Goal: Task Accomplishment & Management: Complete application form

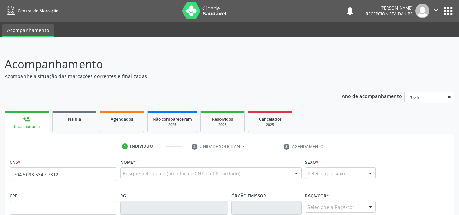
type input "704 5093 5347 7312"
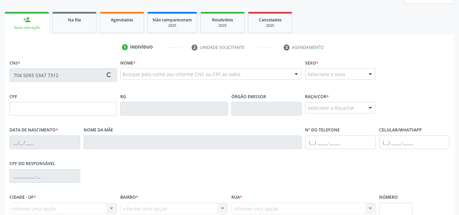
scroll to position [102, 0]
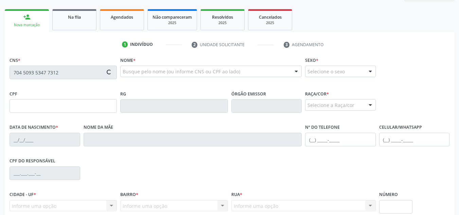
type input "075.756.314-70"
type input "25/[DATE]"
type input "[PERSON_NAME]"
type input "[PHONE_NUMBER]"
type input "S/N"
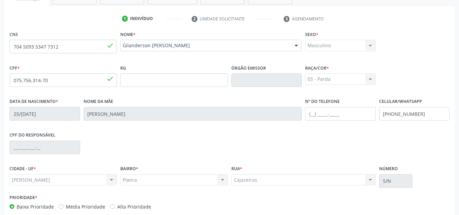
scroll to position [163, 0]
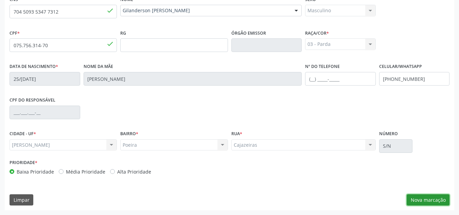
click at [424, 201] on button "Nova marcação" at bounding box center [427, 200] width 43 height 12
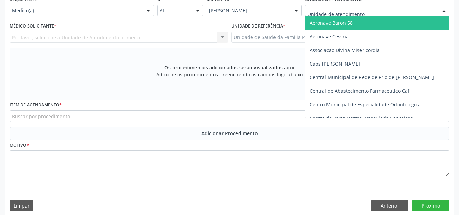
click at [408, 10] on div at bounding box center [377, 11] width 144 height 12
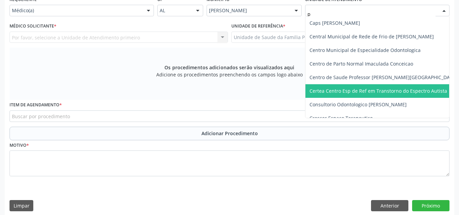
type input "po"
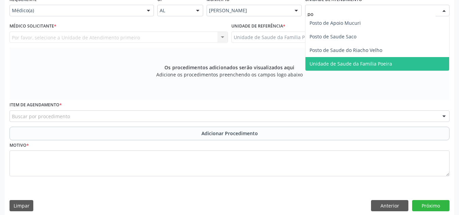
click at [352, 66] on span "Unidade de Saude da Familia Poeira" at bounding box center [350, 63] width 83 height 6
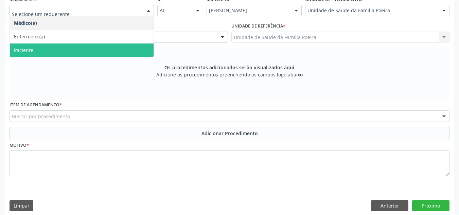
click at [32, 51] on span "Paciente" at bounding box center [23, 50] width 19 height 6
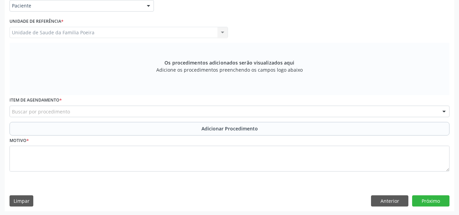
scroll to position [168, 0]
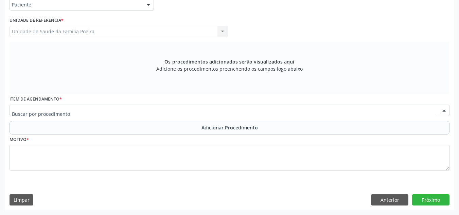
click at [69, 111] on div at bounding box center [230, 111] width 440 height 12
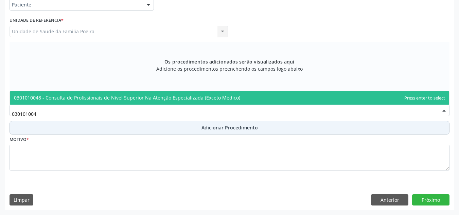
type input "0301010048"
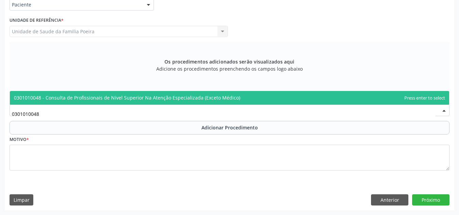
click at [71, 94] on span "0301010048 - Consulta de Profissionais de Nivel Superior Na Atenção Especializa…" at bounding box center [229, 98] width 439 height 14
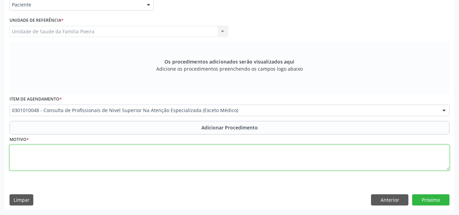
click at [51, 153] on textarea at bounding box center [230, 158] width 440 height 26
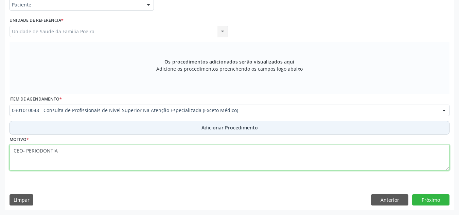
type textarea "CEO- PERIODONTIA"
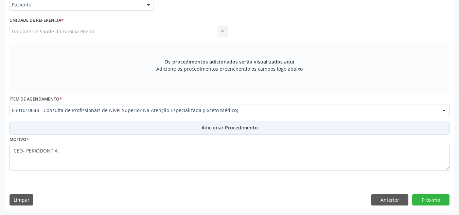
click at [144, 123] on button "Adicionar Procedimento" at bounding box center [230, 128] width 440 height 14
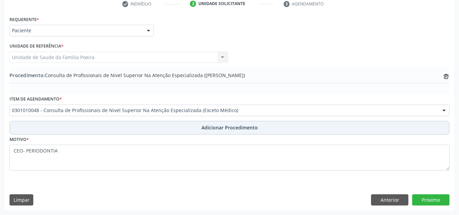
scroll to position [143, 0]
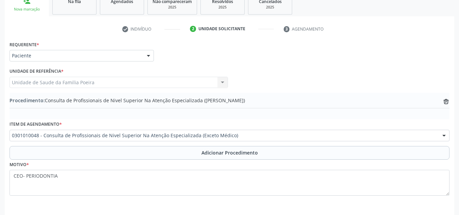
drag, startPoint x: 422, startPoint y: 201, endPoint x: 425, endPoint y: 203, distance: 3.5
click at [425, 203] on div "Requerente * Paciente Médico(a) Enfermeiro(a) Paciente Nenhum resultado encontr…" at bounding box center [229, 137] width 449 height 196
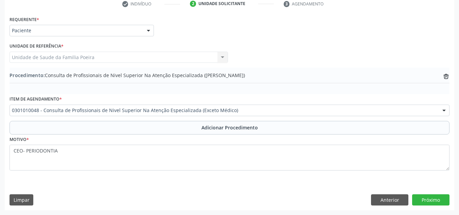
click at [429, 206] on div "Requerente * Paciente Médico(a) Enfermeiro(a) Paciente Nenhum resultado encontr…" at bounding box center [229, 112] width 449 height 196
click at [429, 202] on button "Próximo" at bounding box center [430, 200] width 37 height 12
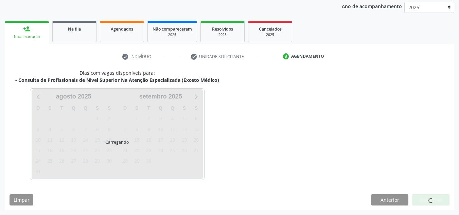
scroll to position [110, 0]
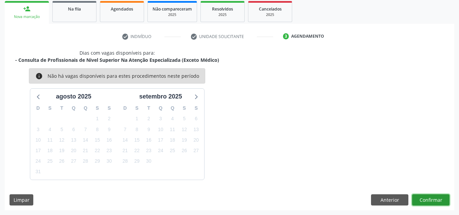
click at [421, 198] on button "Confirmar" at bounding box center [430, 200] width 37 height 12
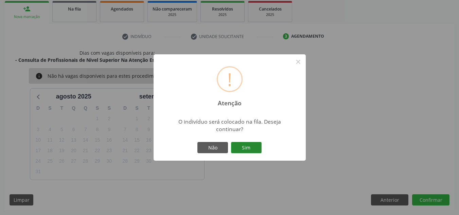
click at [258, 149] on button "Sim" at bounding box center [246, 148] width 31 height 12
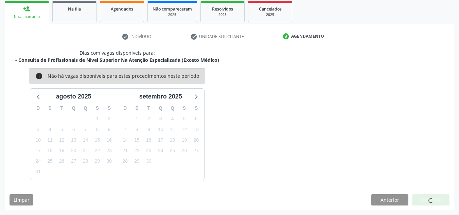
scroll to position [21, 0]
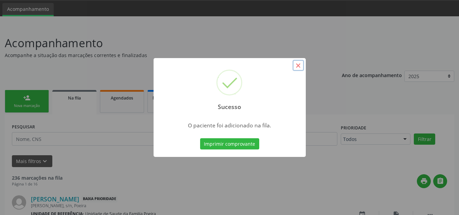
click at [295, 69] on button "×" at bounding box center [298, 66] width 12 height 12
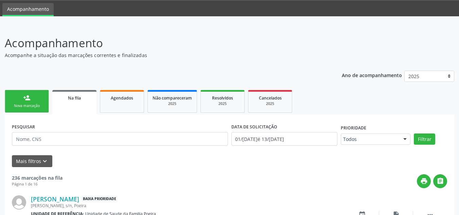
click at [28, 99] on div "person_add" at bounding box center [26, 97] width 7 height 7
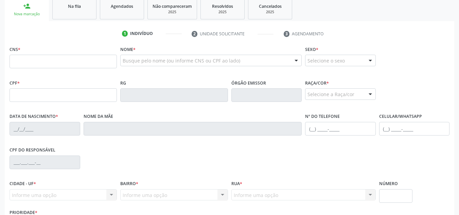
scroll to position [123, 0]
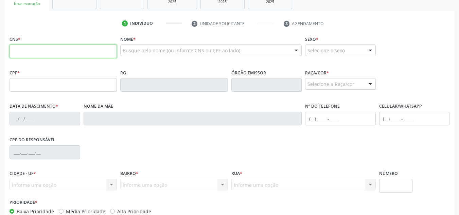
click at [34, 53] on input "text" at bounding box center [63, 51] width 107 height 14
drag, startPoint x: 127, startPoint y: 52, endPoint x: 108, endPoint y: 145, distance: 94.7
click at [108, 145] on div "CPF do responsável" at bounding box center [229, 152] width 443 height 34
paste input "702 8016 2816 6669"
type input "702 8016 2816 6669"
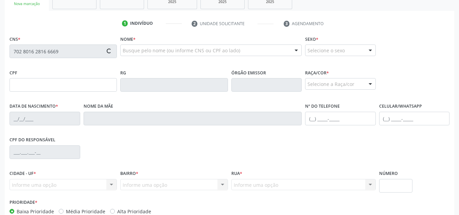
type input "020.260.204-42"
type input "18/07/1976"
type input "Francisca Maria dos Santos"
type input "(82) 99375-2720"
type input "96"
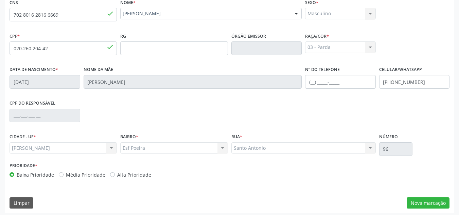
scroll to position [163, 0]
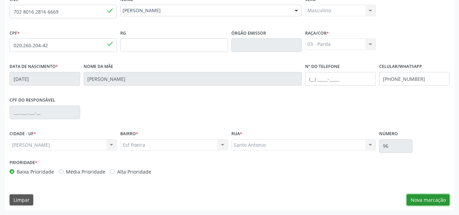
click at [429, 197] on button "Nova marcação" at bounding box center [427, 200] width 43 height 12
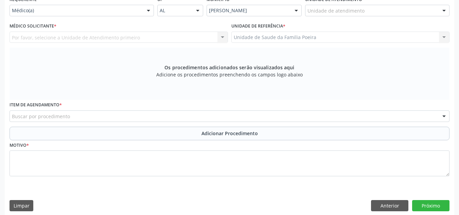
click at [369, 12] on div "Unidade de atendimento" at bounding box center [377, 11] width 144 height 12
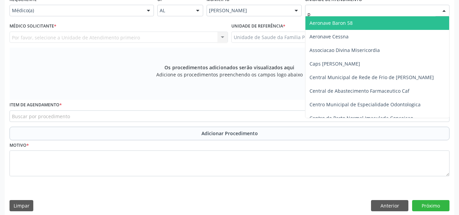
type input "po"
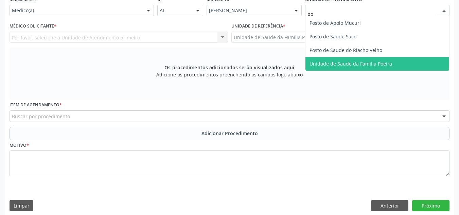
click at [372, 66] on span "Unidade de Saude da Familia Poeira" at bounding box center [350, 63] width 83 height 6
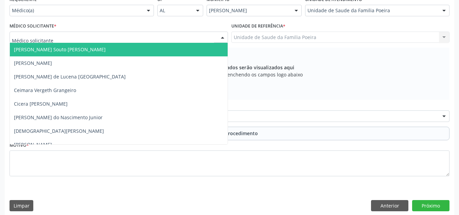
click at [74, 37] on div at bounding box center [119, 38] width 218 height 12
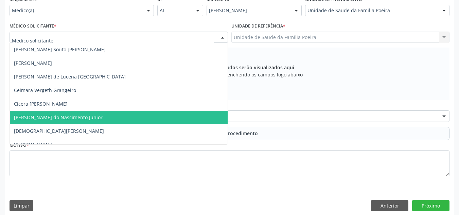
click at [42, 121] on span "[PERSON_NAME] do Nascimento Junior" at bounding box center [119, 118] width 218 height 14
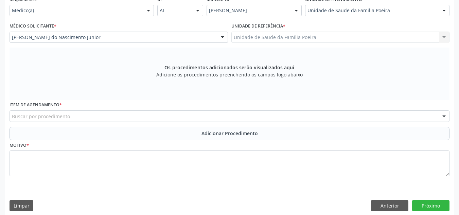
click at [50, 120] on div "Buscar por procedimento" at bounding box center [230, 116] width 440 height 12
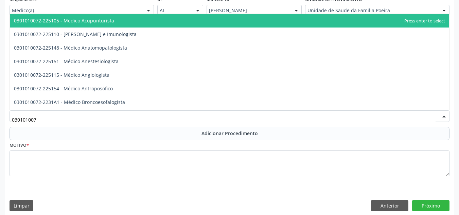
type input "0301010072"
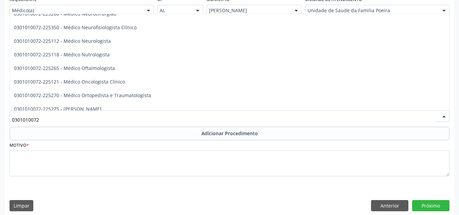
scroll to position [543, 0]
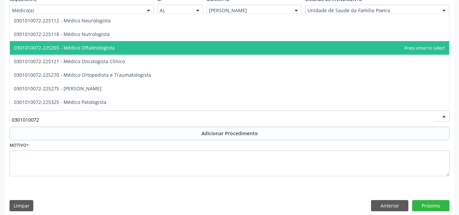
click at [111, 50] on span "0301010072-225265 - Médico Oftalmologista" at bounding box center [64, 47] width 101 height 6
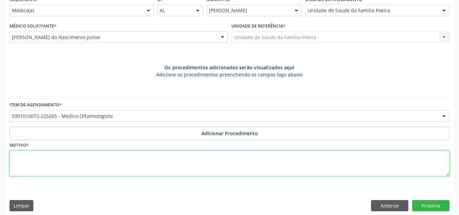
click at [111, 166] on textarea at bounding box center [230, 163] width 440 height 26
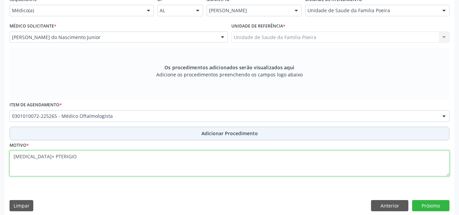
type textarea "DIABETES+ PTERIGIO"
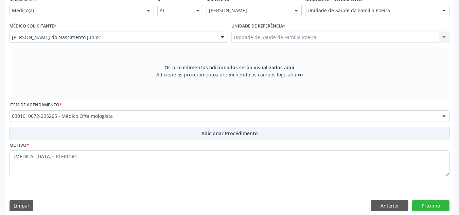
click at [128, 136] on button "Adicionar Procedimento" at bounding box center [230, 134] width 440 height 14
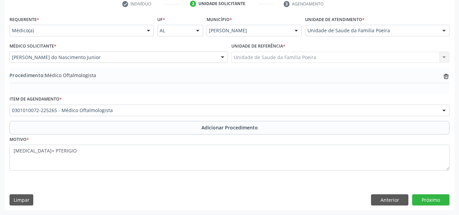
scroll to position [143, 0]
click at [436, 199] on button "Próximo" at bounding box center [430, 200] width 37 height 12
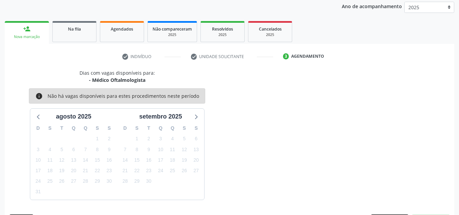
scroll to position [110, 0]
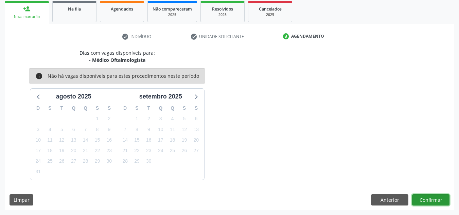
click at [439, 199] on button "Confirmar" at bounding box center [430, 200] width 37 height 12
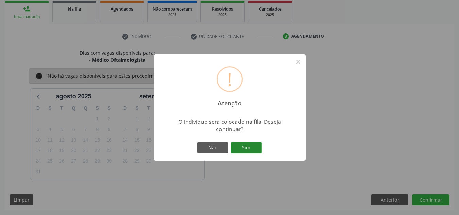
click at [253, 149] on button "Sim" at bounding box center [246, 148] width 31 height 12
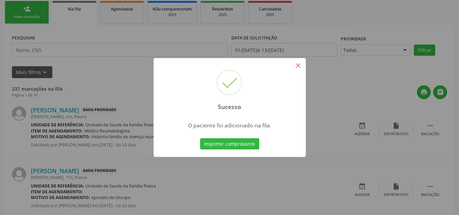
scroll to position [21, 0]
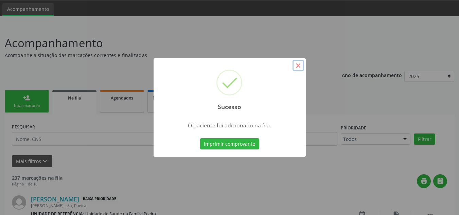
click at [298, 67] on button "×" at bounding box center [298, 66] width 12 height 12
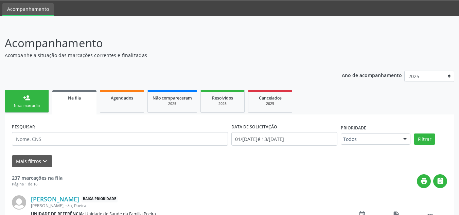
click at [21, 97] on link "person_add Nova marcação" at bounding box center [27, 101] width 44 height 23
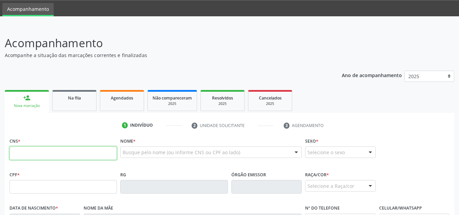
click at [72, 150] on input "text" at bounding box center [63, 153] width 107 height 14
type input "702 9065 1853 7674"
type input "107.975.594-26"
type input "[DATE]"
type input "[PERSON_NAME] da Conceicao"
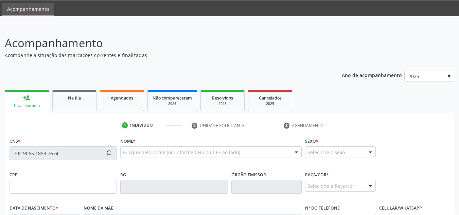
type input "[PHONE_NUMBER]"
type input "01"
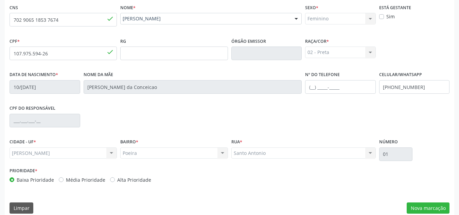
scroll to position [163, 0]
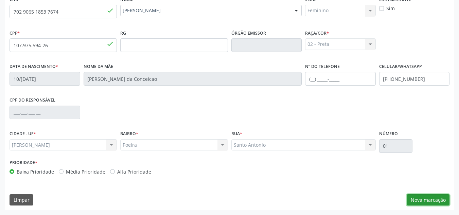
click at [426, 196] on button "Nova marcação" at bounding box center [427, 200] width 43 height 12
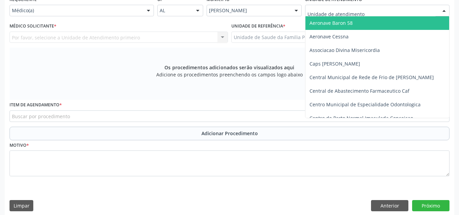
click at [435, 11] on div at bounding box center [377, 11] width 144 height 12
type input "PO"
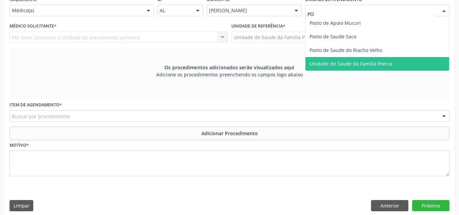
drag, startPoint x: 351, startPoint y: 67, endPoint x: 274, endPoint y: 58, distance: 77.9
click at [351, 67] on span "Unidade de Saude da Familia Poeira" at bounding box center [377, 64] width 144 height 14
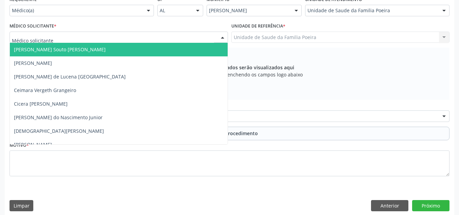
click at [58, 34] on div at bounding box center [119, 38] width 218 height 12
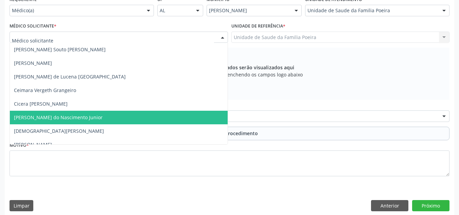
click at [38, 119] on span "[PERSON_NAME] do Nascimento Junior" at bounding box center [58, 117] width 89 height 6
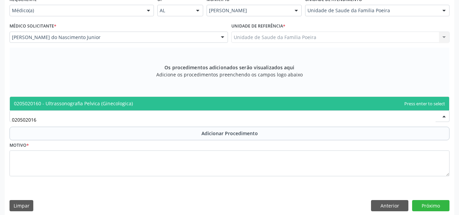
type input "0205020160"
click at [72, 106] on span "0205020160 - Ultrassonografia Pelvica (Ginecologica)" at bounding box center [73, 103] width 119 height 6
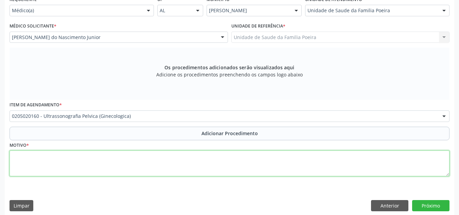
click at [75, 155] on textarea at bounding box center [230, 163] width 440 height 26
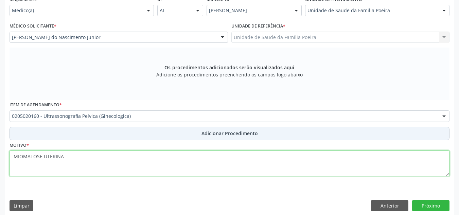
type textarea "MIOMATOSE UTERINA"
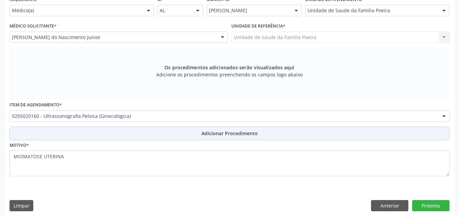
click at [238, 133] on span "Adicionar Procedimento" at bounding box center [229, 133] width 56 height 7
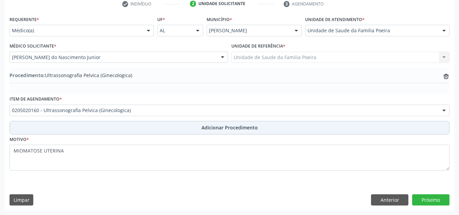
scroll to position [143, 0]
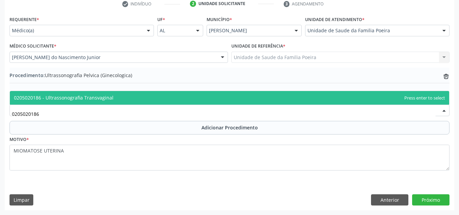
drag, startPoint x: 116, startPoint y: 101, endPoint x: 102, endPoint y: 106, distance: 15.1
click at [116, 101] on span "0205020186 - Ultrassonografia Transvaginal" at bounding box center [229, 98] width 439 height 14
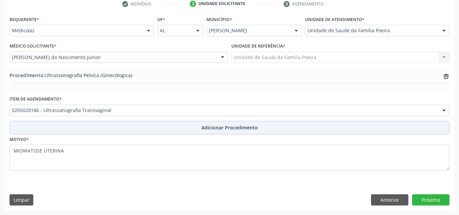
click at [240, 131] on span "Adicionar Procedimento" at bounding box center [229, 127] width 56 height 7
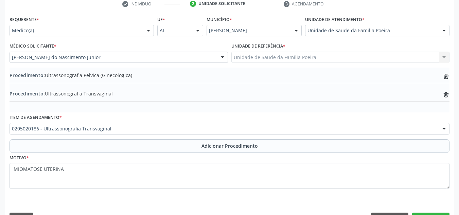
click at [189, 133] on div "0205020186 - Ultrassonografia Transvaginal" at bounding box center [230, 129] width 440 height 12
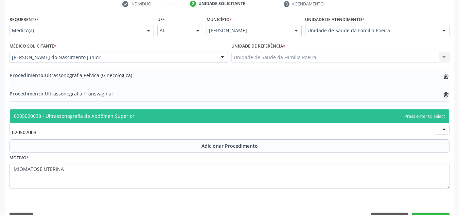
type input "0205020038"
click at [104, 115] on span "0205020038 - Ultrassonografia de Abdômen Superior" at bounding box center [74, 116] width 121 height 6
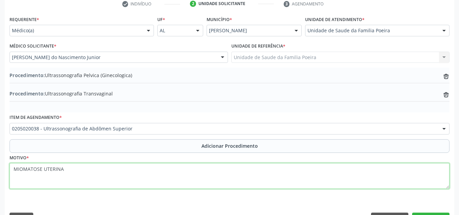
click at [87, 167] on textarea "MIOMATOSE UTERINA" at bounding box center [230, 176] width 440 height 26
type textarea "M"
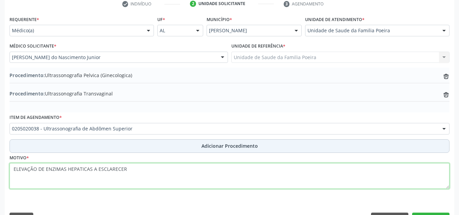
type textarea "ELEVAÇÃO DE ENZIMAS HEPATICAS A ESCLARECER"
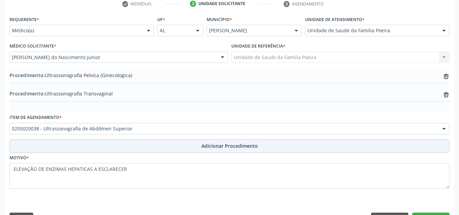
click at [210, 146] on span "Adicionar Procedimento" at bounding box center [229, 145] width 56 height 7
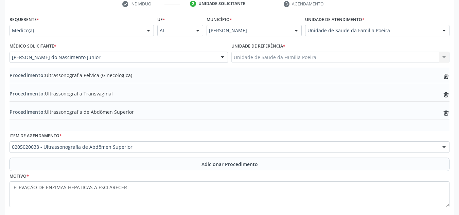
scroll to position [179, 0]
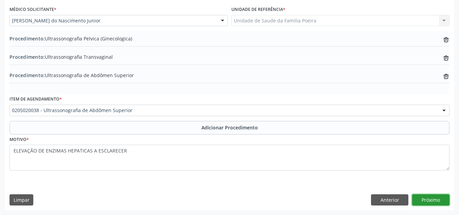
click at [427, 200] on button "Próximo" at bounding box center [430, 200] width 37 height 12
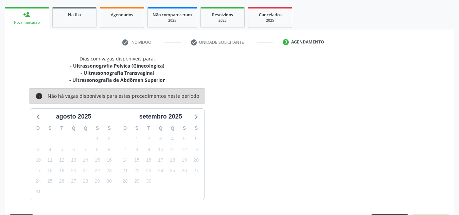
scroll to position [124, 0]
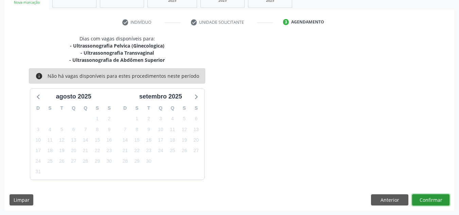
click at [433, 198] on button "Confirmar" at bounding box center [430, 200] width 37 height 12
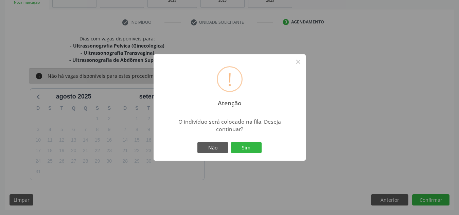
click at [251, 141] on div "! Atenção × O indivíduo será colocado na fila. Deseja continuar? Não Sim" at bounding box center [229, 107] width 152 height 107
click at [251, 143] on button "Sim" at bounding box center [246, 148] width 31 height 12
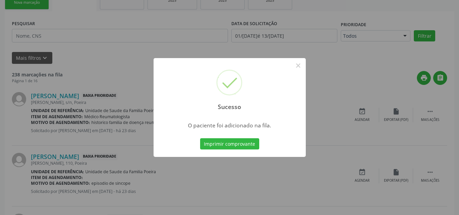
scroll to position [21, 0]
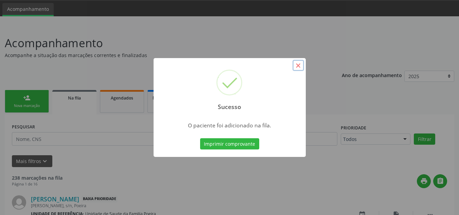
click at [299, 68] on button "×" at bounding box center [298, 66] width 12 height 12
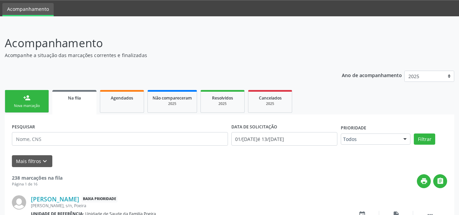
click at [23, 99] on link "person_add Nova marcação" at bounding box center [27, 101] width 44 height 23
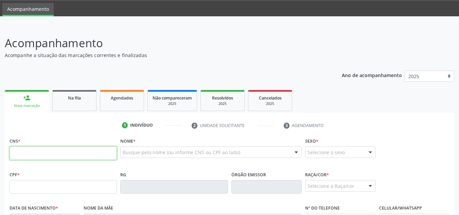
click at [49, 149] on input "text" at bounding box center [63, 153] width 107 height 14
type input "701 8072 7635 3678"
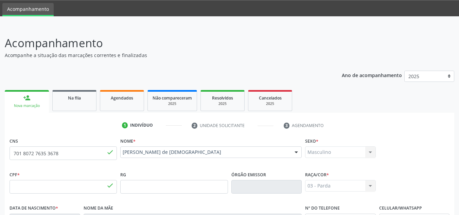
type input "009.121.624-90"
type input "27/07/1979"
type input "Josefa Hora dos Santos"
type input "(82) 99128-2739"
type input "153"
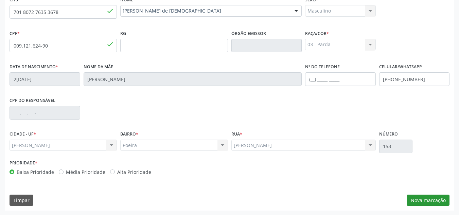
scroll to position [163, 0]
click at [434, 201] on button "Nova marcação" at bounding box center [427, 200] width 43 height 12
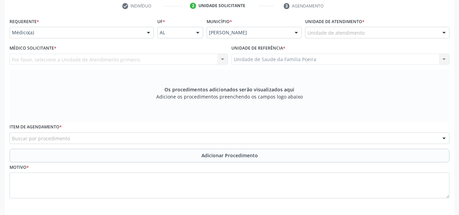
scroll to position [129, 0]
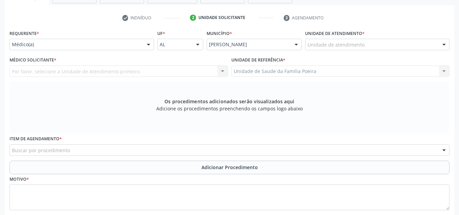
click at [443, 45] on div at bounding box center [444, 45] width 10 height 12
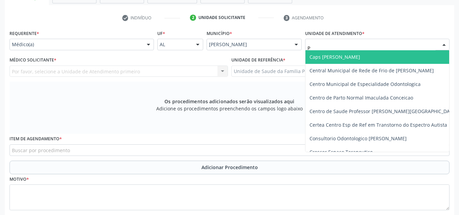
type input "PO"
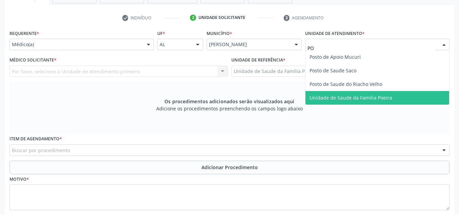
click at [368, 100] on span "Unidade de Saude da Familia Poeira" at bounding box center [350, 97] width 83 height 6
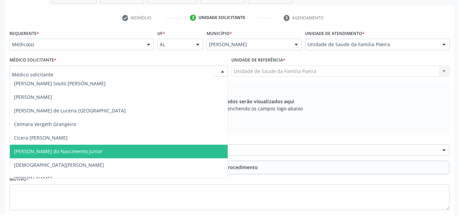
click at [49, 148] on span "[PERSON_NAME] do Nascimento Junior" at bounding box center [58, 151] width 89 height 6
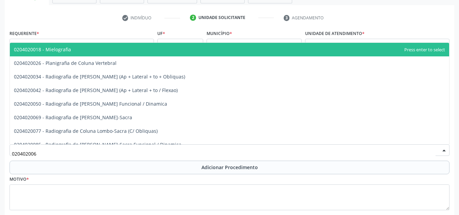
type input "0204020069"
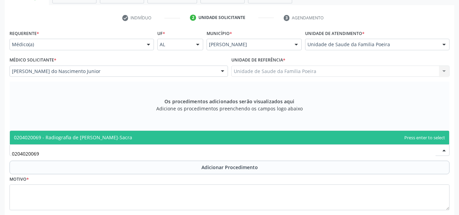
click at [93, 135] on span "0204020069 - Radiografia de Coluna Lombo-Sacra" at bounding box center [73, 137] width 118 height 6
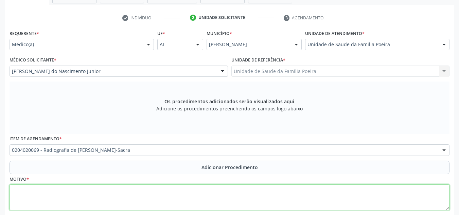
click at [108, 201] on textarea at bounding box center [230, 197] width 440 height 26
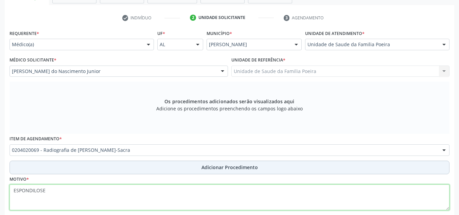
type textarea "ESPONDILOSE"
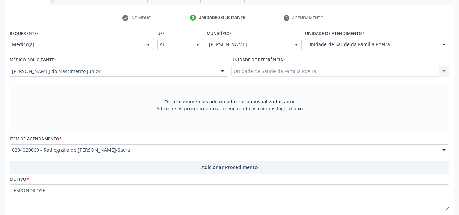
click at [225, 165] on span "Adicionar Procedimento" at bounding box center [229, 167] width 56 height 7
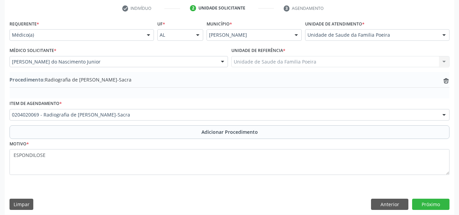
scroll to position [143, 0]
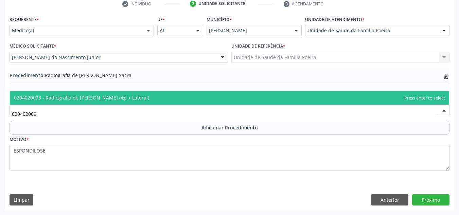
type input "0204020093"
click at [128, 99] on span "0204020093 - Radiografia de Coluna Toracica (Ap + Lateral)" at bounding box center [81, 97] width 135 height 6
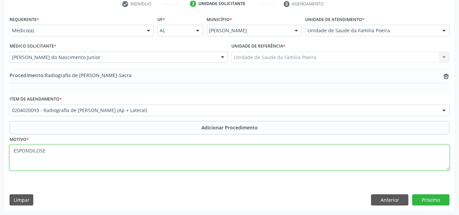
drag, startPoint x: 174, startPoint y: 161, endPoint x: 179, endPoint y: 161, distance: 5.1
click at [179, 161] on textarea "ESPONDILOSE" at bounding box center [230, 158] width 440 height 26
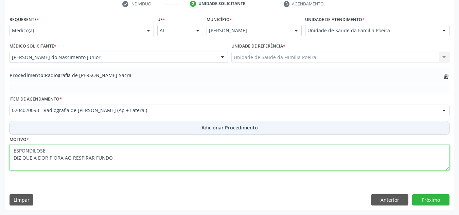
type textarea "ESPONDILOSE DIZ QUE A DOR PIORA AO RESPIRAR FUNDO"
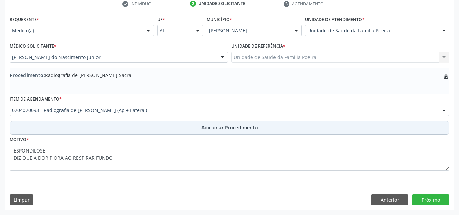
click at [253, 132] on button "Adicionar Procedimento" at bounding box center [230, 128] width 440 height 14
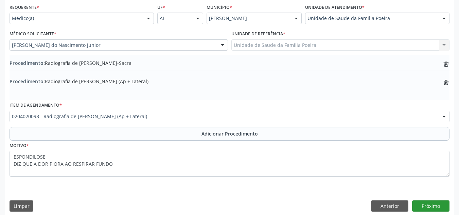
scroll to position [161, 0]
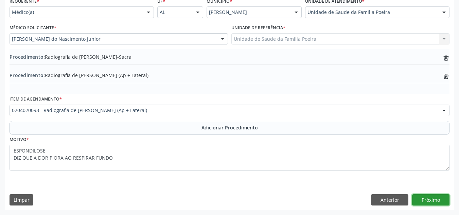
click at [427, 198] on button "Próximo" at bounding box center [430, 200] width 37 height 12
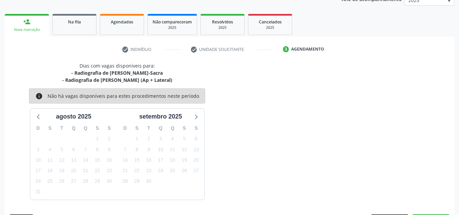
scroll to position [117, 0]
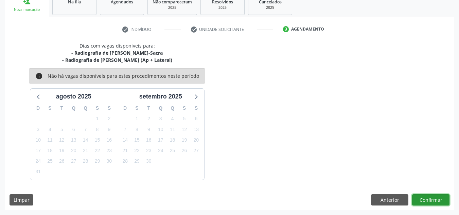
click at [430, 200] on button "Confirmar" at bounding box center [430, 200] width 37 height 12
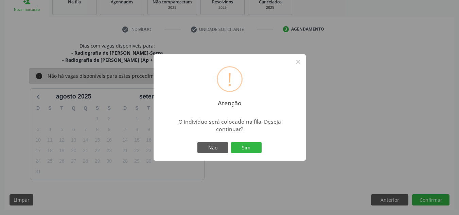
click at [231, 142] on button "Sim" at bounding box center [246, 148] width 31 height 12
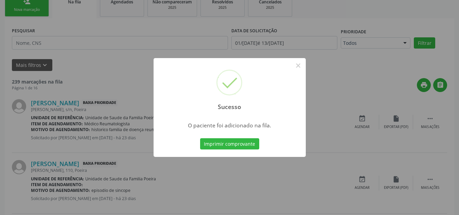
scroll to position [21, 0]
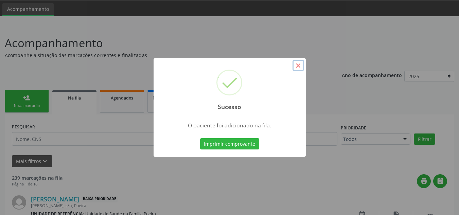
click at [299, 68] on button "×" at bounding box center [298, 66] width 12 height 12
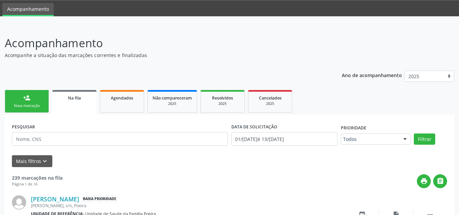
click at [36, 105] on div "Nova marcação" at bounding box center [27, 105] width 34 height 5
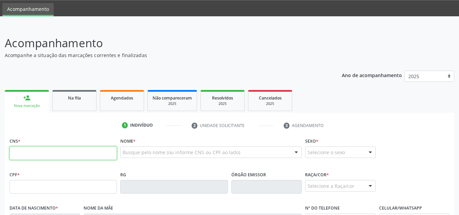
drag, startPoint x: 44, startPoint y: 153, endPoint x: 50, endPoint y: 158, distance: 7.5
click at [44, 153] on input "text" at bounding box center [63, 153] width 107 height 14
type input "700 0039 8894 4100"
type input "045.157.774-40"
type input "28/12/1980"
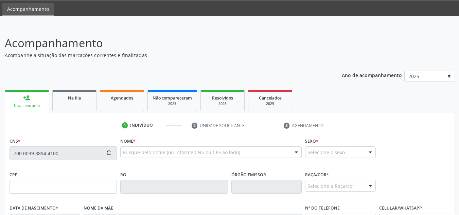
type input "Benedita Duarte dos Santos"
type input "(82) 99433-7581"
type input "107"
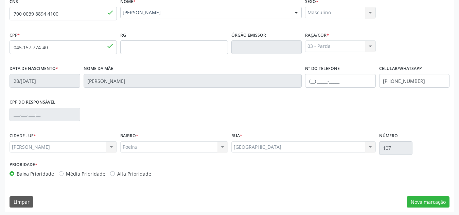
scroll to position [163, 0]
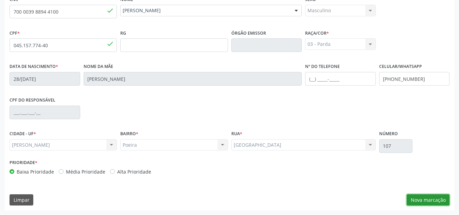
click at [420, 204] on button "Nova marcação" at bounding box center [427, 200] width 43 height 12
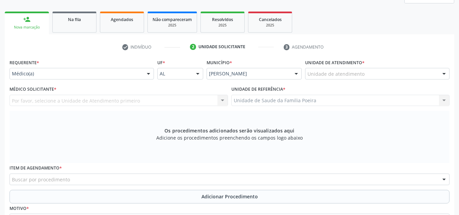
scroll to position [61, 0]
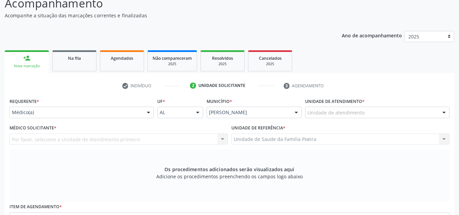
click at [29, 67] on div "Nova marcação" at bounding box center [27, 65] width 35 height 5
click at [32, 67] on div "Nova marcação" at bounding box center [27, 65] width 35 height 5
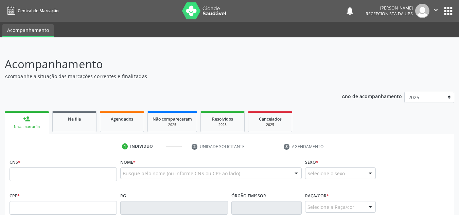
scroll to position [60, 0]
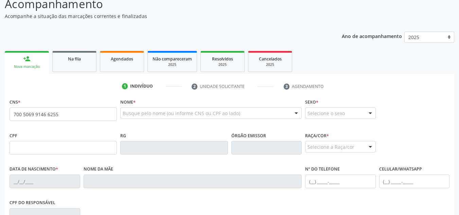
type input "700 5069 9146 6255"
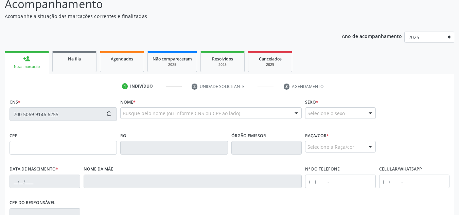
type input "151.296.234-10"
type input "[DATE]"
type input "[PERSON_NAME]"
type input "(82) 99194-9704"
type input "S/N"
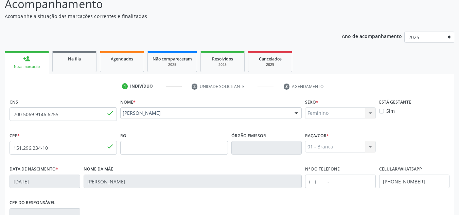
click at [386, 111] on label "Sim" at bounding box center [390, 110] width 8 height 7
click at [380, 111] on input "Sim" at bounding box center [381, 110] width 5 height 6
checkbox input "true"
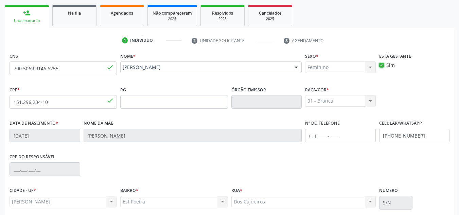
scroll to position [163, 0]
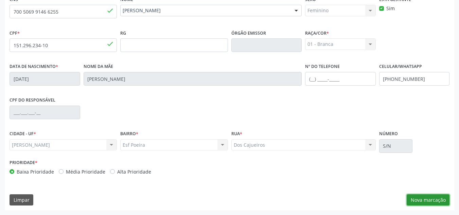
click at [422, 201] on button "Nova marcação" at bounding box center [427, 200] width 43 height 12
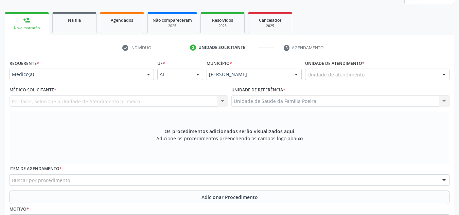
scroll to position [95, 0]
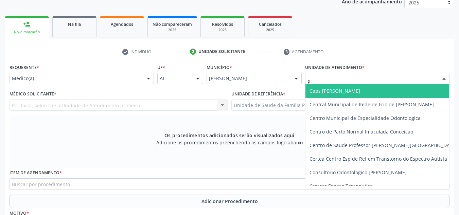
type input "PO"
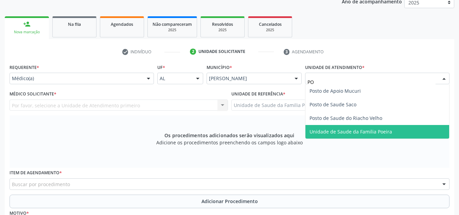
click at [371, 133] on span "Unidade de Saude da Familia Poeira" at bounding box center [350, 131] width 83 height 6
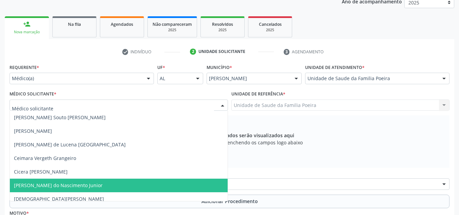
click at [57, 185] on span "[PERSON_NAME] do Nascimento Junior" at bounding box center [58, 185] width 89 height 6
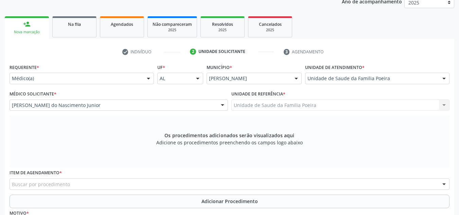
scroll to position [168, 0]
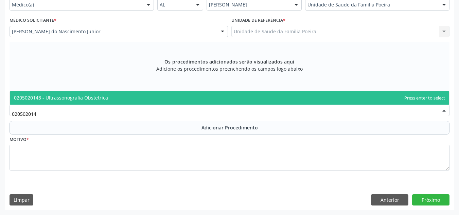
type input "0205020143"
click at [73, 98] on span "0205020143 - Ultrassonografia Obstetrica" at bounding box center [61, 97] width 94 height 6
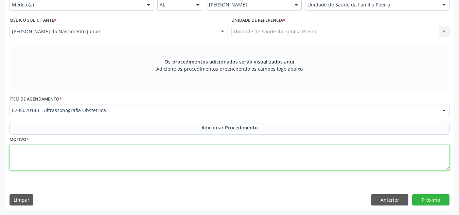
click at [81, 159] on textarea at bounding box center [230, 158] width 440 height 26
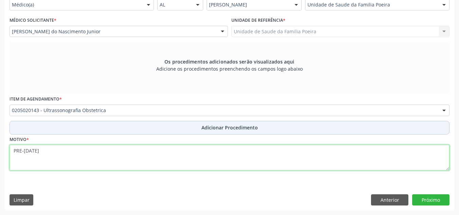
type textarea "PRE-NATAL"
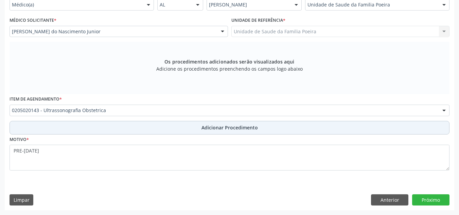
click at [244, 130] on span "Adicionar Procedimento" at bounding box center [229, 127] width 56 height 7
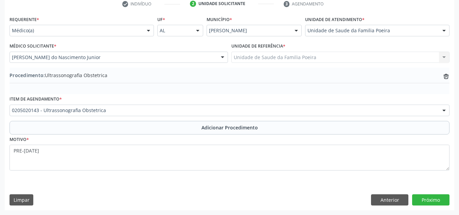
scroll to position [143, 0]
click at [430, 197] on button "Próximo" at bounding box center [430, 200] width 37 height 12
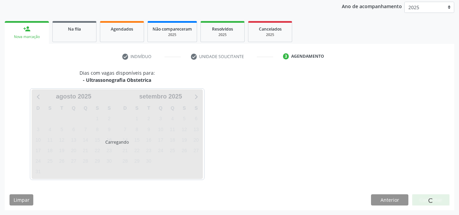
scroll to position [110, 0]
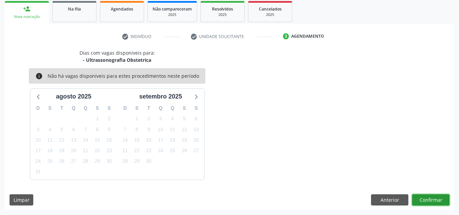
click at [442, 202] on button "Confirmar" at bounding box center [430, 200] width 37 height 12
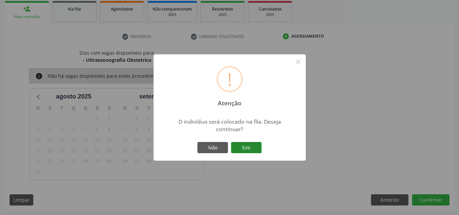
click at [253, 150] on button "Sim" at bounding box center [246, 148] width 31 height 12
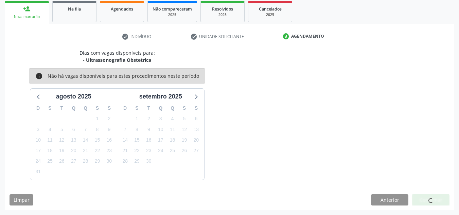
scroll to position [21, 0]
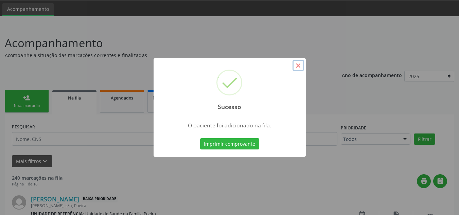
click at [296, 67] on button "×" at bounding box center [298, 66] width 12 height 12
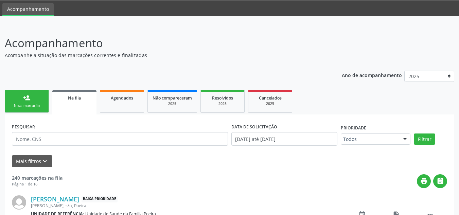
click at [40, 102] on link "person_add Nova marcação" at bounding box center [27, 101] width 44 height 23
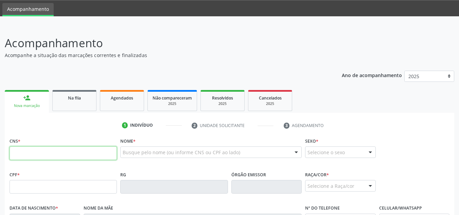
paste input "700 0085 6141 8405"
type input "700 0085 6141 8405"
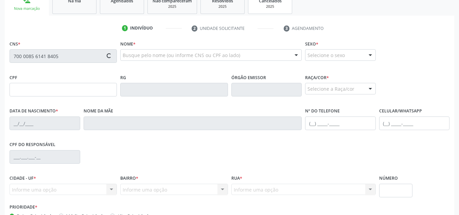
scroll to position [157, 0]
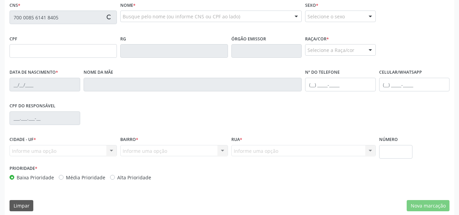
type input "725.397.554-53"
type input "01/01/1969"
type input "(82) 98840-3348"
type input "639"
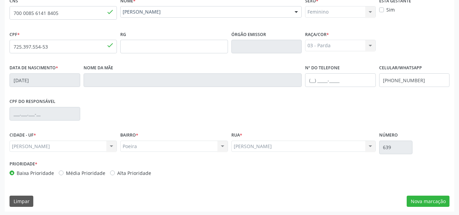
scroll to position [163, 0]
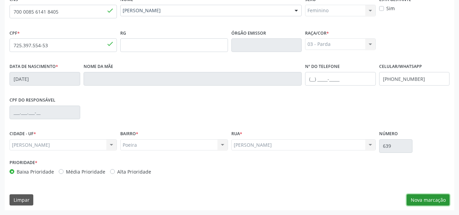
click at [413, 199] on button "Nova marcação" at bounding box center [427, 200] width 43 height 12
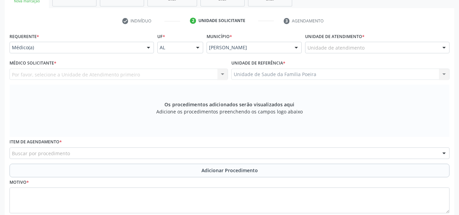
scroll to position [95, 0]
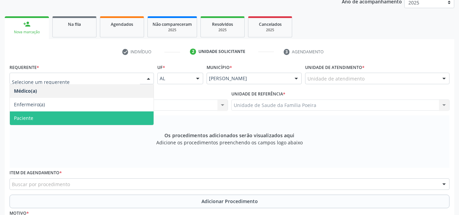
drag, startPoint x: 72, startPoint y: 115, endPoint x: 75, endPoint y: 118, distance: 4.6
click at [72, 116] on span "Paciente" at bounding box center [82, 118] width 144 height 14
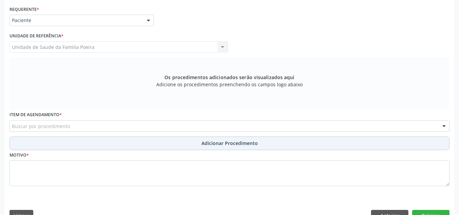
scroll to position [168, 0]
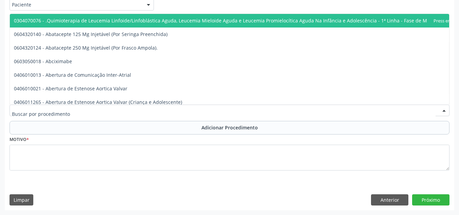
click at [100, 111] on div at bounding box center [230, 111] width 440 height 12
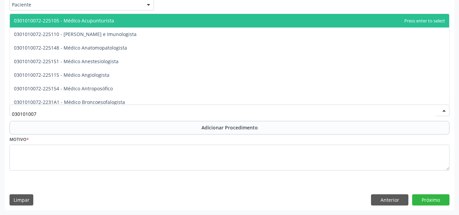
type input "0301010072"
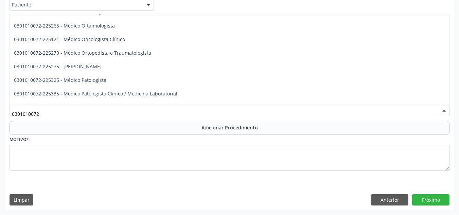
scroll to position [577, 0]
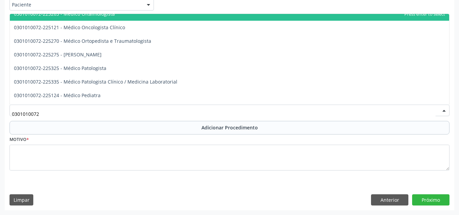
click at [124, 18] on span "0301010072-225265 - Médico Oftalmologista" at bounding box center [229, 14] width 439 height 14
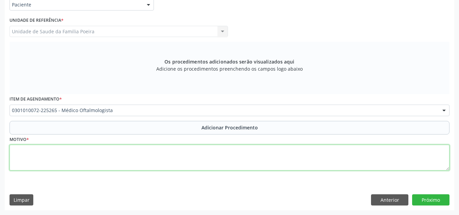
click at [129, 160] on textarea at bounding box center [230, 158] width 440 height 26
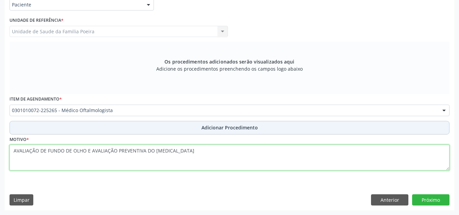
type textarea "AVALIAÇÃO DE FUNDO DE OLHO E AVALIAÇÃO PREVENTIVA DO GLAUCOMA"
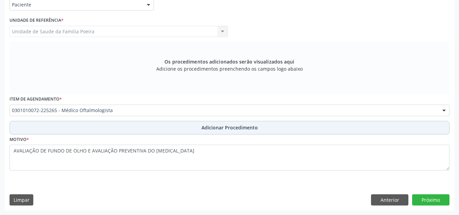
click at [244, 127] on span "Adicionar Procedimento" at bounding box center [229, 127] width 56 height 7
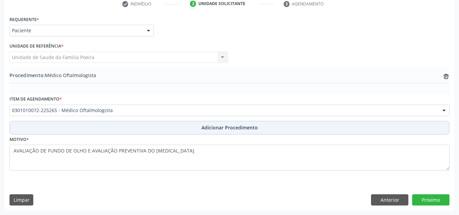
scroll to position [143, 0]
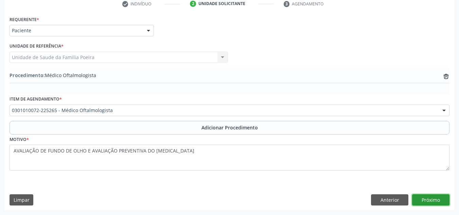
click at [435, 196] on button "Próximo" at bounding box center [430, 200] width 37 height 12
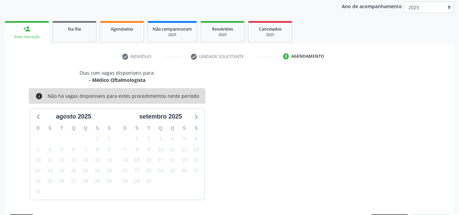
scroll to position [110, 0]
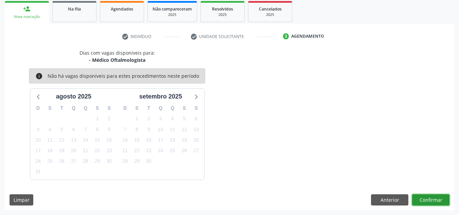
click at [429, 196] on button "Confirmar" at bounding box center [430, 200] width 37 height 12
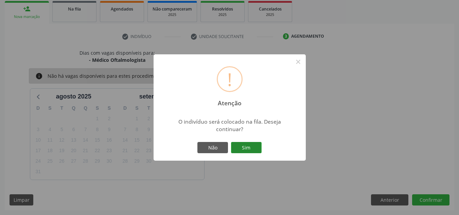
click at [244, 143] on button "Sim" at bounding box center [246, 148] width 31 height 12
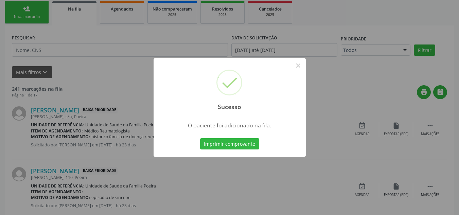
scroll to position [21, 0]
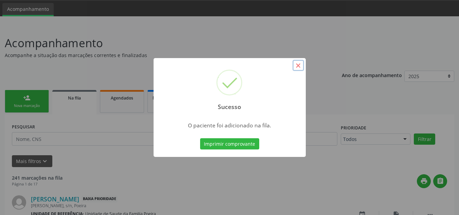
click at [301, 67] on button "×" at bounding box center [298, 66] width 12 height 12
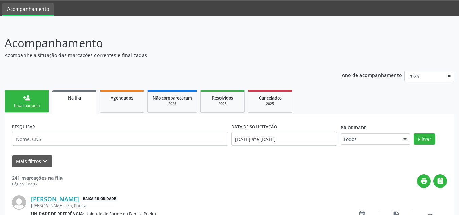
click at [36, 97] on link "person_add Nova marcação" at bounding box center [27, 101] width 44 height 23
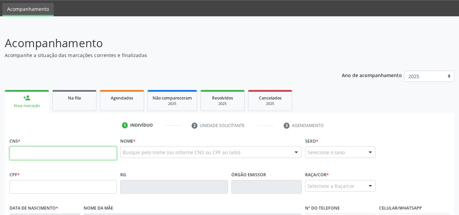
paste input "708 2041 2218 3446"
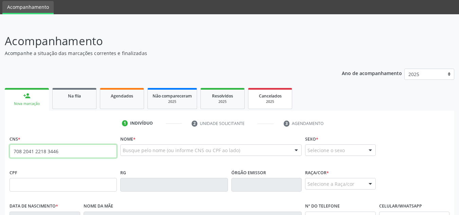
type input "708 2041 2218 3446"
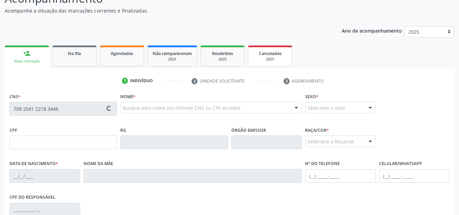
scroll to position [123, 0]
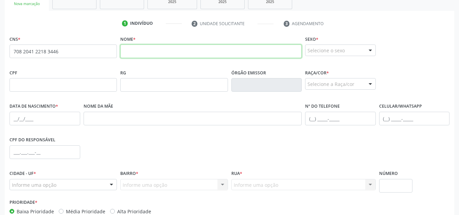
drag, startPoint x: 159, startPoint y: 53, endPoint x: 169, endPoint y: 58, distance: 11.9
click at [159, 53] on input "text" at bounding box center [210, 51] width 181 height 14
paste input "Elisangela dos Santos"
type input "Elisangela dos Santos"
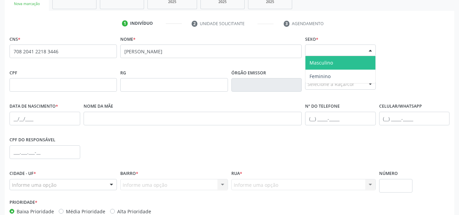
click at [327, 48] on div "Selecione o sexo" at bounding box center [340, 50] width 71 height 12
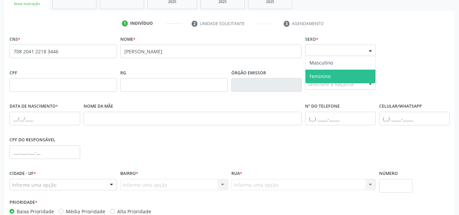
click at [330, 77] on span "Feminino" at bounding box center [340, 77] width 70 height 14
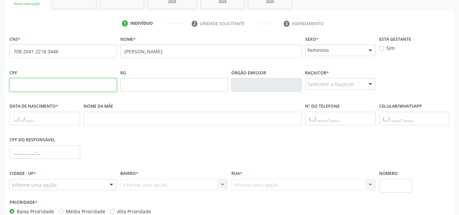
drag, startPoint x: 68, startPoint y: 81, endPoint x: 171, endPoint y: 106, distance: 106.1
click at [68, 81] on input "text" at bounding box center [63, 85] width 107 height 14
type input "044.708.584-04"
drag, startPoint x: 362, startPoint y: 86, endPoint x: 364, endPoint y: 91, distance: 5.7
click at [363, 86] on div "Selecione a Raça/cor" at bounding box center [340, 84] width 71 height 12
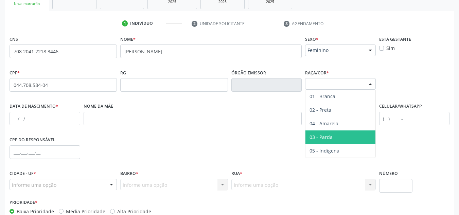
click at [352, 136] on span "03 - Parda" at bounding box center [340, 137] width 70 height 14
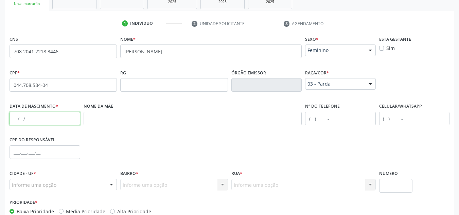
click at [34, 120] on input "text" at bounding box center [45, 119] width 71 height 14
type input "19/09/1983"
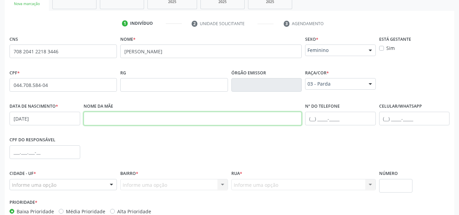
drag, startPoint x: 120, startPoint y: 116, endPoint x: 124, endPoint y: 124, distance: 8.6
click at [120, 116] on input "text" at bounding box center [193, 119] width 218 height 14
paste input "Maria Marcelina dos Santos"
type input "Maria Marcelina dos Santos"
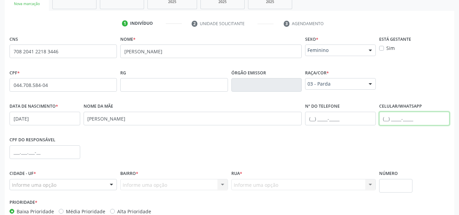
click at [394, 119] on input "text" at bounding box center [414, 119] width 71 height 14
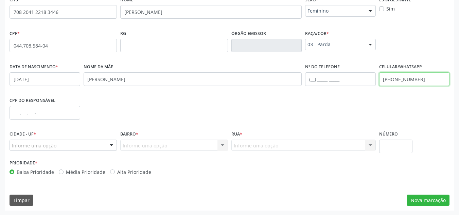
scroll to position [163, 0]
type input "(82) 99136-3255"
click at [103, 143] on div "Informe uma opção" at bounding box center [63, 145] width 107 height 12
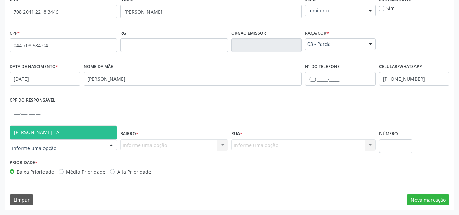
click at [66, 137] on span "[PERSON_NAME] - AL" at bounding box center [63, 133] width 107 height 14
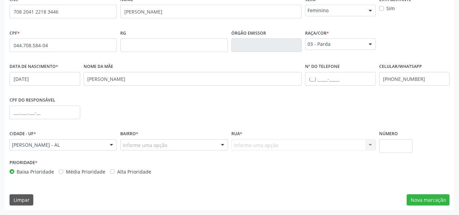
click at [200, 148] on div "Informe uma opção" at bounding box center [173, 145] width 107 height 12
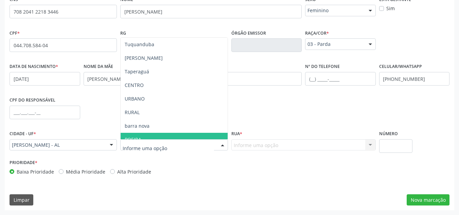
click at [153, 137] on span "POEIRA" at bounding box center [174, 140] width 107 height 14
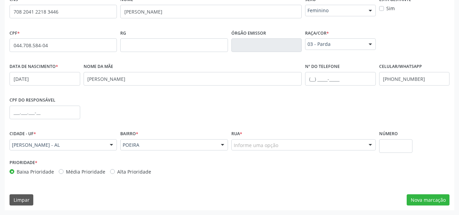
click at [310, 152] on div "Rua * Informe uma opção MILTON BUARQUE WANDERLEY COMENDADOR FIRMO LOPES LOT SAO…" at bounding box center [304, 143] width 148 height 29
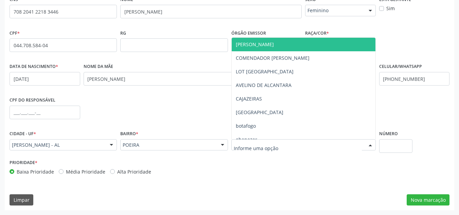
click at [304, 148] on div at bounding box center [303, 145] width 144 height 12
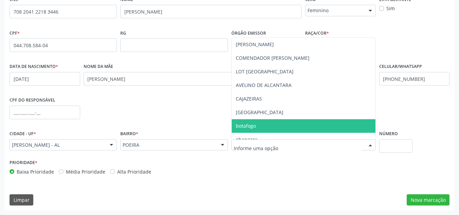
click at [276, 128] on span "botafogo" at bounding box center [304, 126] width 144 height 14
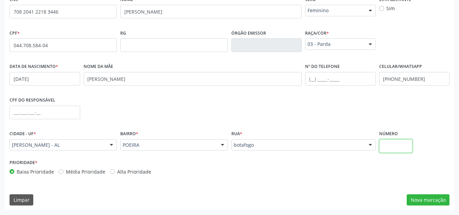
click at [390, 145] on input "text" at bounding box center [396, 146] width 34 height 14
type input "S/N"
click at [420, 198] on button "Nova marcação" at bounding box center [427, 200] width 43 height 12
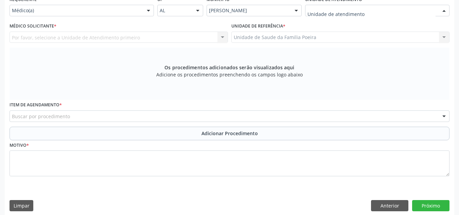
drag, startPoint x: 346, startPoint y: 11, endPoint x: 347, endPoint y: 16, distance: 4.8
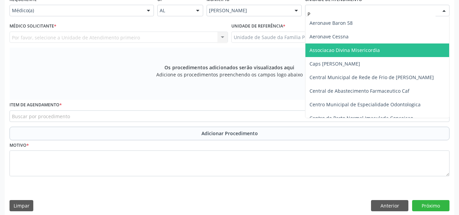
type input "PO"
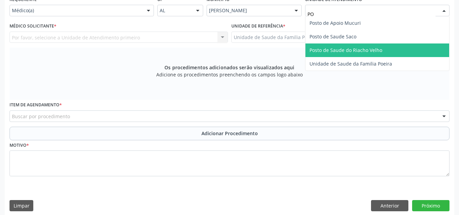
click at [334, 58] on span "Unidade de Saude da Familia Poeira" at bounding box center [377, 64] width 144 height 14
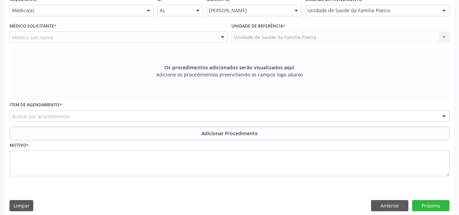
click at [67, 39] on div "Médico solicitante" at bounding box center [119, 38] width 218 height 12
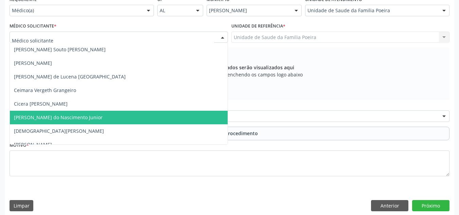
click at [61, 119] on span "[PERSON_NAME] do Nascimento Junior" at bounding box center [58, 117] width 89 height 6
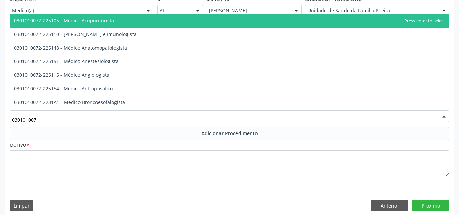
type input "0301010072"
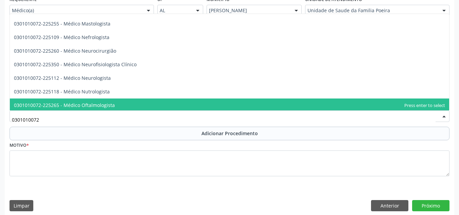
scroll to position [475, 0]
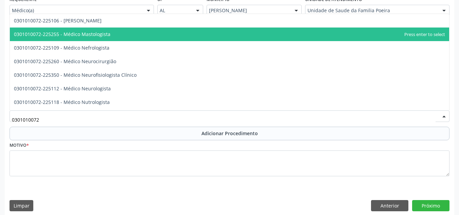
click at [114, 34] on span "0301010072-225255 - Médico Mastologista" at bounding box center [229, 35] width 439 height 14
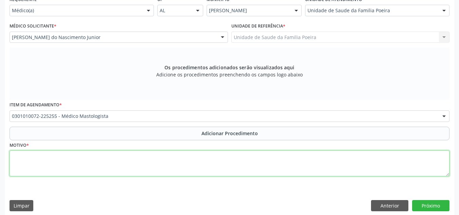
click at [111, 161] on textarea at bounding box center [230, 163] width 440 height 26
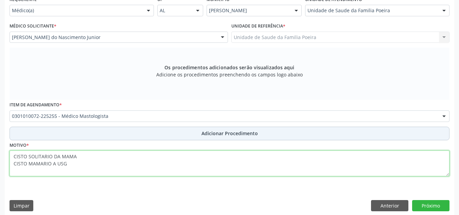
type textarea "CISTO SOLITARIO DA MAMA CISTO MAMARIO A USG"
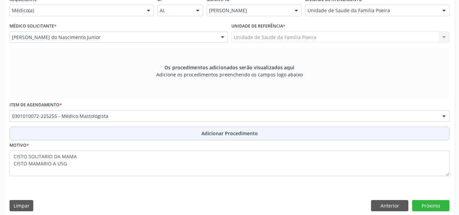
click at [219, 134] on span "Adicionar Procedimento" at bounding box center [229, 133] width 56 height 7
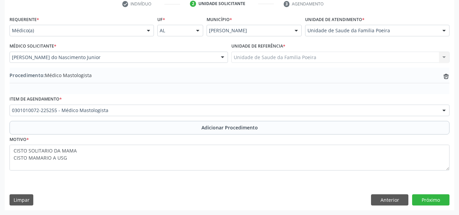
scroll to position [143, 0]
click at [439, 198] on button "Próximo" at bounding box center [430, 200] width 37 height 12
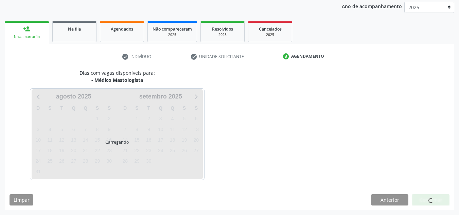
scroll to position [110, 0]
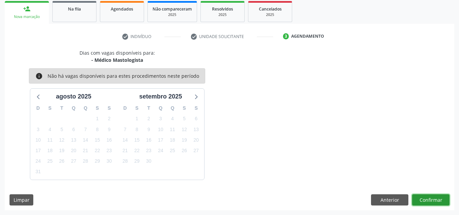
click at [429, 197] on button "Confirmar" at bounding box center [430, 200] width 37 height 12
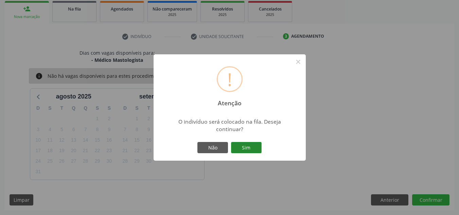
click at [256, 148] on button "Sim" at bounding box center [246, 148] width 31 height 12
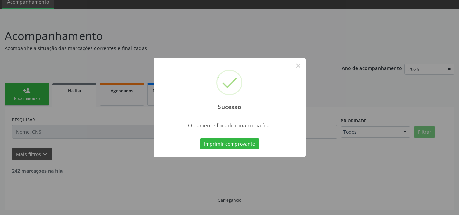
scroll to position [21, 0]
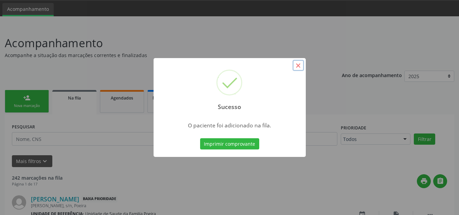
click at [300, 65] on button "×" at bounding box center [298, 66] width 12 height 12
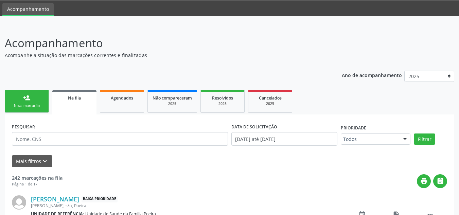
click at [23, 99] on div "person_add" at bounding box center [26, 97] width 7 height 7
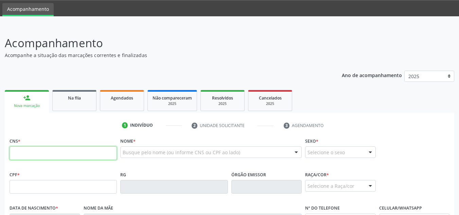
click at [79, 154] on input "text" at bounding box center [63, 153] width 107 height 14
type input "706 4036 2138 8680"
type input "036.141.224-09"
type input "08/03/1979"
type input "CÍcera Lucimar de Sena Santos"
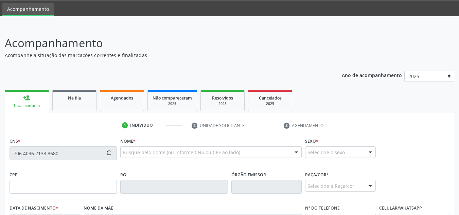
type input "(82) 99128-8195"
type input "364"
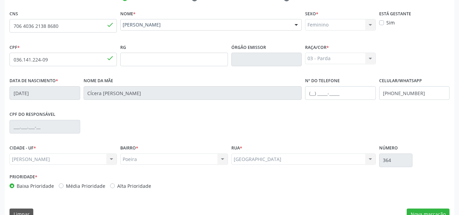
scroll to position [163, 0]
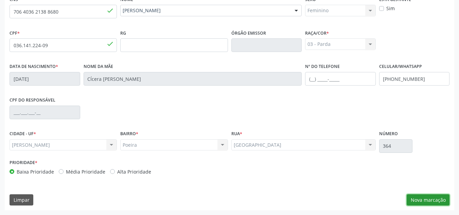
click at [413, 202] on button "Nova marcação" at bounding box center [427, 200] width 43 height 12
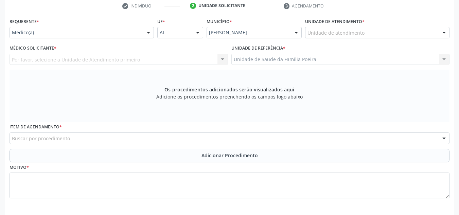
scroll to position [129, 0]
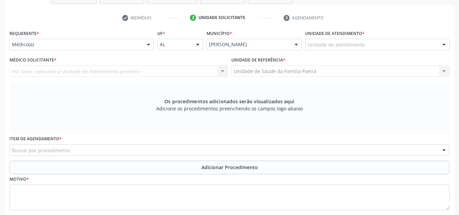
click at [436, 42] on div "Unidade de atendimento" at bounding box center [377, 45] width 144 height 12
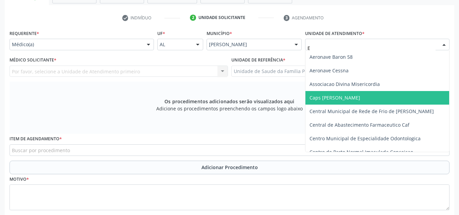
type input "ES"
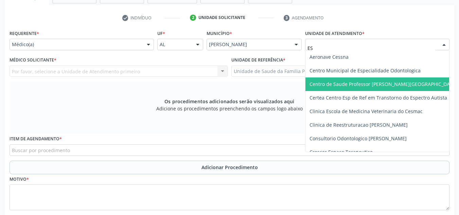
click at [348, 85] on span "Centro de Saude Professor [PERSON_NAME][GEOGRAPHIC_DATA]" at bounding box center [383, 84] width 148 height 6
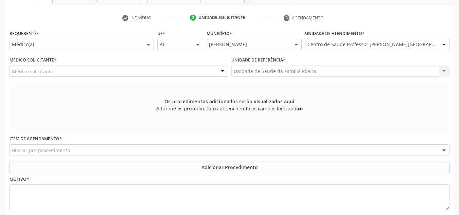
click at [74, 72] on div "Médico solicitante" at bounding box center [119, 72] width 218 height 12
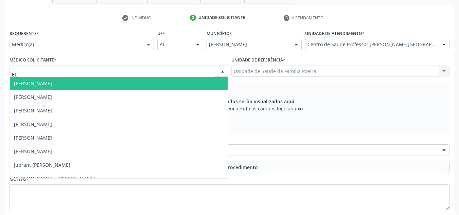
type input "ELI"
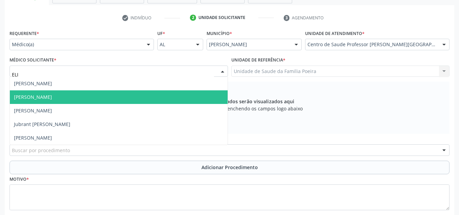
click at [76, 93] on span "[PERSON_NAME]" at bounding box center [119, 97] width 218 height 14
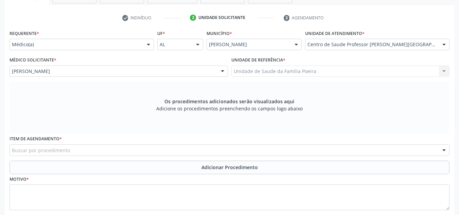
click at [72, 152] on div "Buscar por procedimento" at bounding box center [230, 150] width 440 height 12
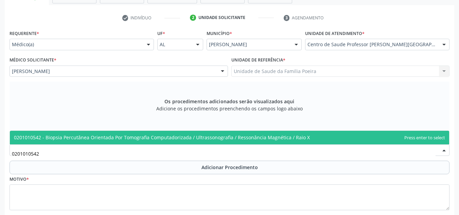
type input "0201010542"
click at [96, 131] on div "Requerente * Médico(a) Médico(a) Enfermeiro(a) Paciente Nenhum resultado encont…" at bounding box center [230, 124] width 440 height 192
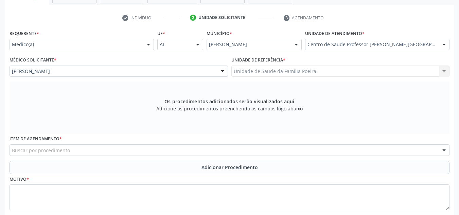
click at [101, 137] on div "Item de agendamento * Buscar por procedimento 0304070076 - .Quimioterapia de Le…" at bounding box center [230, 145] width 440 height 22
click at [101, 146] on div "Buscar por procedimento" at bounding box center [230, 150] width 440 height 12
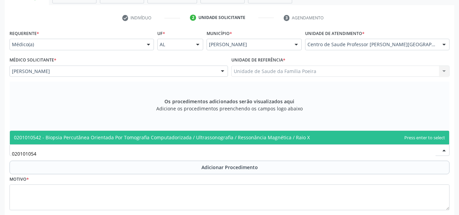
type input "0201010542"
click at [105, 135] on span "0201010542 - Biopsia Percutânea Orientada Por Tomografia Computadorizada / Ultr…" at bounding box center [162, 137] width 296 height 6
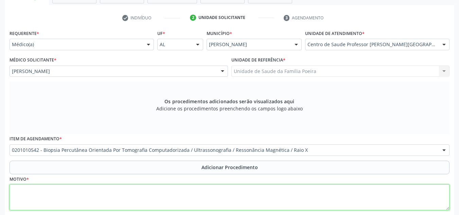
drag, startPoint x: 95, startPoint y: 194, endPoint x: 104, endPoint y: 196, distance: 8.7
click at [99, 194] on textarea at bounding box center [230, 197] width 440 height 26
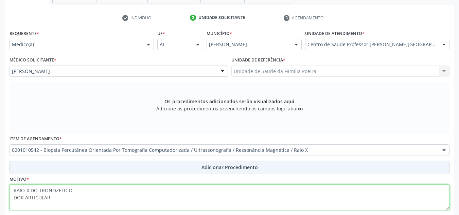
type textarea "RAIO-X DO TRONOZELO D DOR ARTICULAR"
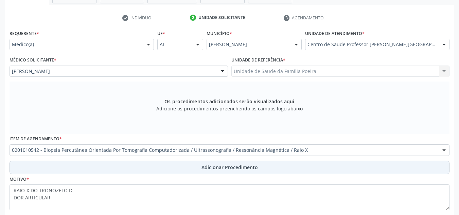
click at [203, 165] on span "Adicionar Procedimento" at bounding box center [229, 167] width 56 height 7
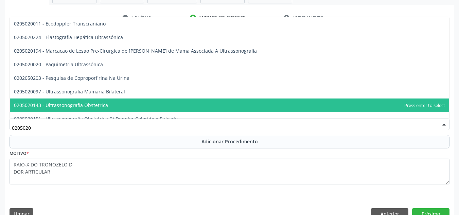
type input "02050200"
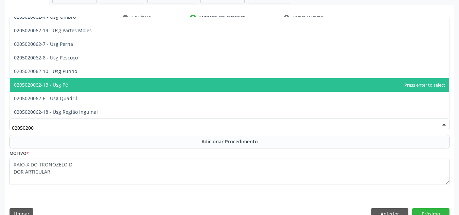
scroll to position [265, 0]
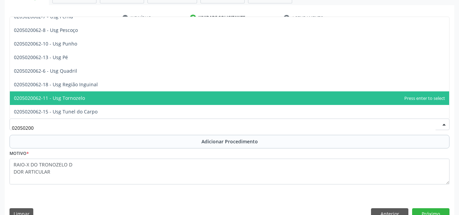
click at [97, 95] on span "0205020062-11 - Usg Tornozelo" at bounding box center [229, 98] width 439 height 14
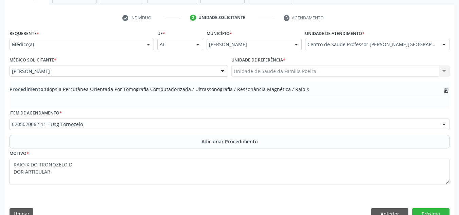
drag, startPoint x: 203, startPoint y: 142, endPoint x: 216, endPoint y: 140, distance: 13.1
click at [203, 142] on span "Adicionar Procedimento" at bounding box center [229, 141] width 56 height 7
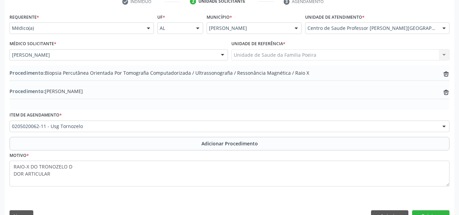
scroll to position [161, 0]
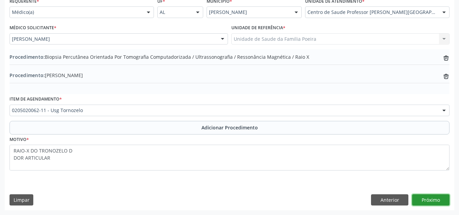
click at [432, 201] on button "Próximo" at bounding box center [430, 200] width 37 height 12
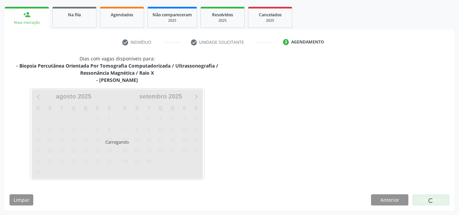
scroll to position [124, 0]
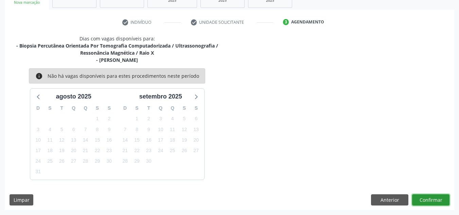
click at [432, 199] on button "Confirmar" at bounding box center [430, 200] width 37 height 12
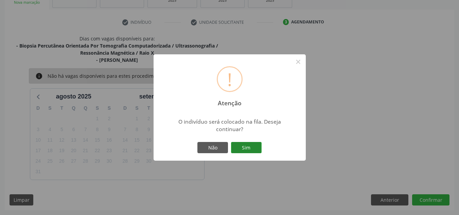
click at [252, 150] on button "Sim" at bounding box center [246, 148] width 31 height 12
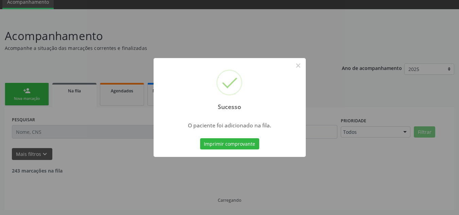
scroll to position [21, 0]
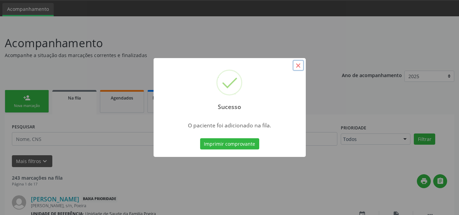
click at [298, 62] on button "×" at bounding box center [298, 66] width 12 height 12
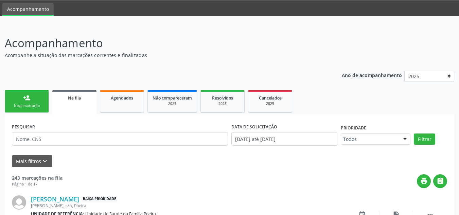
click at [26, 97] on div "person_add" at bounding box center [26, 97] width 7 height 7
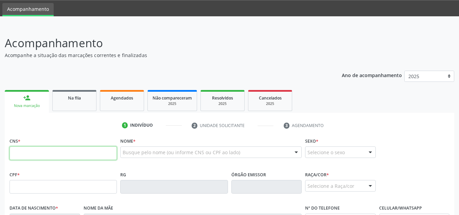
click at [46, 154] on input "text" at bounding box center [63, 153] width 107 height 14
type input "705 0042 1522 6657"
type input "06/02/2015"
type input "Eleane Maria da Silva"
type input "(82) 98150-5267"
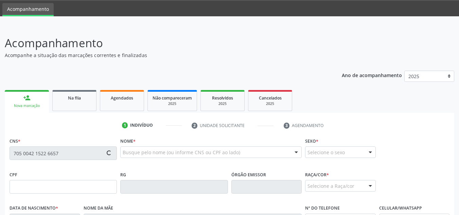
type input "S/N"
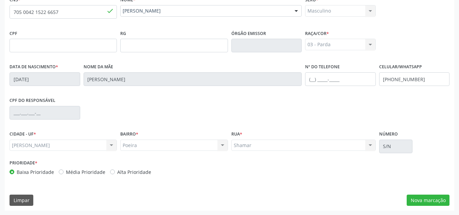
scroll to position [163, 0]
click at [420, 199] on button "Nova marcação" at bounding box center [427, 200] width 43 height 12
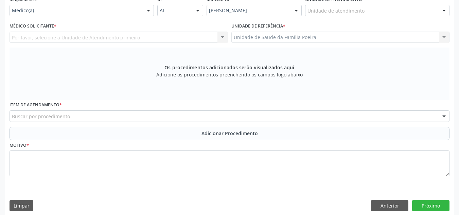
click at [431, 14] on div "Unidade de atendimento" at bounding box center [377, 11] width 144 height 12
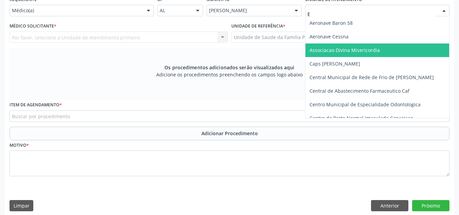
type input "ES"
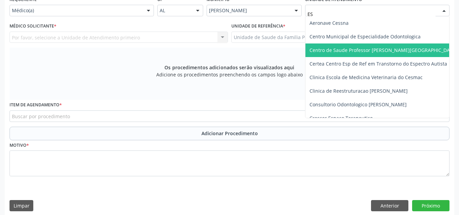
click at [328, 52] on span "Centro de Saude Professor [PERSON_NAME][GEOGRAPHIC_DATA]" at bounding box center [383, 50] width 148 height 6
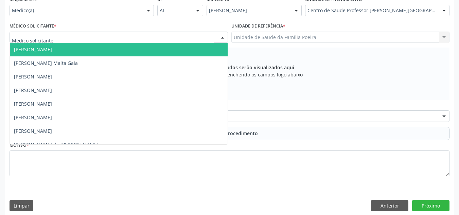
click at [55, 38] on div at bounding box center [119, 38] width 218 height 12
type input "BAR"
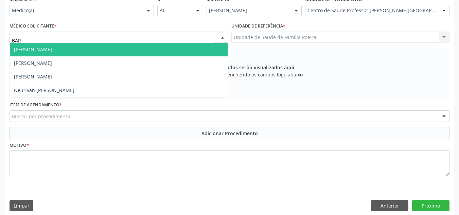
click at [40, 49] on span "[PERSON_NAME]" at bounding box center [33, 49] width 38 height 6
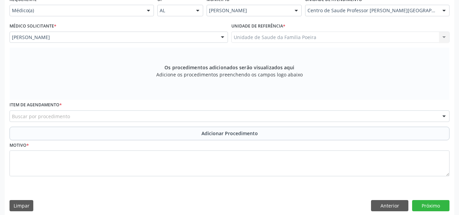
click at [78, 116] on div "Buscar por procedimento" at bounding box center [230, 116] width 440 height 12
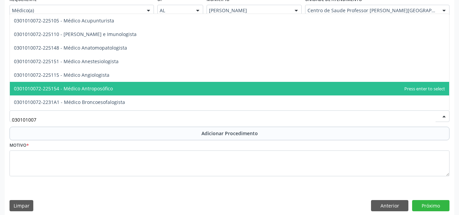
type input "0301010072"
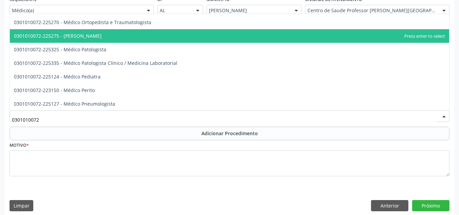
scroll to position [611, 0]
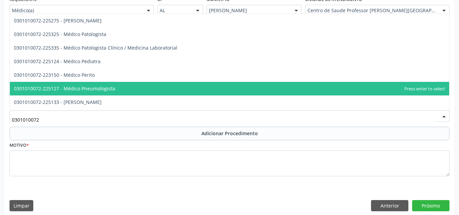
click at [129, 88] on span "0301010072-225127 - Médico Pneumologista" at bounding box center [229, 89] width 439 height 14
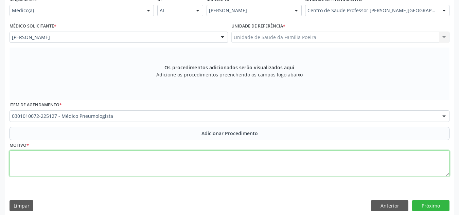
click at [124, 164] on textarea at bounding box center [230, 163] width 440 height 26
type textarea "R"
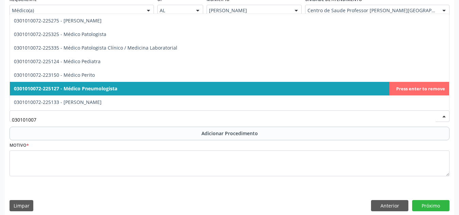
type input "0301010072"
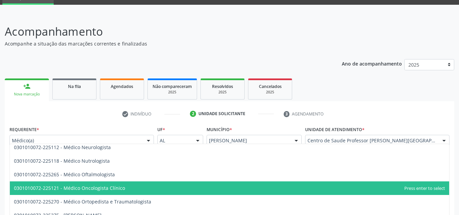
scroll to position [535, 0]
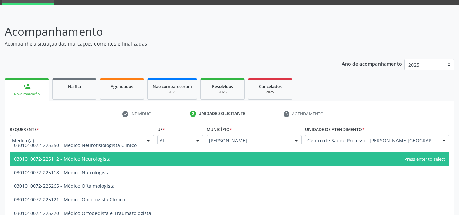
click at [109, 159] on span "0301010072-225112 - Médico Neurologista" at bounding box center [229, 159] width 439 height 14
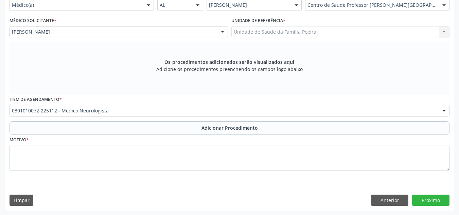
scroll to position [168, 0]
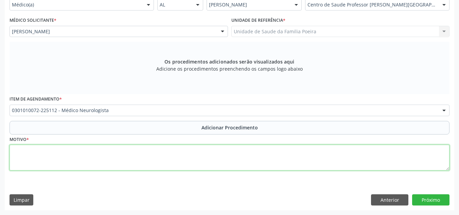
drag, startPoint x: 106, startPoint y: 160, endPoint x: 108, endPoint y: 165, distance: 5.0
click at [106, 162] on textarea at bounding box center [230, 158] width 440 height 26
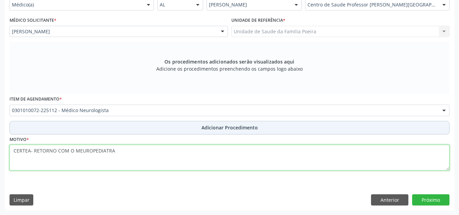
type textarea "CERTEA- RETORNO COM O MEUROPEDIATRA"
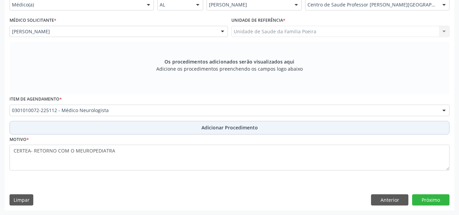
click at [240, 131] on button "Adicionar Procedimento" at bounding box center [230, 128] width 440 height 14
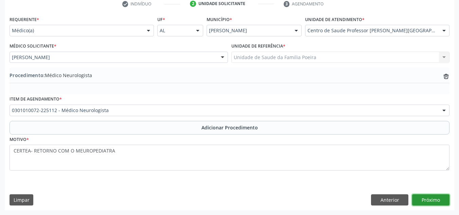
click at [430, 202] on button "Próximo" at bounding box center [430, 200] width 37 height 12
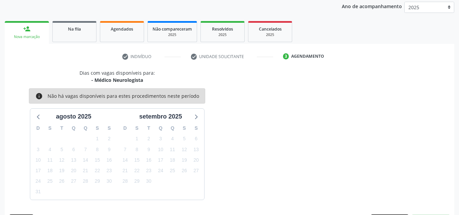
scroll to position [110, 0]
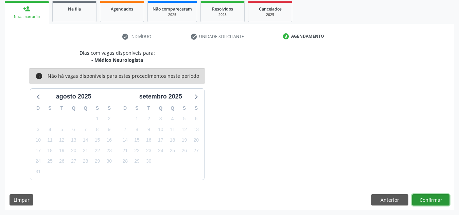
click at [431, 201] on button "Confirmar" at bounding box center [430, 200] width 37 height 12
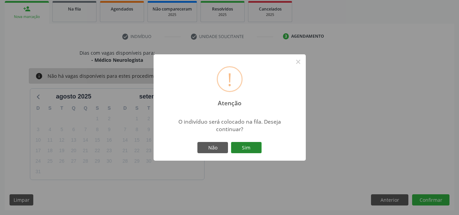
click at [259, 147] on button "Sim" at bounding box center [246, 148] width 31 height 12
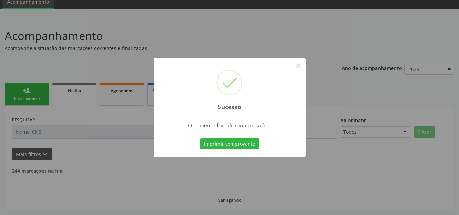
scroll to position [21, 0]
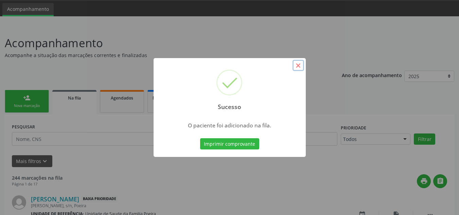
click at [297, 65] on button "×" at bounding box center [298, 66] width 12 height 12
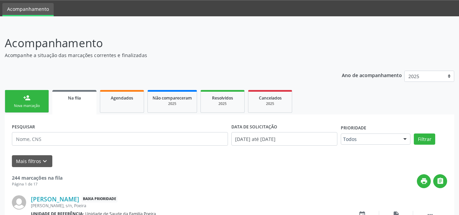
click at [14, 99] on link "person_add Nova marcação" at bounding box center [27, 101] width 44 height 23
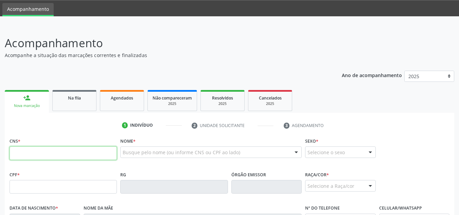
click at [44, 151] on input "text" at bounding box center [63, 153] width 107 height 14
type input "706 8082 5487 8222"
type input "05/09/1987"
type input "Maria Eulalia de Araujo"
type input "(82) 98870-8751"
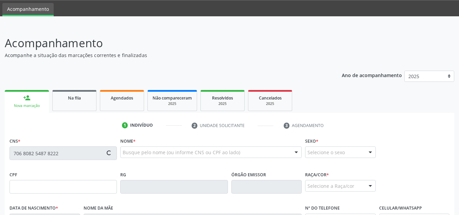
type input "88"
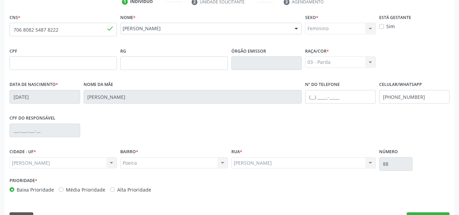
scroll to position [163, 0]
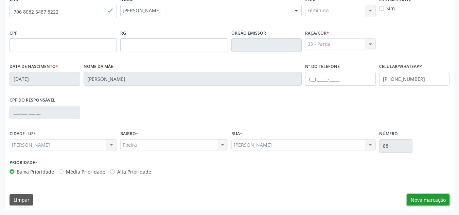
click at [423, 198] on button "Nova marcação" at bounding box center [427, 200] width 43 height 12
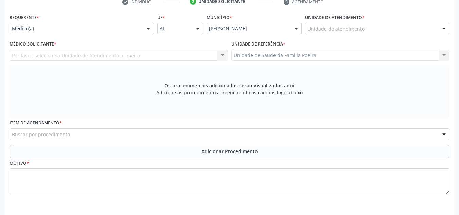
scroll to position [95, 0]
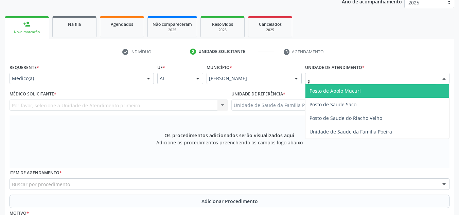
type input "PO"
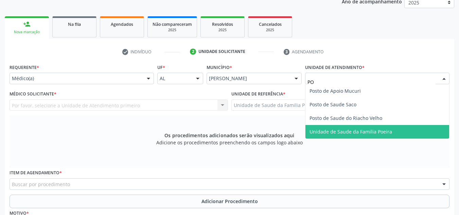
click at [339, 129] on span "Unidade de Saude da Familia Poeira" at bounding box center [350, 131] width 83 height 6
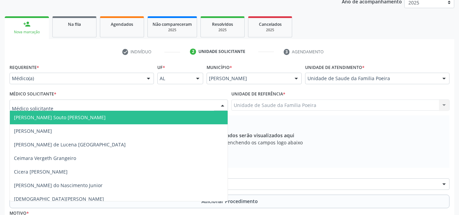
click at [46, 109] on div at bounding box center [119, 105] width 218 height 12
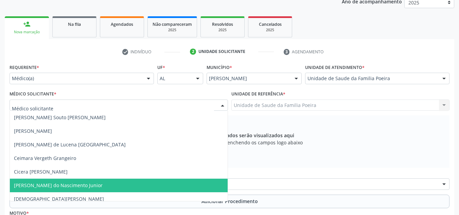
click at [50, 185] on span "[PERSON_NAME] do Nascimento Junior" at bounding box center [58, 185] width 89 height 6
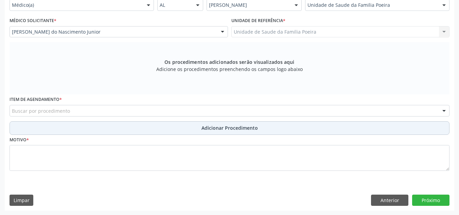
scroll to position [168, 0]
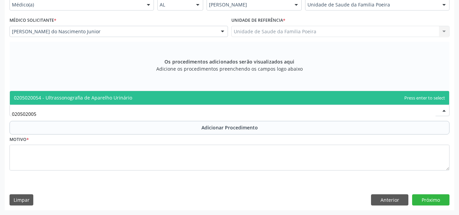
type input "0205020054"
click at [83, 100] on span "0205020054 - Ultrassonografia de Aparelho Urinário" at bounding box center [73, 97] width 118 height 6
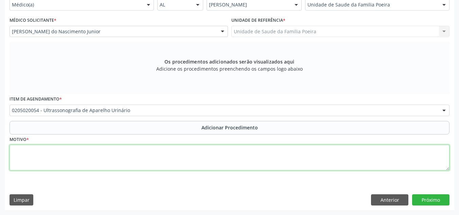
click at [83, 170] on textarea at bounding box center [230, 158] width 440 height 26
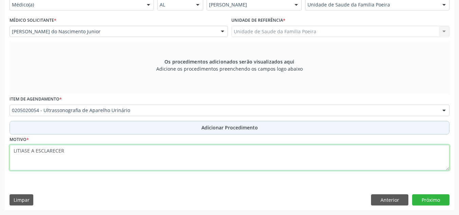
type textarea "LITIASE A ESCLARECER"
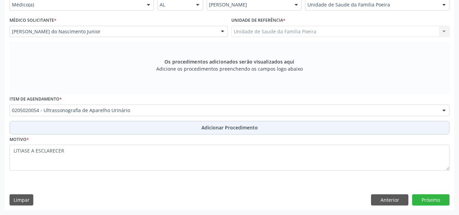
click at [222, 124] on span "Adicionar Procedimento" at bounding box center [229, 127] width 56 height 7
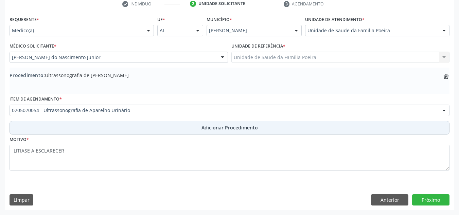
scroll to position [143, 0]
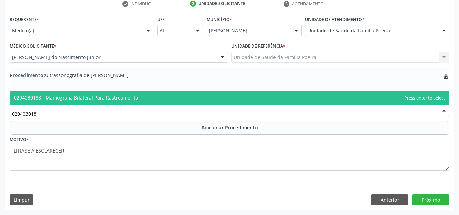
type input "0204030188"
drag, startPoint x: 126, startPoint y: 95, endPoint x: 129, endPoint y: 102, distance: 7.3
click at [128, 93] on span "0204030188 - Mamografia Bilateral Para Rastreamento" at bounding box center [229, 98] width 439 height 14
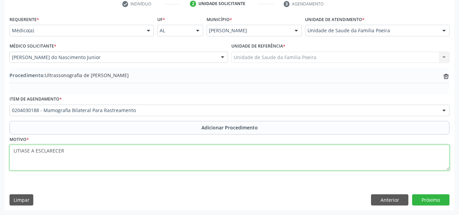
click at [101, 147] on textarea "LITIASE A ESCLARECER" at bounding box center [230, 158] width 440 height 26
type textarea "L"
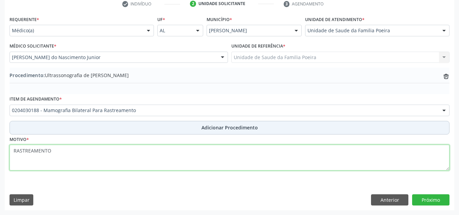
type textarea "RASTREAMENTO"
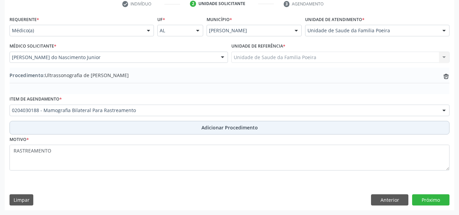
click at [205, 128] on span "Adicionar Procedimento" at bounding box center [229, 127] width 56 height 7
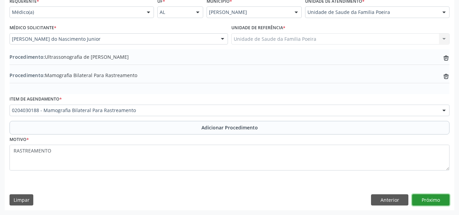
click at [430, 197] on button "Próximo" at bounding box center [430, 200] width 37 height 12
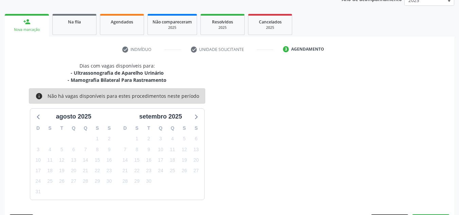
scroll to position [117, 0]
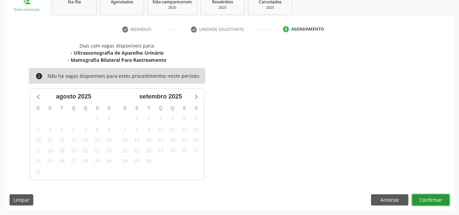
click at [422, 198] on button "Confirmar" at bounding box center [430, 200] width 37 height 12
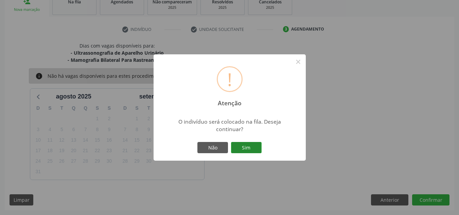
click at [238, 146] on button "Sim" at bounding box center [246, 148] width 31 height 12
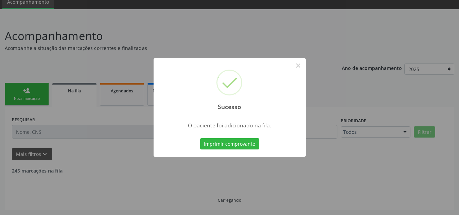
scroll to position [21, 0]
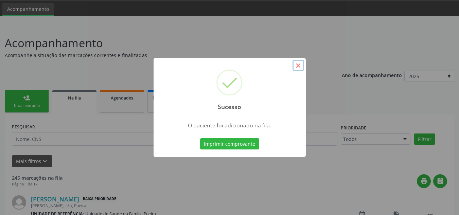
click at [298, 65] on button "×" at bounding box center [298, 66] width 12 height 12
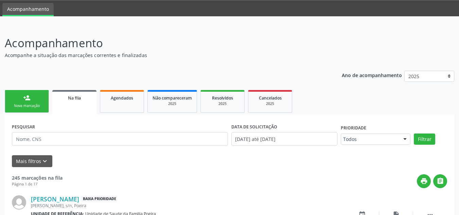
drag, startPoint x: 34, startPoint y: 105, endPoint x: 36, endPoint y: 112, distance: 6.8
click at [34, 105] on div "Nova marcação" at bounding box center [27, 105] width 34 height 5
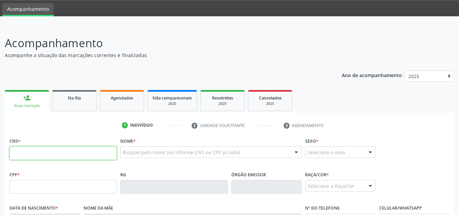
click at [59, 149] on input "text" at bounding box center [63, 153] width 107 height 14
paste input "700 0085 8266 5800"
type input "700 0085 8266 5800"
type input "159.505.594-01"
type input "11/09/2018"
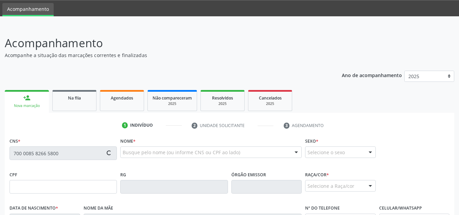
type input "Raquel da Silva Santos"
type input "S/N"
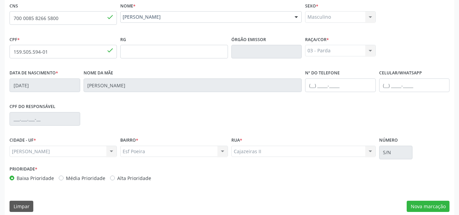
scroll to position [157, 0]
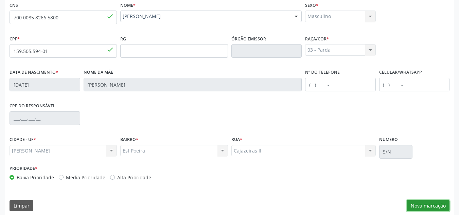
click at [418, 202] on button "Nova marcação" at bounding box center [427, 206] width 43 height 12
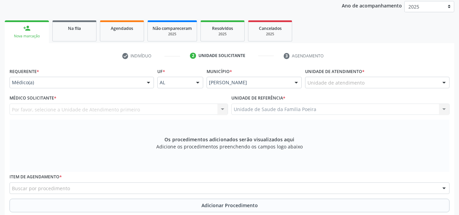
scroll to position [89, 0]
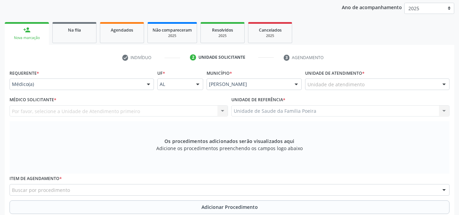
click at [378, 86] on div "Unidade de atendimento" at bounding box center [377, 84] width 144 height 12
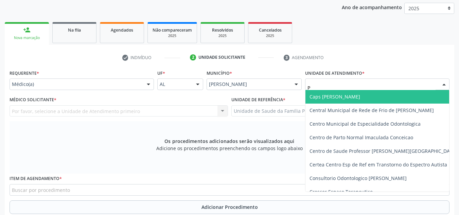
type input "PO"
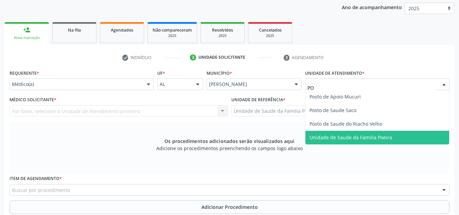
click at [377, 140] on span "Unidade de Saude da Familia Poeira" at bounding box center [350, 137] width 83 height 6
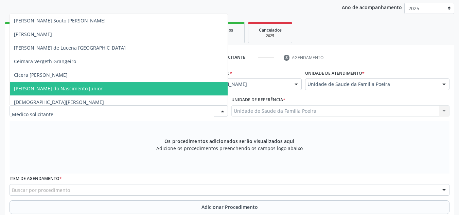
click at [47, 88] on span "[PERSON_NAME] do Nascimento Junior" at bounding box center [58, 88] width 89 height 6
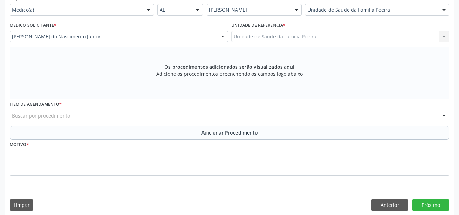
scroll to position [168, 0]
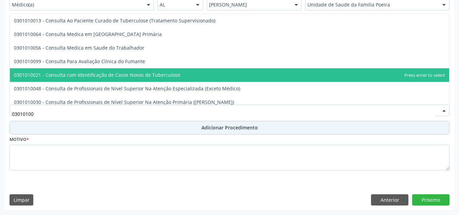
type input "030101003"
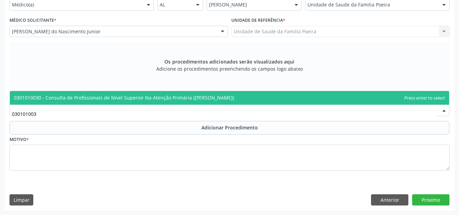
click at [126, 102] on span "0301010030 - Consulta de Profissionais de Nível Superior Na Atenção Primária ([…" at bounding box center [229, 98] width 439 height 14
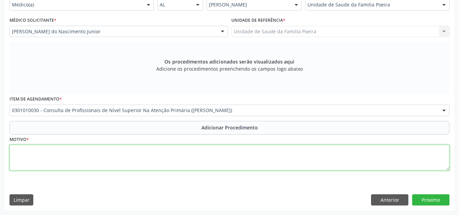
click at [117, 160] on textarea at bounding box center [230, 158] width 440 height 26
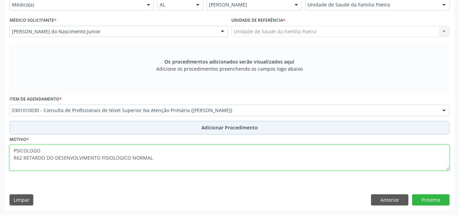
type textarea "PSICOLOGO R62 RETARDO DO DESENVOLVIMENTO FISIOLOGICO NORMAL"
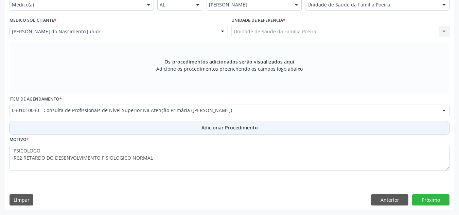
click at [235, 127] on span "Adicionar Procedimento" at bounding box center [229, 127] width 56 height 7
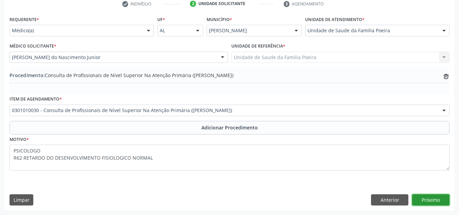
click at [430, 200] on button "Próximo" at bounding box center [430, 200] width 37 height 12
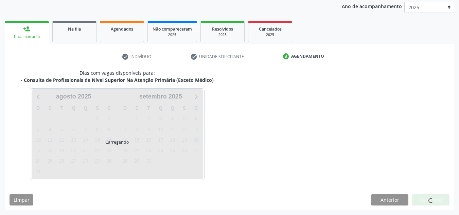
scroll to position [110, 0]
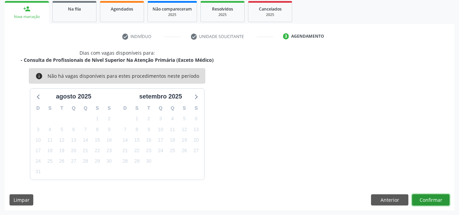
click at [428, 202] on button "Confirmar" at bounding box center [430, 200] width 37 height 12
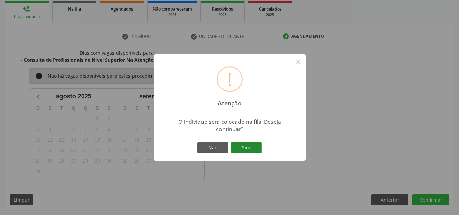
click at [251, 148] on button "Sim" at bounding box center [246, 148] width 31 height 12
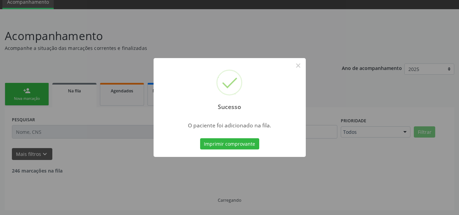
scroll to position [21, 0]
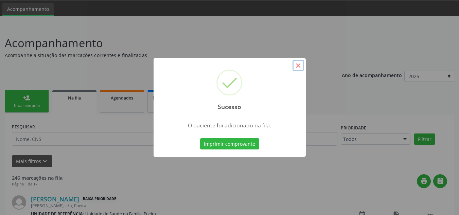
click at [297, 65] on button "×" at bounding box center [298, 66] width 12 height 12
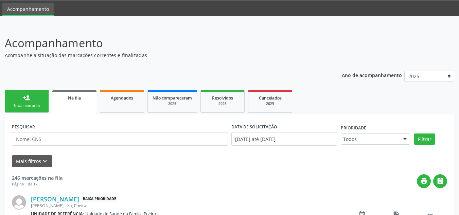
click at [20, 101] on link "person_add Nova marcação" at bounding box center [27, 101] width 44 height 23
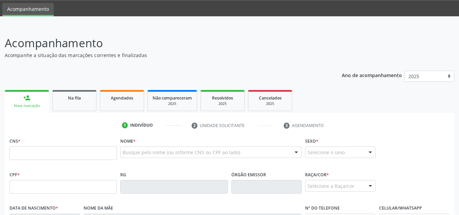
scroll to position [123, 0]
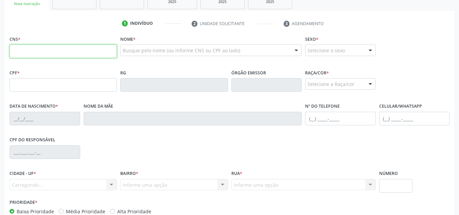
click at [56, 53] on input "text" at bounding box center [63, 51] width 107 height 14
type input "708 0013 7092 1128"
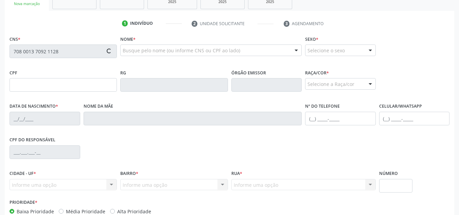
type input "25/11/1963"
type input "Maria Barboza da Silva"
type input "(82) 98830-3349"
type input "588"
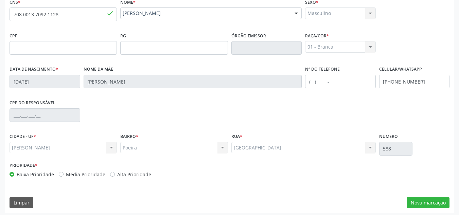
scroll to position [163, 0]
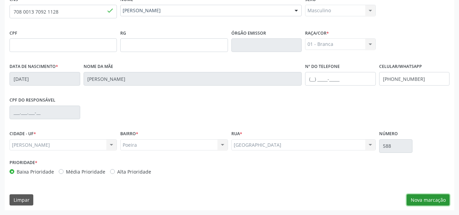
click at [433, 200] on button "Nova marcação" at bounding box center [427, 200] width 43 height 12
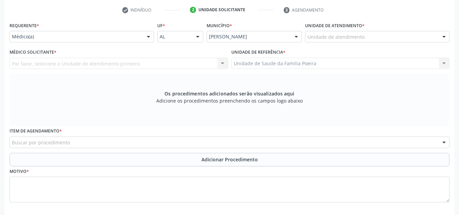
scroll to position [129, 0]
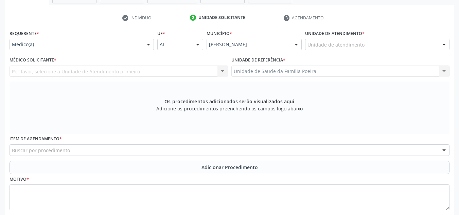
click at [436, 46] on div "Unidade de atendimento" at bounding box center [377, 45] width 144 height 12
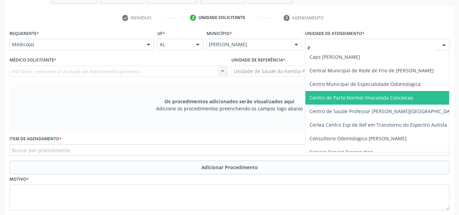
type input "PO"
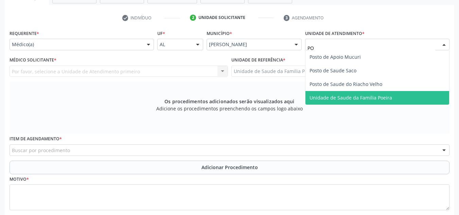
click at [371, 97] on span "Unidade de Saude da Familia Poeira" at bounding box center [350, 97] width 83 height 6
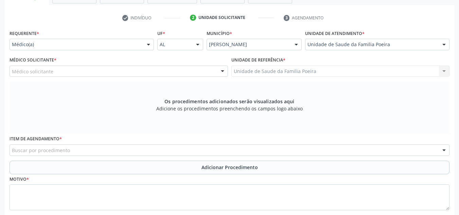
click at [75, 73] on div "Médico solicitante" at bounding box center [119, 72] width 218 height 12
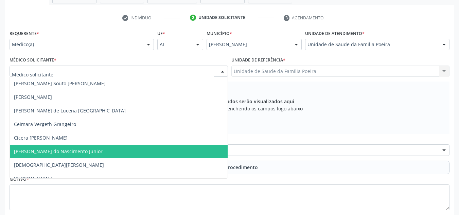
click at [61, 154] on span "[PERSON_NAME] do Nascimento Junior" at bounding box center [58, 151] width 89 height 6
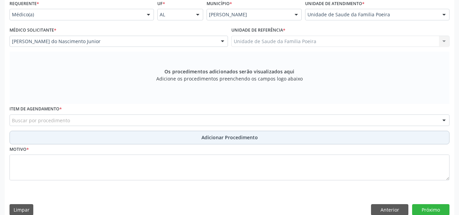
scroll to position [168, 0]
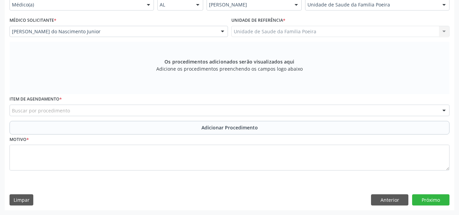
click at [75, 109] on div "Buscar por procedimento" at bounding box center [230, 111] width 440 height 12
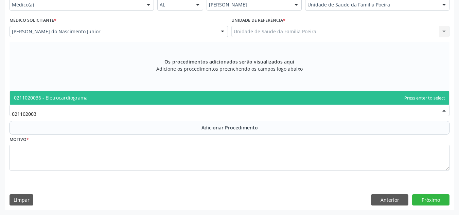
type input "0211020036"
click at [68, 98] on span "0211020036 - Eletrocardiograma" at bounding box center [51, 97] width 74 height 6
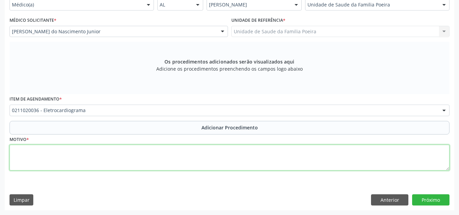
drag, startPoint x: 116, startPoint y: 162, endPoint x: 122, endPoint y: 161, distance: 5.8
click at [117, 162] on textarea at bounding box center [230, 158] width 440 height 26
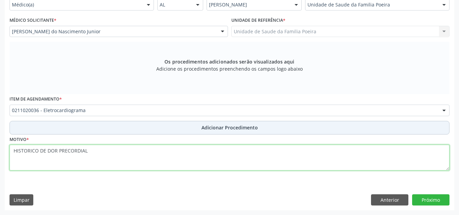
type textarea "HISTORICO DE DOR PRECORDIAL"
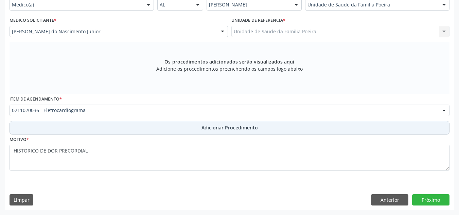
click at [250, 131] on button "Adicionar Procedimento" at bounding box center [230, 128] width 440 height 14
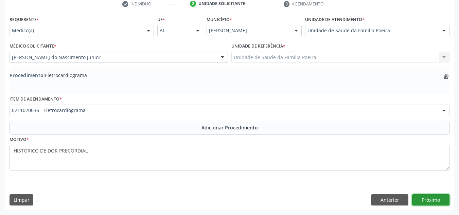
click at [439, 197] on button "Próximo" at bounding box center [430, 200] width 37 height 12
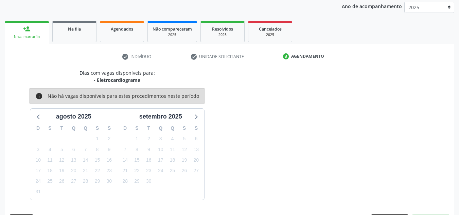
scroll to position [110, 0]
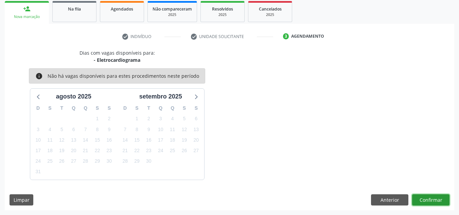
click at [430, 197] on button "Confirmar" at bounding box center [430, 200] width 37 height 12
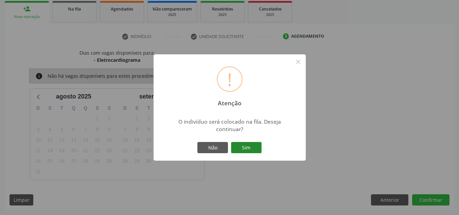
click at [251, 144] on button "Sim" at bounding box center [246, 148] width 31 height 12
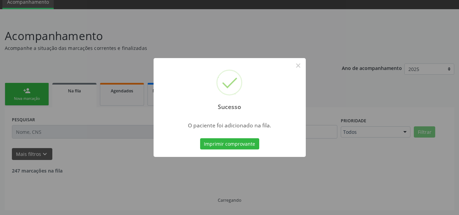
scroll to position [21, 0]
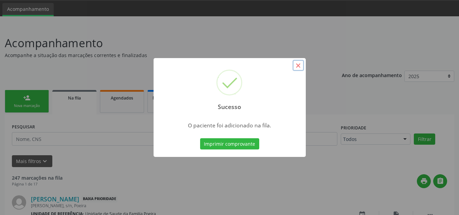
click at [296, 65] on button "×" at bounding box center [298, 66] width 12 height 12
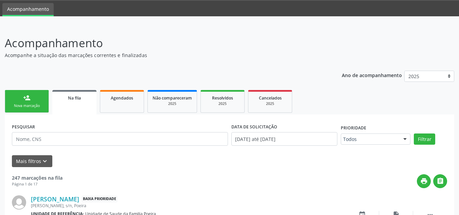
click at [18, 100] on link "person_add Nova marcação" at bounding box center [27, 101] width 44 height 23
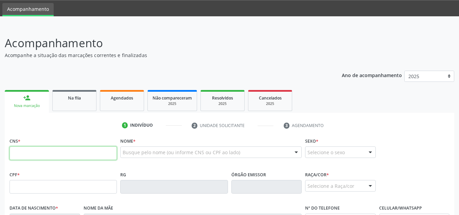
click at [43, 152] on input "text" at bounding box center [63, 153] width 107 height 14
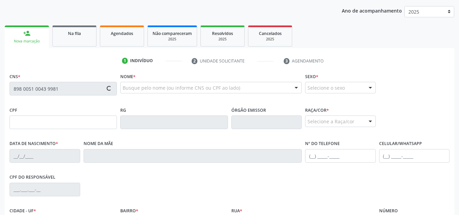
scroll to position [89, 0]
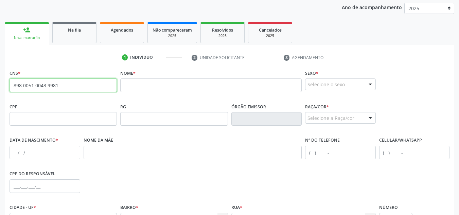
click at [59, 87] on input "898 0051 0043 9981" at bounding box center [63, 85] width 107 height 14
type input "8"
type input "708 6040 7572 6384"
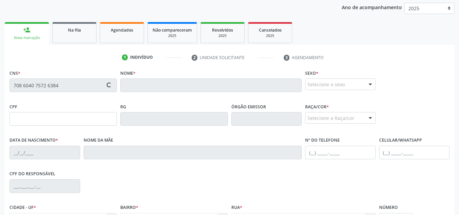
type input "10/02/1972"
type input "Marlene Madalena da Conceição"
type input "(82) 99123-0524"
type input "S/N"
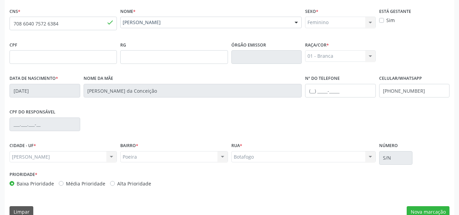
scroll to position [163, 0]
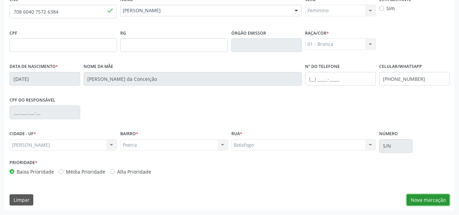
click at [424, 202] on button "Nova marcação" at bounding box center [427, 200] width 43 height 12
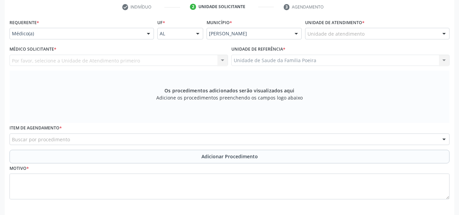
scroll to position [129, 0]
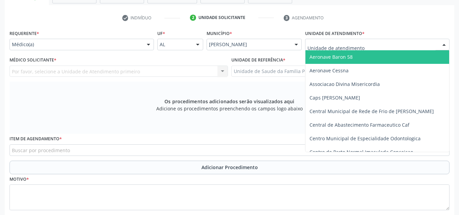
click at [409, 41] on div at bounding box center [377, 45] width 144 height 12
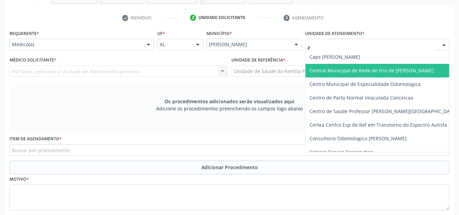
type input "PO"
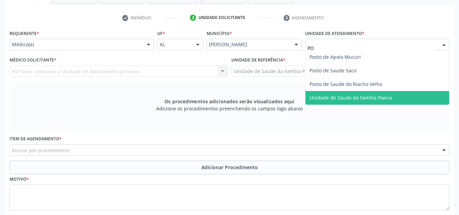
click at [329, 99] on span "Unidade de Saude da Familia Poeira" at bounding box center [350, 97] width 83 height 6
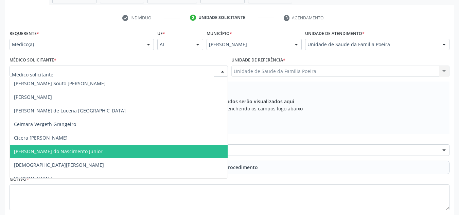
click at [39, 149] on span "[PERSON_NAME] do Nascimento Junior" at bounding box center [58, 151] width 89 height 6
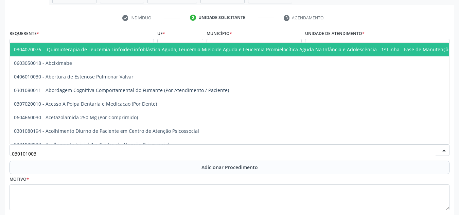
type input "0301010030"
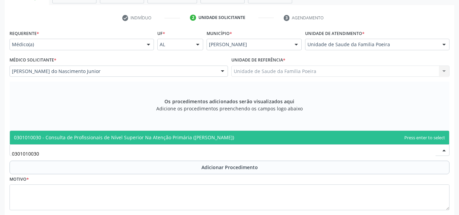
click at [93, 141] on span "0301010030 - Consulta de Profissionais de Nível Superior Na Atenção Primária ([…" at bounding box center [229, 138] width 439 height 14
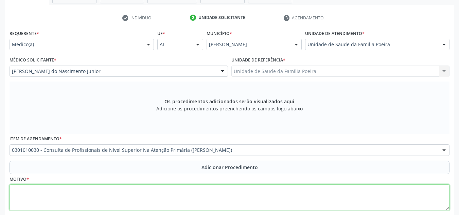
click at [86, 187] on textarea at bounding box center [230, 197] width 440 height 26
click at [140, 197] on textarea "FISIOTERAPIA DOR ARTICULAR, PROCESSO INFLAMATORIOS EM PUNHO E EM OMBROS" at bounding box center [230, 197] width 440 height 26
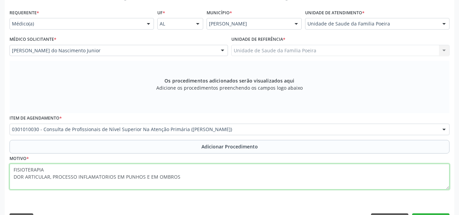
scroll to position [168, 0]
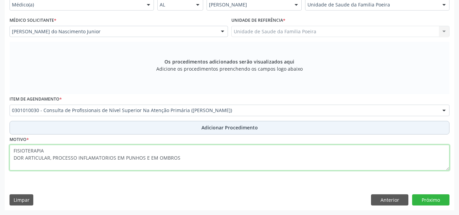
type textarea "FISIOTERAPIA DOR ARTICULAR, PROCESSO INFLAMATORIOS EM PUNHOS E EM OMBROS"
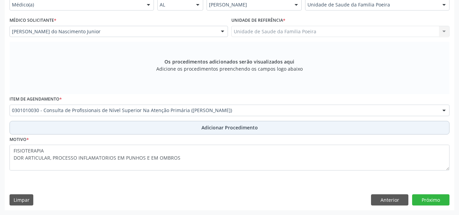
click at [229, 128] on span "Adicionar Procedimento" at bounding box center [229, 127] width 56 height 7
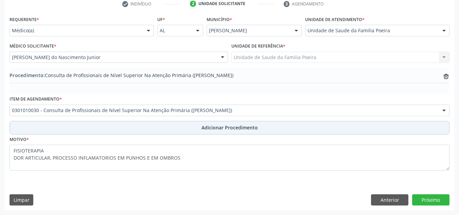
scroll to position [143, 0]
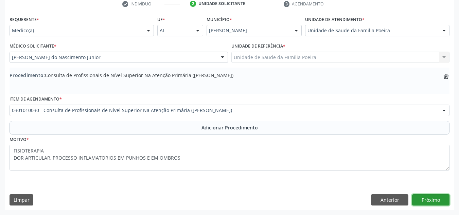
click at [434, 199] on button "Próximo" at bounding box center [430, 200] width 37 height 12
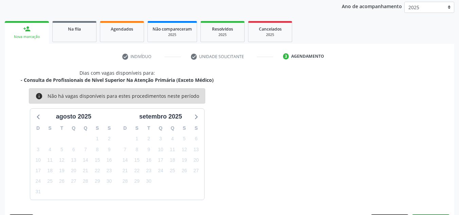
scroll to position [110, 0]
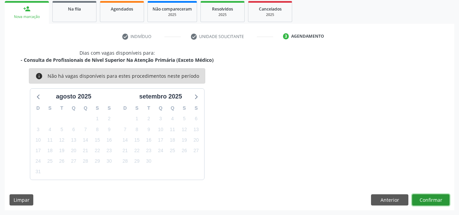
click at [434, 199] on button "Confirmar" at bounding box center [430, 200] width 37 height 12
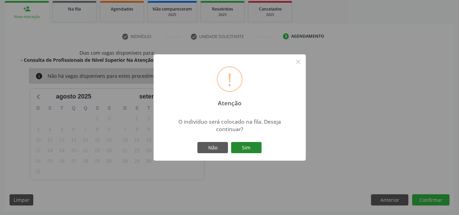
click at [254, 146] on button "Sim" at bounding box center [246, 148] width 31 height 12
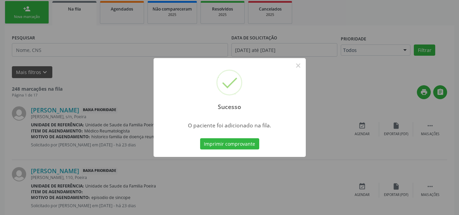
scroll to position [21, 0]
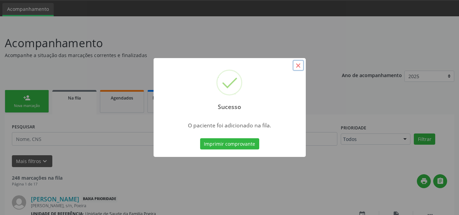
click at [299, 62] on button "×" at bounding box center [298, 66] width 12 height 12
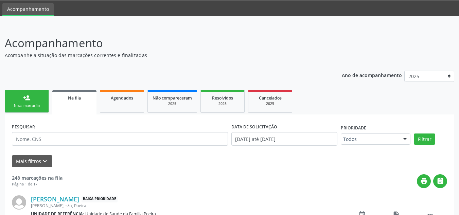
click at [33, 98] on link "person_add Nova marcação" at bounding box center [27, 101] width 44 height 23
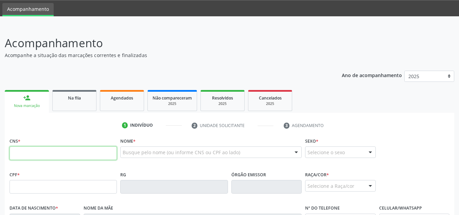
click at [58, 152] on input "text" at bounding box center [63, 153] width 107 height 14
type input "701 2010 1337 2515"
type input "17/05/1989"
type input "Clarice Alves da Silva"
type input "(82) 99414-8752"
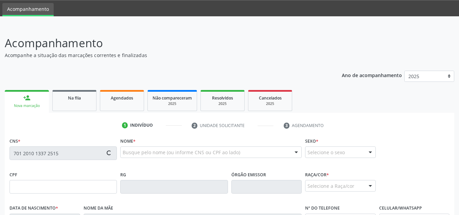
type input "60"
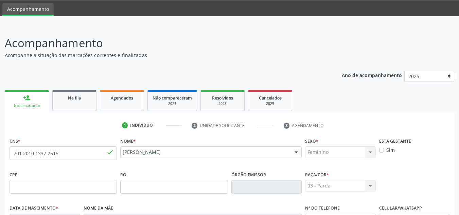
scroll to position [89, 0]
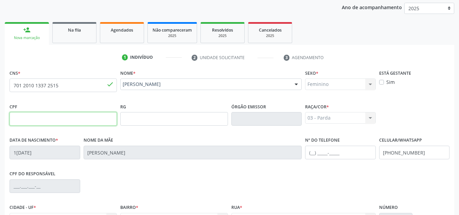
click at [78, 119] on input "text" at bounding box center [63, 119] width 107 height 14
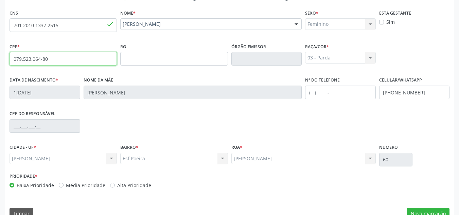
scroll to position [163, 0]
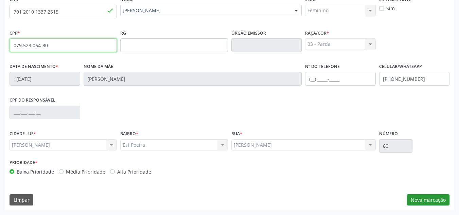
type input "079.523.064-80"
click at [430, 202] on button "Nova marcação" at bounding box center [427, 200] width 43 height 12
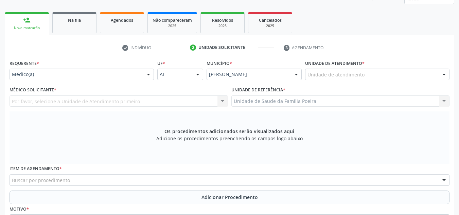
scroll to position [95, 0]
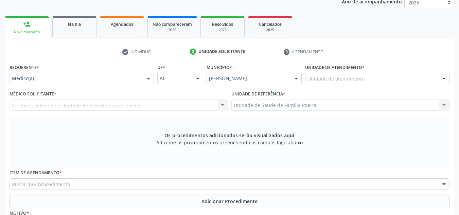
click at [441, 82] on div at bounding box center [444, 79] width 10 height 12
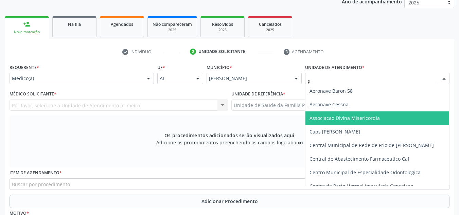
type input "PO"
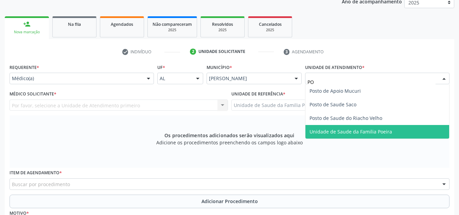
click at [386, 133] on span "Unidade de Saude da Familia Poeira" at bounding box center [350, 131] width 83 height 6
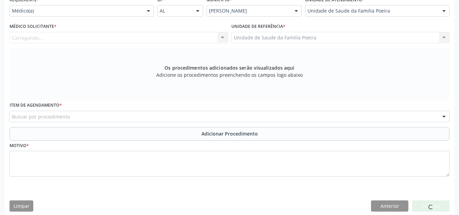
scroll to position [163, 0]
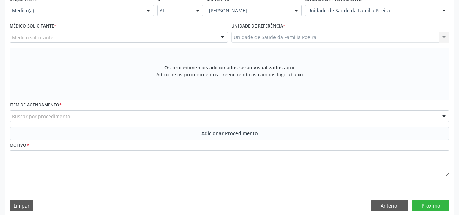
click at [87, 38] on div "Médico solicitante" at bounding box center [119, 38] width 218 height 12
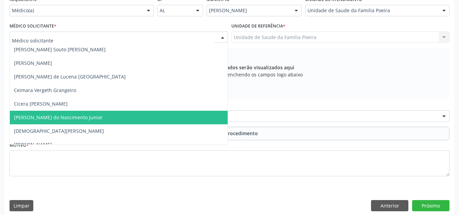
click at [79, 114] on span "[PERSON_NAME] do Nascimento Junior" at bounding box center [119, 118] width 218 height 14
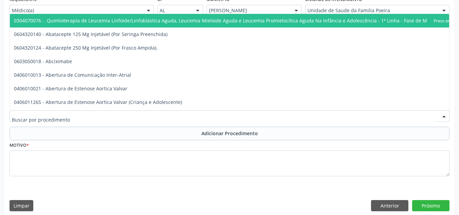
click at [79, 114] on div at bounding box center [230, 116] width 440 height 12
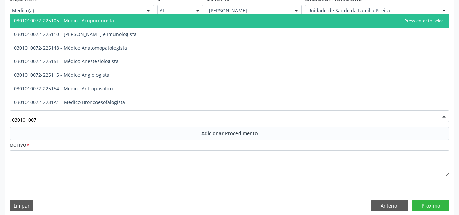
type input "0301010072"
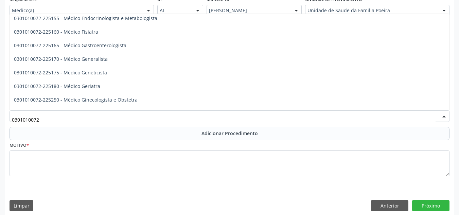
scroll to position [340, 0]
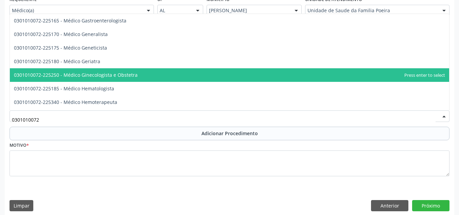
click at [105, 74] on span "0301010072-225250 - Médico Ginecologista e Obstetra" at bounding box center [76, 75] width 124 height 6
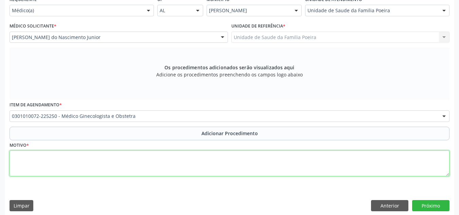
click at [88, 165] on textarea at bounding box center [230, 163] width 440 height 26
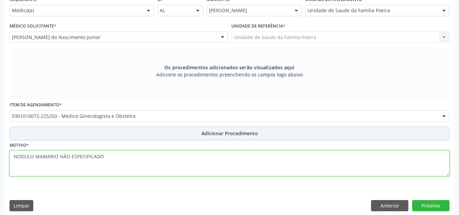
type textarea "NODULO MAMARIO NÃO ESPECIFICADO"
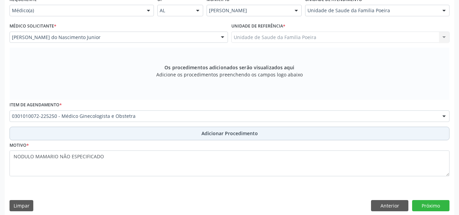
click at [222, 130] on span "Adicionar Procedimento" at bounding box center [229, 133] width 56 height 7
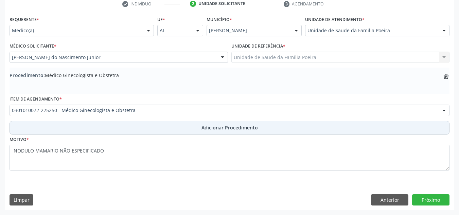
scroll to position [143, 0]
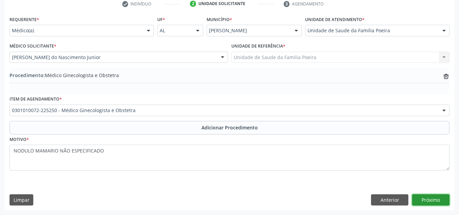
click at [437, 199] on button "Próximo" at bounding box center [430, 200] width 37 height 12
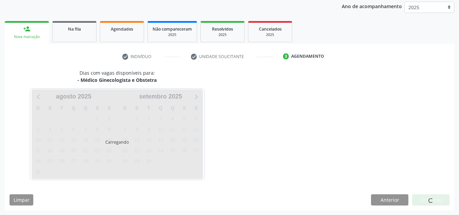
scroll to position [110, 0]
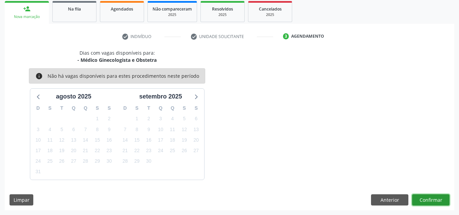
click at [437, 200] on button "Confirmar" at bounding box center [430, 200] width 37 height 12
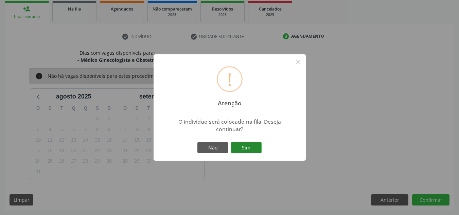
click at [247, 146] on button "Sim" at bounding box center [246, 148] width 31 height 12
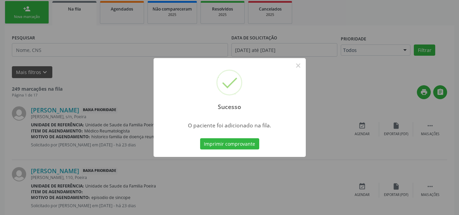
scroll to position [21, 0]
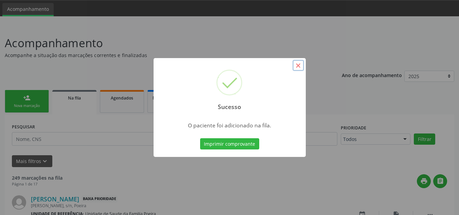
drag, startPoint x: 298, startPoint y: 66, endPoint x: 135, endPoint y: 99, distance: 166.6
click at [298, 66] on button "×" at bounding box center [298, 66] width 12 height 12
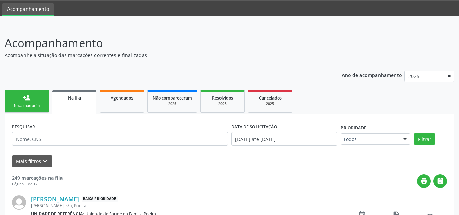
drag, startPoint x: 17, startPoint y: 105, endPoint x: 36, endPoint y: 111, distance: 20.1
click at [17, 105] on div "Nova marcação" at bounding box center [27, 105] width 34 height 5
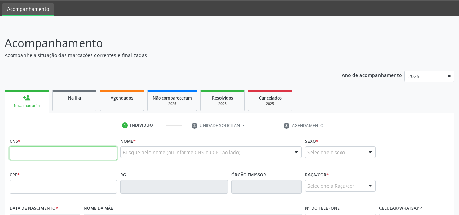
click at [45, 151] on input "text" at bounding box center [63, 153] width 107 height 14
type input "706 2027 4832 2470"
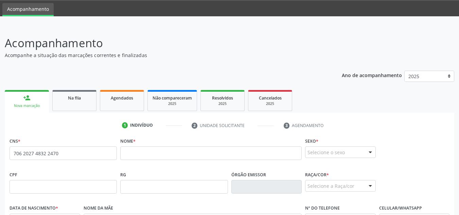
scroll to position [55, 0]
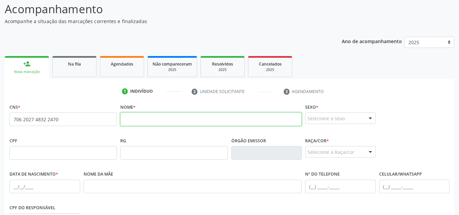
paste input "Maria Joselma Souza da Silva"
type input "Maria Joselma Souza da Silva"
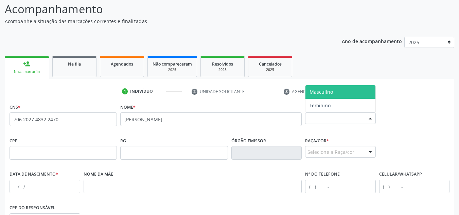
click at [347, 118] on div "Selecione o sexo" at bounding box center [340, 118] width 71 height 12
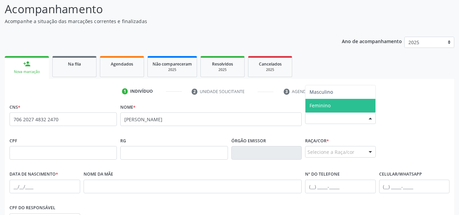
click at [340, 103] on span "Feminino" at bounding box center [340, 106] width 70 height 14
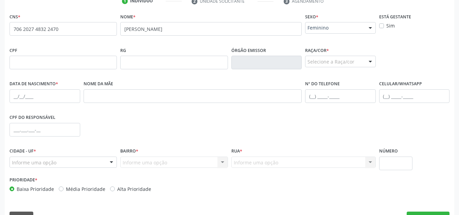
scroll to position [163, 0]
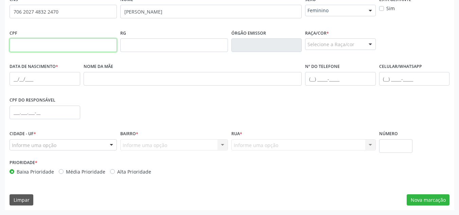
click at [53, 44] on input "text" at bounding box center [63, 45] width 107 height 14
paste input "727.363.723-87"
type input "727.363.723-87"
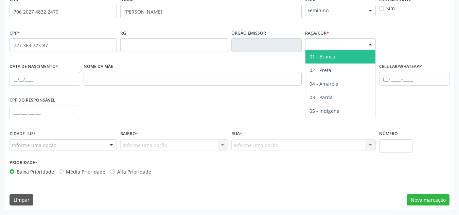
click at [367, 48] on div at bounding box center [370, 45] width 10 height 12
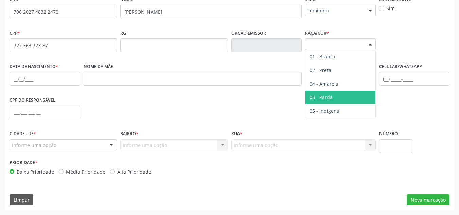
click at [354, 96] on span "03 - Parda" at bounding box center [340, 98] width 70 height 14
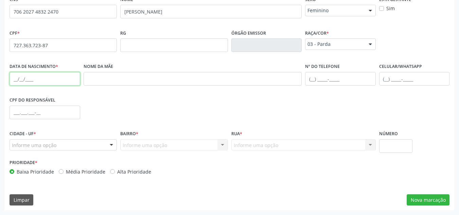
click at [23, 79] on input "text" at bounding box center [45, 79] width 71 height 14
type input "24/02/1975"
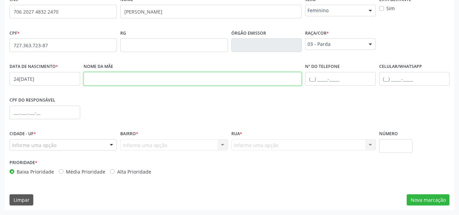
drag, startPoint x: 117, startPoint y: 83, endPoint x: 121, endPoint y: 84, distance: 3.5
click at [118, 84] on input "text" at bounding box center [193, 79] width 218 height 14
paste input "Bernardete de Souza Santos"
type input "Bernardete de Souza Santos"
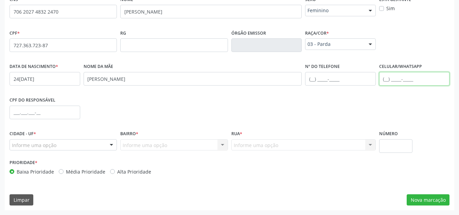
click at [406, 74] on input "text" at bounding box center [414, 79] width 71 height 14
type input "(82) 99629-0143"
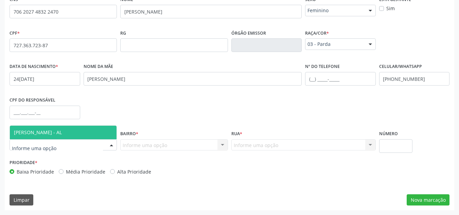
click at [87, 144] on div at bounding box center [63, 145] width 107 height 12
click at [78, 132] on span "[PERSON_NAME] - AL" at bounding box center [63, 133] width 107 height 14
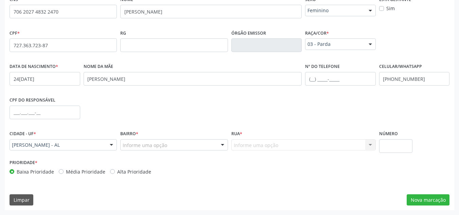
click at [188, 144] on div "Informe uma opção" at bounding box center [173, 145] width 107 height 12
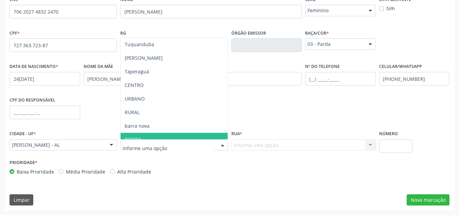
click at [178, 134] on span "POEIRA" at bounding box center [174, 140] width 107 height 14
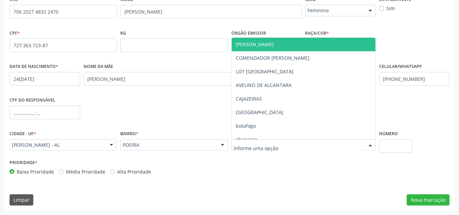
click at [283, 146] on div at bounding box center [303, 145] width 144 height 12
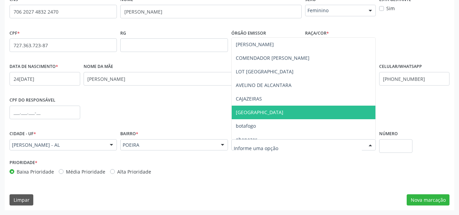
click at [277, 114] on span "[GEOGRAPHIC_DATA]" at bounding box center [304, 113] width 144 height 14
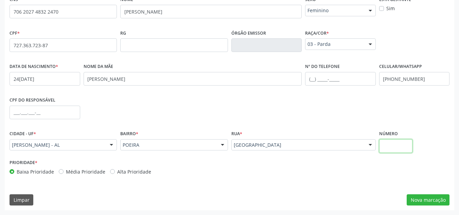
click at [389, 142] on input "text" at bounding box center [396, 146] width 34 height 14
type input "S/N"
click at [426, 199] on button "Nova marcação" at bounding box center [427, 200] width 43 height 12
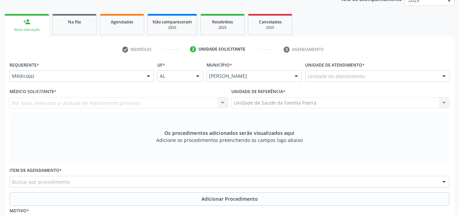
scroll to position [95, 0]
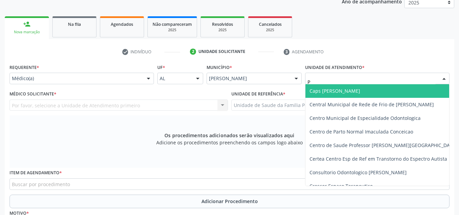
type input "PO"
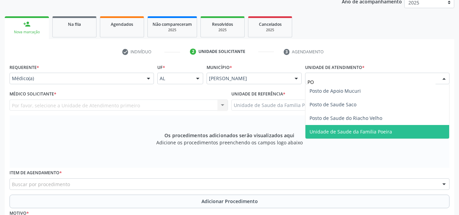
click at [390, 130] on span "Unidade de Saude da Familia Poeira" at bounding box center [377, 132] width 144 height 14
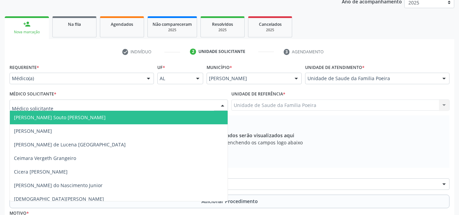
click at [83, 106] on div at bounding box center [119, 105] width 218 height 12
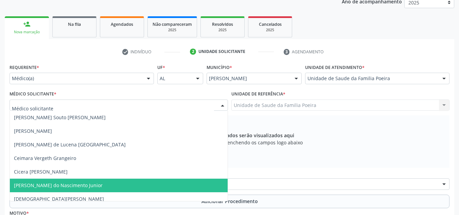
click at [78, 181] on span "[PERSON_NAME] do Nascimento Junior" at bounding box center [119, 186] width 218 height 14
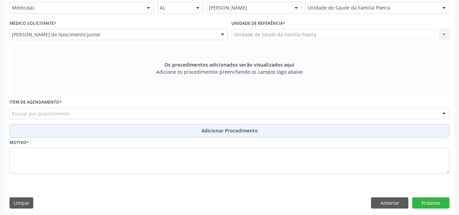
scroll to position [168, 0]
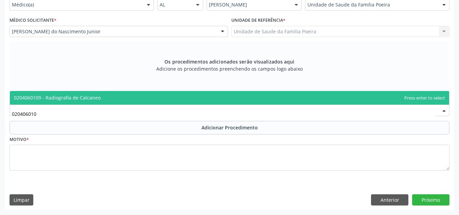
type input "0204060109"
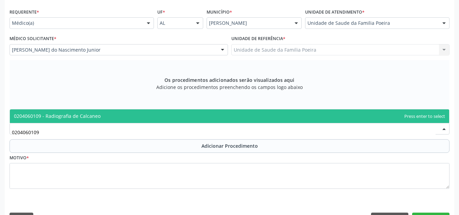
scroll to position [134, 0]
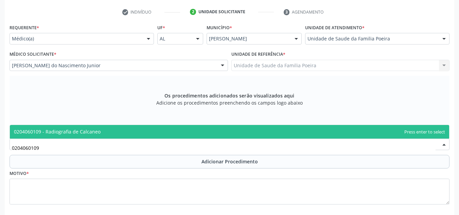
click at [67, 132] on span "0204060109 - Radiografia de Calcaneo" at bounding box center [57, 131] width 87 height 6
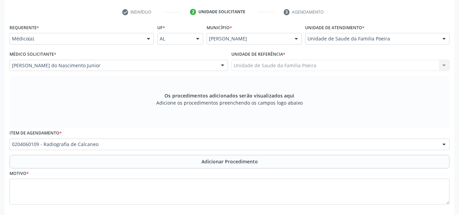
scroll to position [168, 0]
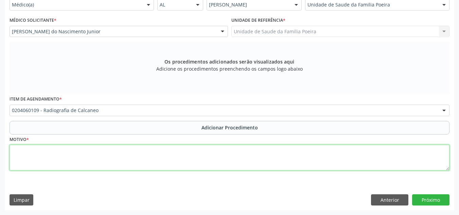
click at [59, 160] on textarea at bounding box center [230, 158] width 440 height 26
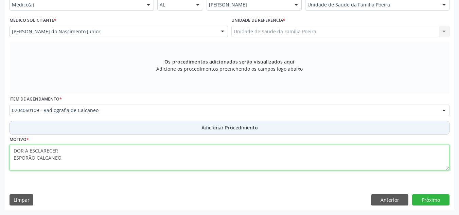
type textarea "DOR A ESCLARECER ESPORÃO CALCANEO"
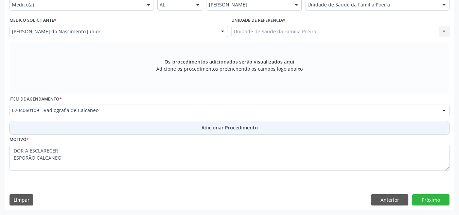
click at [249, 130] on span "Adicionar Procedimento" at bounding box center [229, 127] width 56 height 7
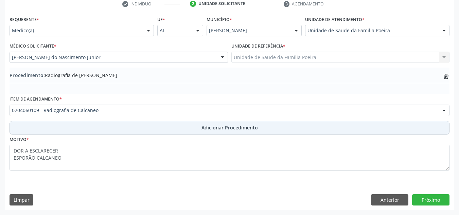
scroll to position [143, 0]
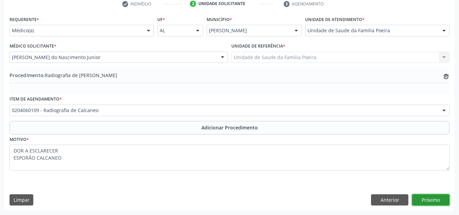
click at [433, 202] on button "Próximo" at bounding box center [430, 200] width 37 height 12
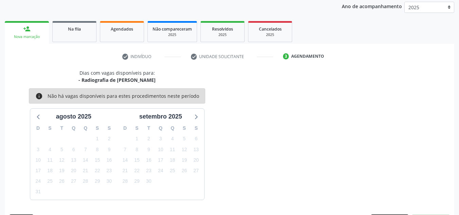
scroll to position [110, 0]
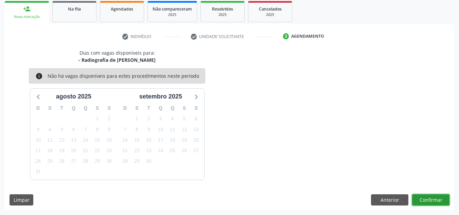
click at [439, 205] on button "Confirmar" at bounding box center [430, 200] width 37 height 12
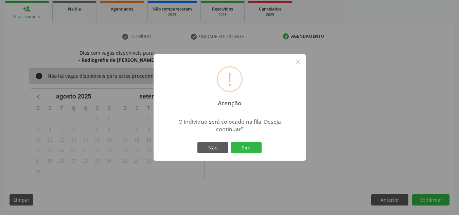
click at [439, 202] on div "! Atenção × O indivíduo será colocado na fila. Deseja continuar? Não Sim" at bounding box center [229, 107] width 459 height 215
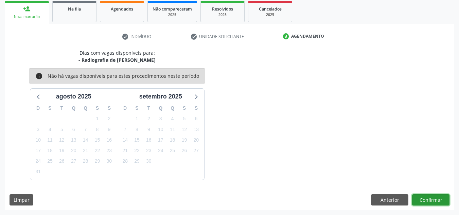
click at [426, 197] on button "Confirmar" at bounding box center [430, 200] width 37 height 12
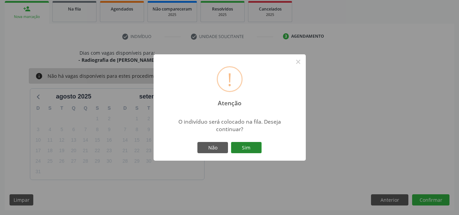
click at [246, 147] on button "Sim" at bounding box center [246, 148] width 31 height 12
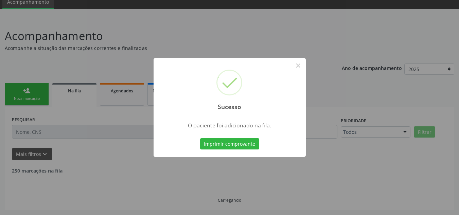
scroll to position [21, 0]
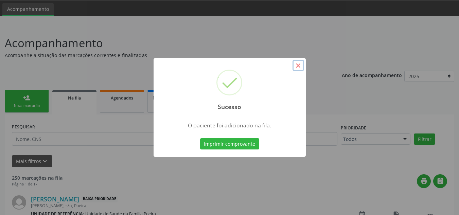
click at [296, 65] on button "×" at bounding box center [298, 66] width 12 height 12
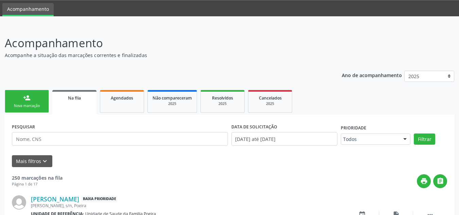
click at [20, 99] on link "person_add Nova marcação" at bounding box center [27, 101] width 44 height 23
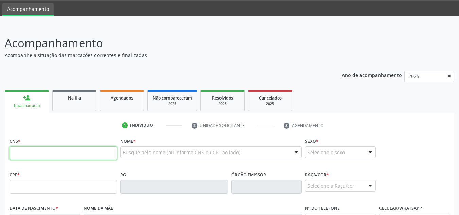
click at [63, 149] on input "text" at bounding box center [63, 153] width 107 height 14
type input "704 6076 2367 5429"
type input "026.469.594-19"
type input "13/07/1978"
type input "Francisca Maria dos Santos"
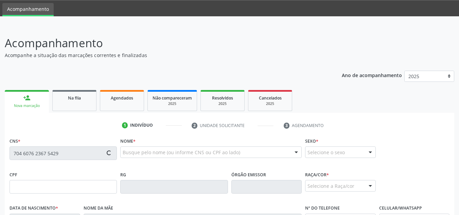
type input "(82) 99170-7275"
type input "S/N"
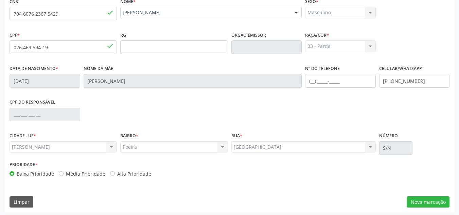
scroll to position [163, 0]
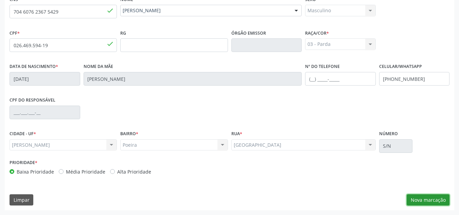
click at [418, 200] on button "Nova marcação" at bounding box center [427, 200] width 43 height 12
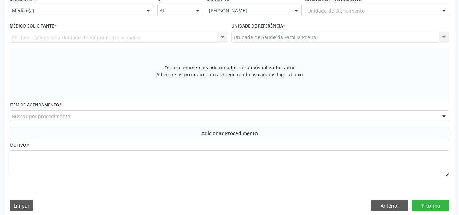
click at [445, 11] on div at bounding box center [444, 11] width 10 height 12
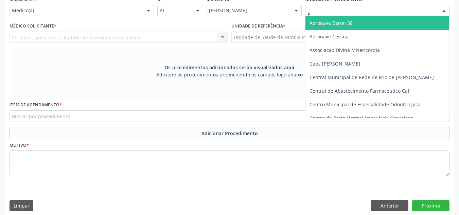
type input "PO"
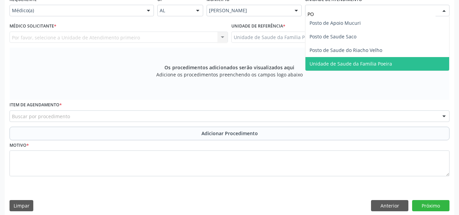
click at [393, 62] on span "Unidade de Saude da Familia Poeira" at bounding box center [377, 64] width 144 height 14
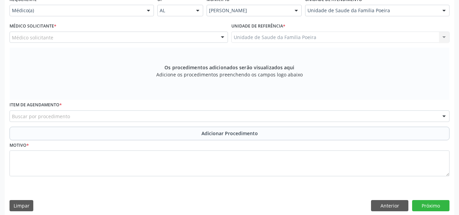
click at [67, 37] on div "Médico solicitante" at bounding box center [119, 38] width 218 height 12
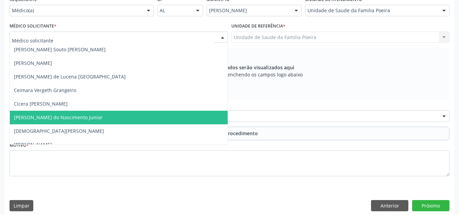
click at [52, 115] on span "[PERSON_NAME] do Nascimento Junior" at bounding box center [58, 117] width 89 height 6
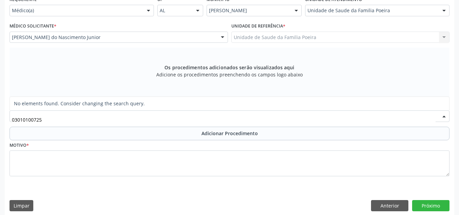
type input "0301010072"
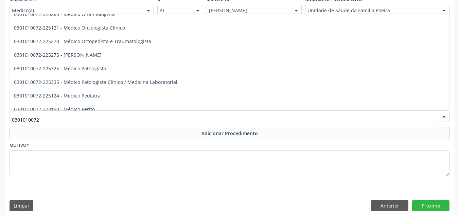
scroll to position [577, 0]
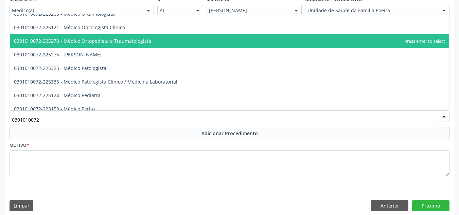
click at [134, 42] on span "0301010072-225270 - Médico Ortopedista e Traumatologista" at bounding box center [82, 41] width 137 height 6
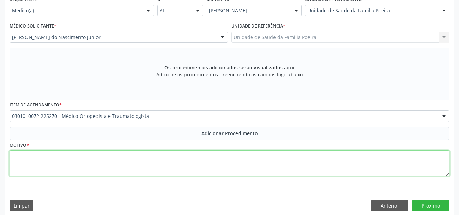
click at [148, 168] on textarea at bounding box center [230, 163] width 440 height 26
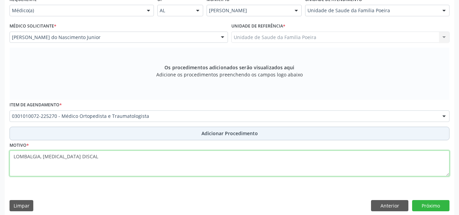
type textarea "LOMBALGIA, HERNIA DISCAL"
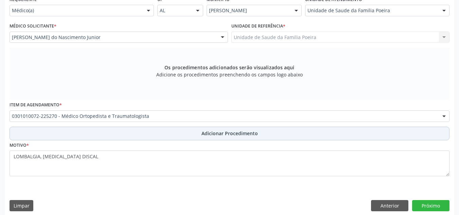
click at [237, 135] on span "Adicionar Procedimento" at bounding box center [229, 133] width 56 height 7
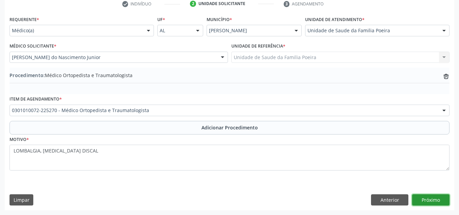
click at [431, 201] on button "Próximo" at bounding box center [430, 200] width 37 height 12
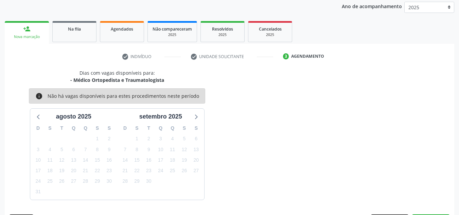
scroll to position [110, 0]
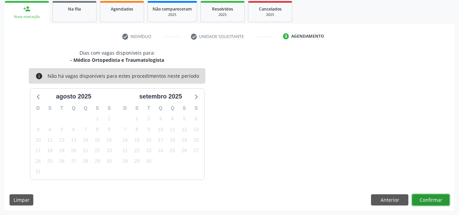
click at [424, 198] on button "Confirmar" at bounding box center [430, 200] width 37 height 12
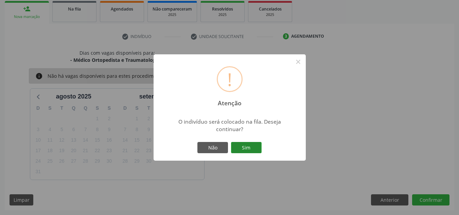
click at [244, 146] on button "Sim" at bounding box center [246, 148] width 31 height 12
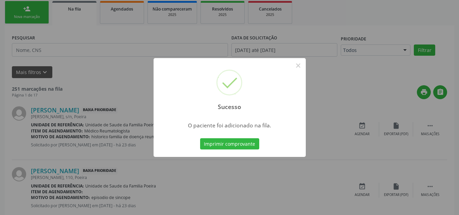
scroll to position [21, 0]
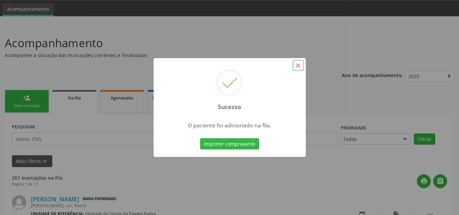
click at [299, 65] on button "×" at bounding box center [298, 66] width 12 height 12
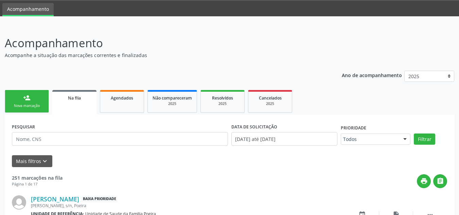
click at [15, 100] on link "person_add Nova marcação" at bounding box center [27, 101] width 44 height 23
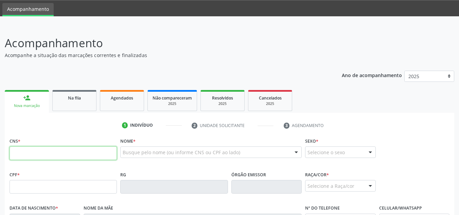
click at [54, 153] on input "text" at bounding box center [63, 153] width 107 height 14
type input "700 2059 1475 4820"
type input "701.086.954-50"
type input "28/07/1980"
type input "Maria da Conceicao da Silva"
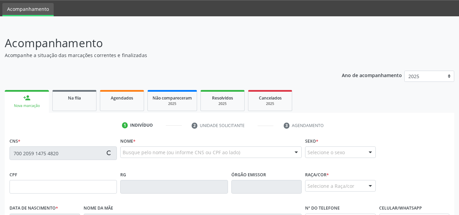
type input "(82) 9666-2328"
type input "30"
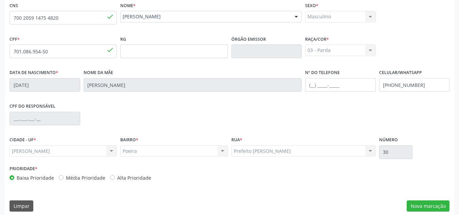
scroll to position [163, 0]
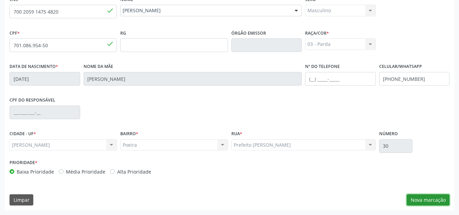
click at [414, 196] on button "Nova marcação" at bounding box center [427, 200] width 43 height 12
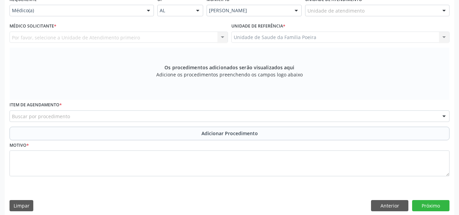
click at [388, 7] on div "Unidade de atendimento" at bounding box center [377, 11] width 144 height 12
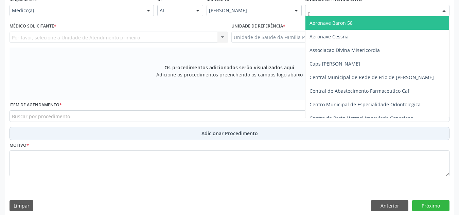
type input "ES"
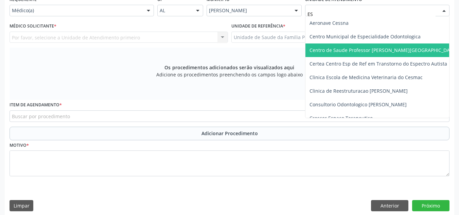
click at [392, 50] on span "Centro de Saude Professor [PERSON_NAME][GEOGRAPHIC_DATA]" at bounding box center [383, 50] width 148 height 6
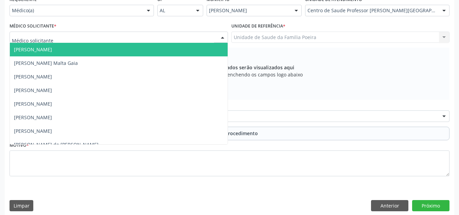
click at [72, 38] on div at bounding box center [119, 38] width 218 height 12
type input "UB"
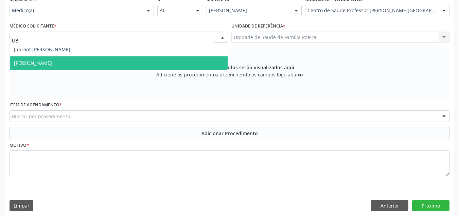
click at [71, 59] on span "[PERSON_NAME]" at bounding box center [119, 63] width 218 height 14
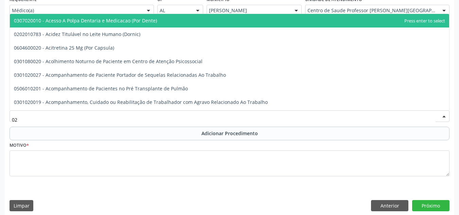
type input "0"
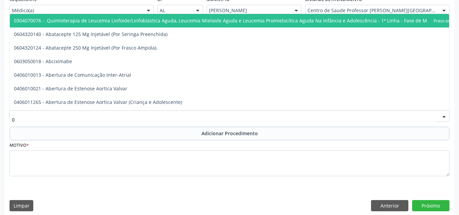
click at [55, 123] on input "0" at bounding box center [223, 120] width 423 height 14
type input ","
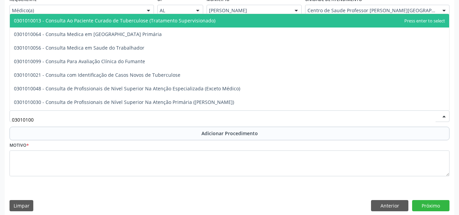
type input "030101007"
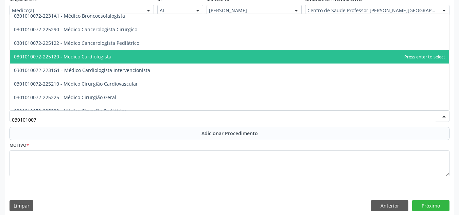
scroll to position [102, 0]
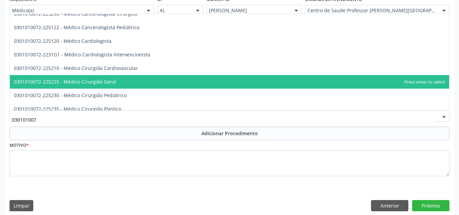
click at [98, 80] on span "0301010072-225225 - Médico Cirurgião Geral" at bounding box center [65, 81] width 102 height 6
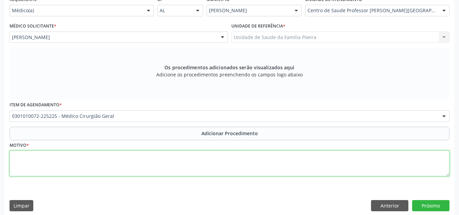
click at [73, 160] on textarea at bounding box center [230, 163] width 440 height 26
type textarea "C"
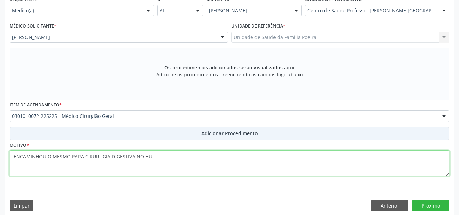
type textarea "ENCAMINHOU O MESMO PARA CIRURUGIA DIGESTIVA NO HU"
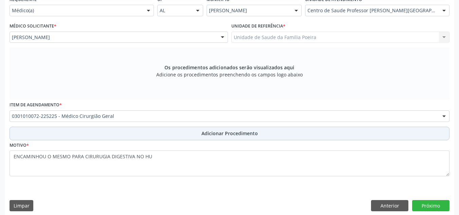
click at [235, 130] on span "Adicionar Procedimento" at bounding box center [229, 133] width 56 height 7
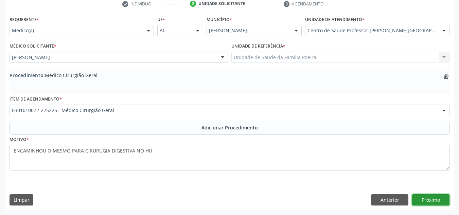
click at [438, 198] on button "Próximo" at bounding box center [430, 200] width 37 height 12
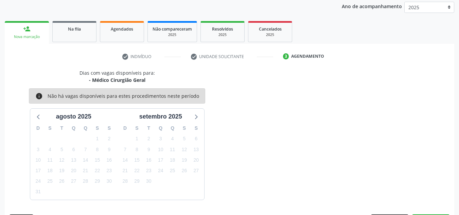
scroll to position [110, 0]
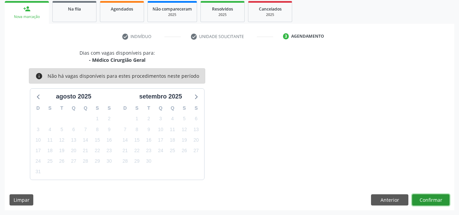
click at [438, 198] on button "Confirmar" at bounding box center [430, 200] width 37 height 12
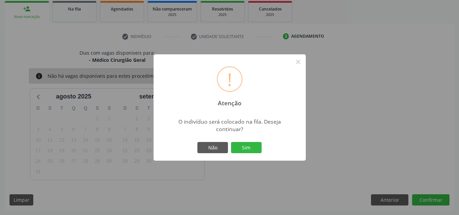
click at [256, 148] on button "Sim" at bounding box center [246, 148] width 31 height 12
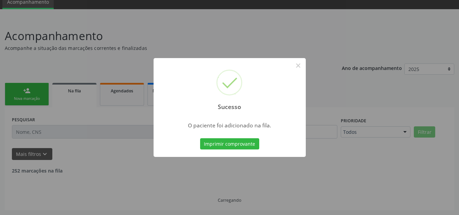
scroll to position [21, 0]
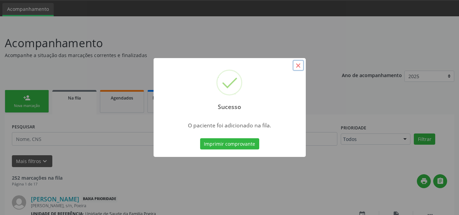
click at [295, 66] on button "×" at bounding box center [298, 66] width 12 height 12
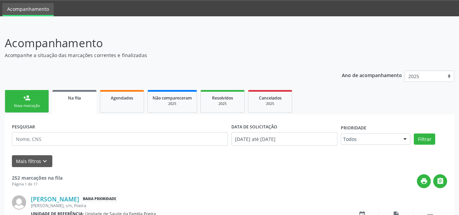
click at [10, 96] on link "person_add Nova marcação" at bounding box center [27, 101] width 44 height 23
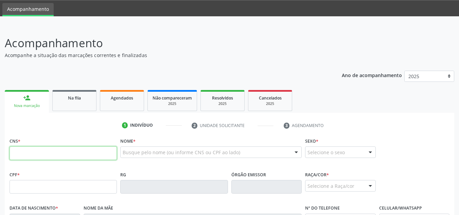
click at [57, 149] on input "text" at bounding box center [63, 153] width 107 height 14
type input "708 2086 9461 7844"
type input "605.999.364-87"
type input "08/11/1967"
type input "Luzinete Ferreira dos Santos"
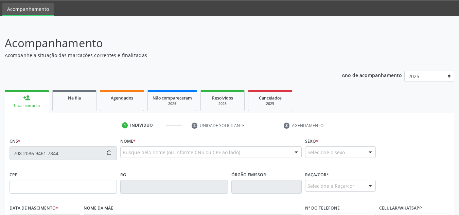
type input "(82) 99371-0992"
type input "267"
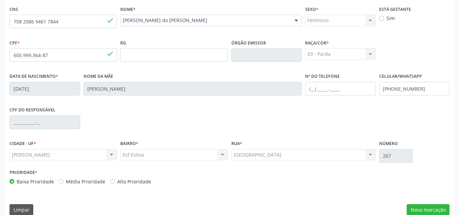
scroll to position [157, 0]
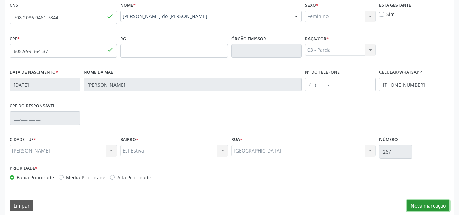
click at [431, 204] on button "Nova marcação" at bounding box center [427, 206] width 43 height 12
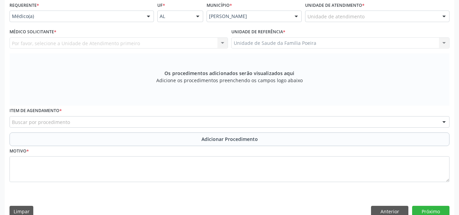
click at [442, 14] on div at bounding box center [444, 17] width 10 height 12
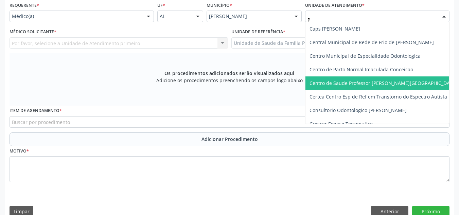
type input "PO"
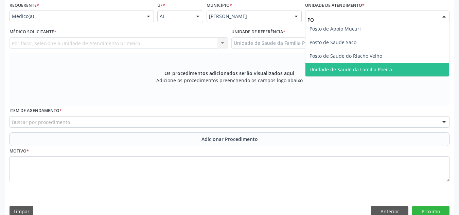
click at [352, 70] on span "Unidade de Saude da Familia Poeira" at bounding box center [350, 69] width 83 height 6
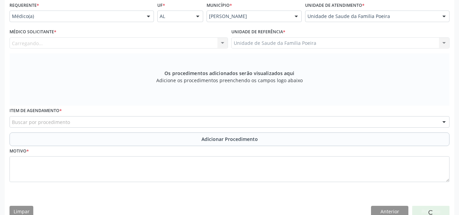
click at [65, 45] on div "Carregando... Nenhum resultado encontrado para: " " Não há nenhuma opção para s…" at bounding box center [119, 43] width 218 height 12
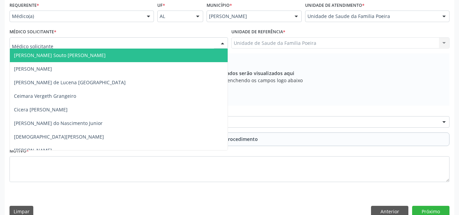
click at [61, 48] on div at bounding box center [119, 43] width 218 height 12
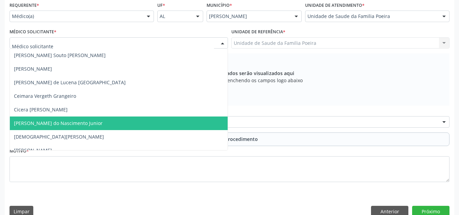
click at [55, 124] on span "[PERSON_NAME] do Nascimento Junior" at bounding box center [58, 123] width 89 height 6
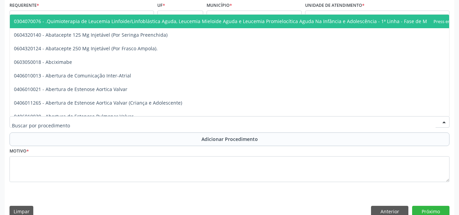
click at [81, 123] on div at bounding box center [230, 122] width 440 height 12
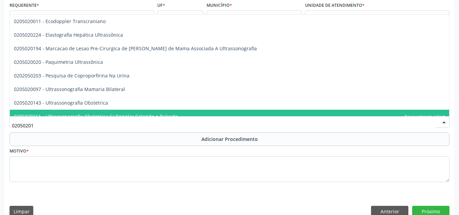
type input "020502016"
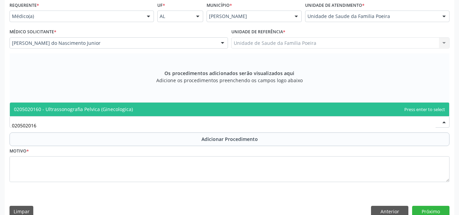
click at [74, 110] on span "0205020160 - Ultrassonografia Pelvica (Ginecologica)" at bounding box center [73, 109] width 119 height 6
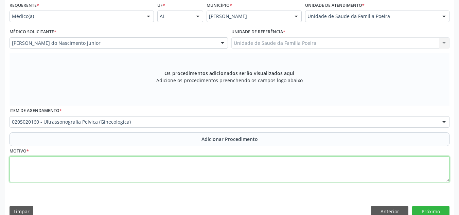
click at [97, 168] on textarea at bounding box center [230, 169] width 440 height 26
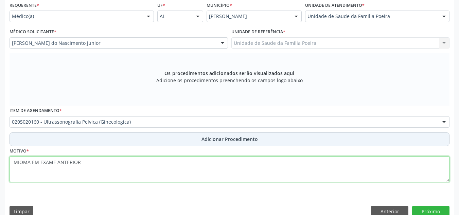
type textarea "MIOMA EM EXAME ANTERIOR"
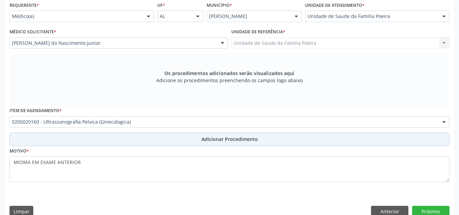
click at [250, 137] on span "Adicionar Procedimento" at bounding box center [229, 138] width 56 height 7
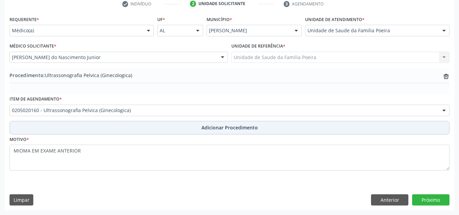
scroll to position [143, 0]
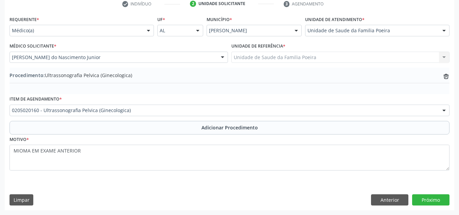
click at [138, 114] on div "0205020160 - Ultrassonografia Pelvica (Ginecologica)" at bounding box center [230, 111] width 440 height 12
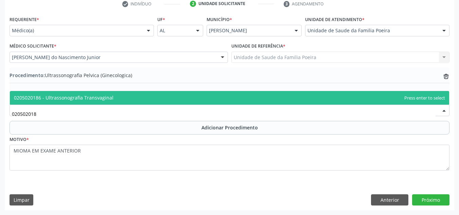
type input "0205020186"
click at [135, 101] on span "0205020186 - Ultrassonografia Transvaginal" at bounding box center [229, 98] width 439 height 14
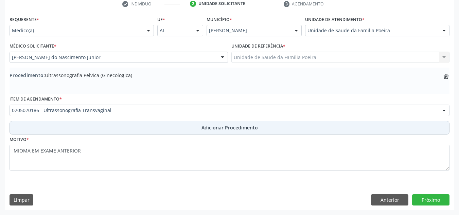
click at [153, 128] on button "Adicionar Procedimento" at bounding box center [230, 128] width 440 height 14
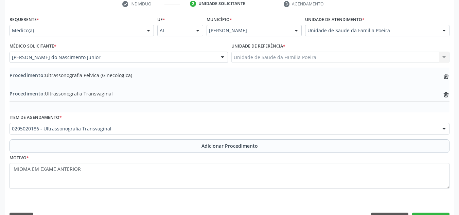
scroll to position [161, 0]
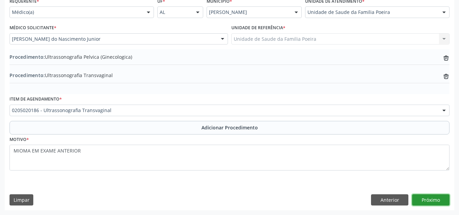
click at [434, 199] on button "Próximo" at bounding box center [430, 200] width 37 height 12
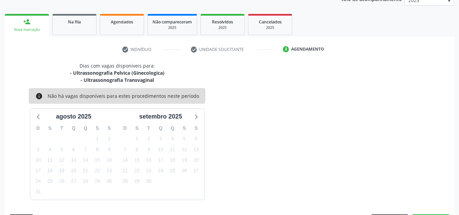
scroll to position [117, 0]
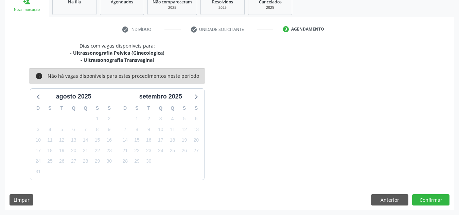
click at [434, 192] on div "Dias com vagas disponíveis para: - Ultrassonografia Pelvica (Ginecologica) - Ul…" at bounding box center [229, 126] width 449 height 168
click at [434, 198] on button "Confirmar" at bounding box center [430, 200] width 37 height 12
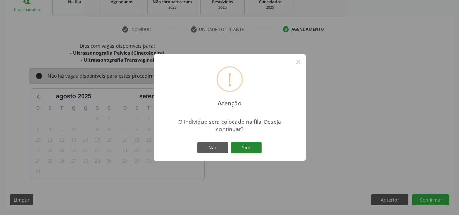
click at [242, 148] on button "Sim" at bounding box center [246, 148] width 31 height 12
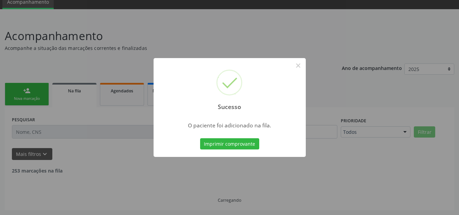
scroll to position [21, 0]
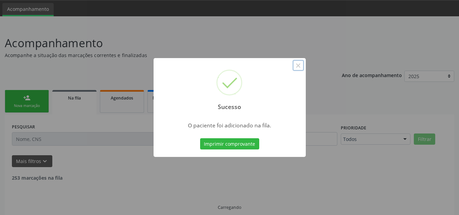
click at [298, 66] on button "×" at bounding box center [298, 66] width 12 height 12
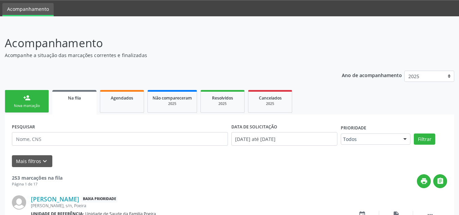
click at [32, 102] on link "person_add Nova marcação" at bounding box center [27, 101] width 44 height 23
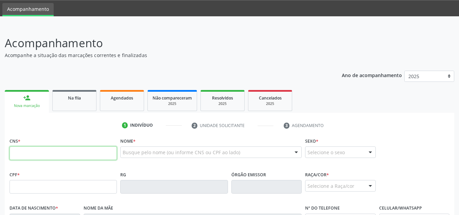
drag, startPoint x: 59, startPoint y: 151, endPoint x: 73, endPoint y: 146, distance: 14.8
click at [59, 151] on input "text" at bounding box center [63, 153] width 107 height 14
type input "708 9057 6953 3112"
type input "024.552.594-71"
type input "18/11/1961"
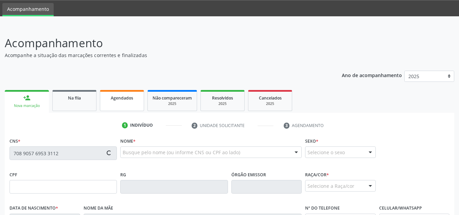
type input "Maria de Loures Silva Bezerra"
type input "(82) 98874-8200"
type input "s/n"
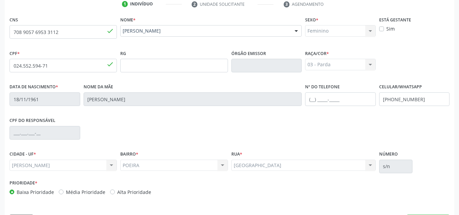
scroll to position [163, 0]
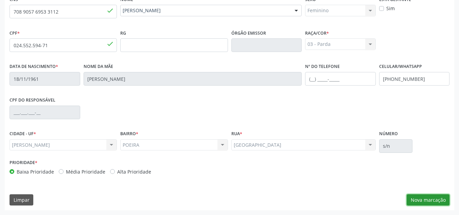
click at [432, 202] on button "Nova marcação" at bounding box center [427, 200] width 43 height 12
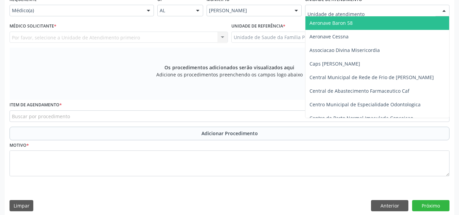
click at [431, 12] on div at bounding box center [377, 11] width 144 height 12
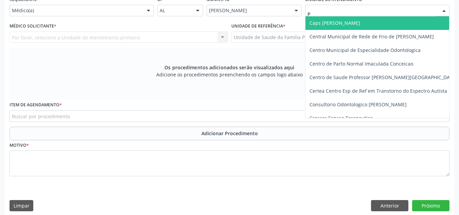
type input "PO"
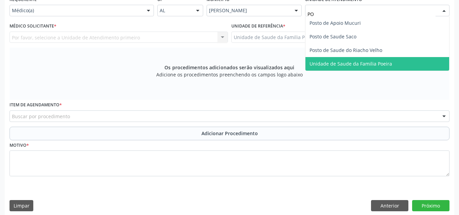
click at [381, 61] on span "Unidade de Saude da Familia Poeira" at bounding box center [350, 63] width 83 height 6
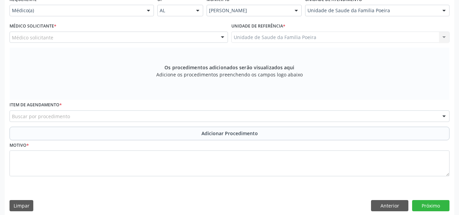
drag, startPoint x: 215, startPoint y: 35, endPoint x: 193, endPoint y: 48, distance: 24.6
click at [214, 35] on div "Médico solicitante" at bounding box center [119, 38] width 218 height 12
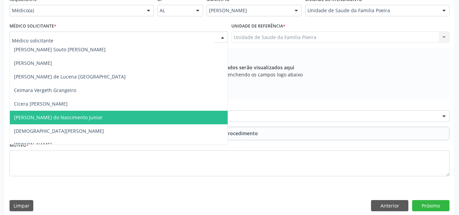
click at [103, 117] on span "[PERSON_NAME] do Nascimento Junior" at bounding box center [119, 118] width 218 height 14
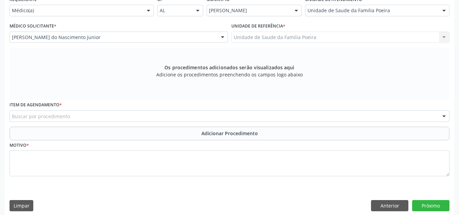
scroll to position [168, 0]
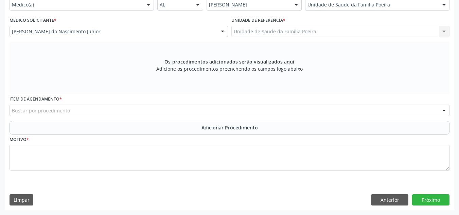
click at [174, 107] on div "Buscar por procedimento" at bounding box center [230, 111] width 440 height 12
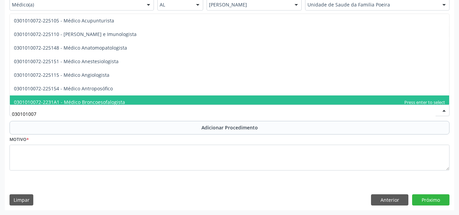
type input "0301010072"
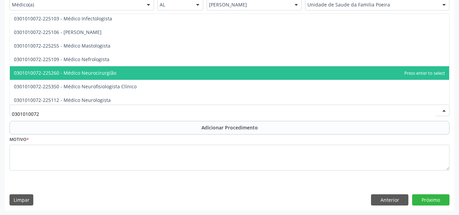
scroll to position [475, 0]
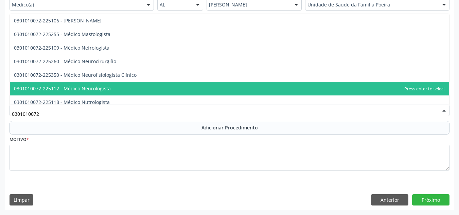
click at [109, 90] on span "0301010072-225112 - Médico Neurologista" at bounding box center [229, 89] width 439 height 14
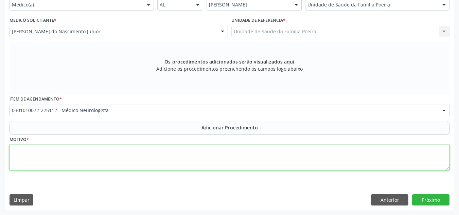
click at [114, 168] on textarea at bounding box center [230, 158] width 440 height 26
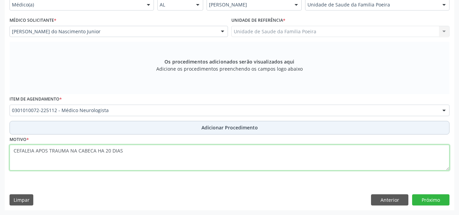
type textarea "CEFALEIA APOS TRAUMA NA CABECA HA 20 DIAS"
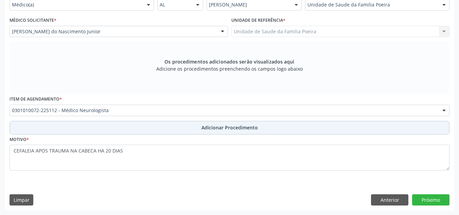
click at [194, 126] on button "Adicionar Procedimento" at bounding box center [230, 128] width 440 height 14
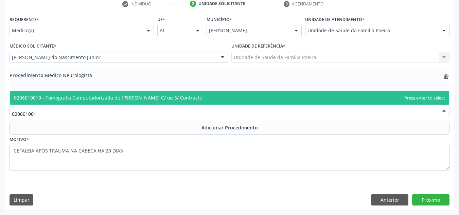
scroll to position [0, 0]
type input "0206010010"
click at [181, 96] on span "0206010010 - Tomografia Computadorizada de Coluna Cervical C/ ou S/ Contraste" at bounding box center [108, 97] width 188 height 6
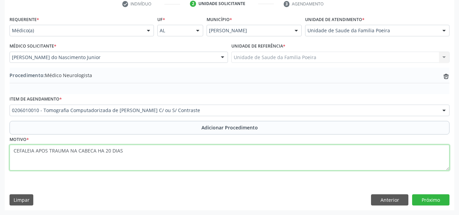
click at [13, 152] on textarea "CEFALEIA APOS TRAUMA NA CABECA HA 20 DIAS" at bounding box center [230, 158] width 440 height 26
click at [23, 151] on textarea "CEFALEIA APOS TRAUMA NA CABECA HA 20 DIAS" at bounding box center [230, 158] width 440 height 26
click at [109, 158] on textarea "TC SEM CONTRASTE CEFALEIA APOS TRAUMA NA CABECA HA 20 DIAS" at bounding box center [230, 158] width 440 height 26
click at [102, 157] on textarea "TC SEM CONTRASTE CEFALEIA APOS TRAUMA NA CABECA HA 20 DIAS" at bounding box center [230, 158] width 440 height 26
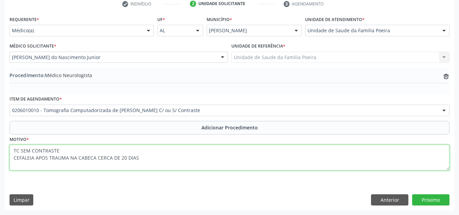
click at [125, 159] on textarea "TC SEM CONTRASTE CEFALEIA APOS TRAUMA NA CABECA CERCA DE 20 DIAS" at bounding box center [230, 158] width 440 height 26
click at [158, 162] on textarea "TC SEM CONTRASTE CEFALEIA APOS TRAUMA NA CABECA CERCA DE 20 HA 30 DIAS" at bounding box center [230, 158] width 440 height 26
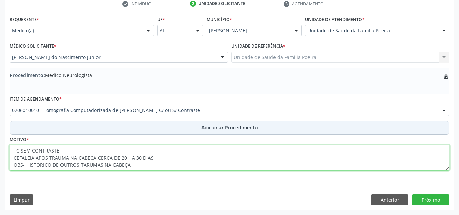
type textarea "TC SEM CONTRASTE CEFALEIA APOS TRAUMA NA CABECA CERCA DE 20 HA 30 DIAS OBS- HIS…"
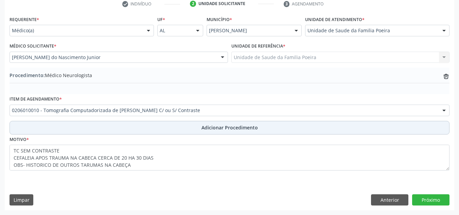
click at [200, 129] on button "Adicionar Procedimento" at bounding box center [230, 128] width 440 height 14
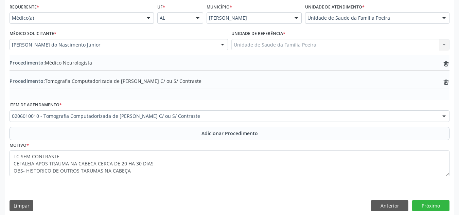
scroll to position [161, 0]
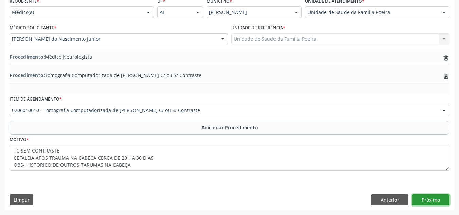
click at [428, 198] on button "Próximo" at bounding box center [430, 200] width 37 height 12
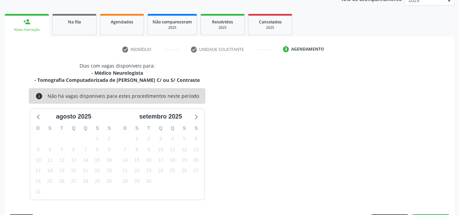
scroll to position [117, 0]
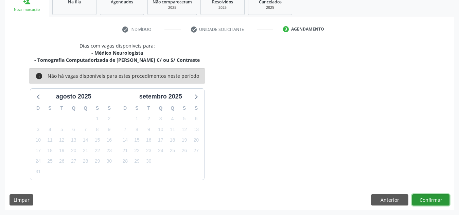
click at [428, 198] on button "Confirmar" at bounding box center [430, 200] width 37 height 12
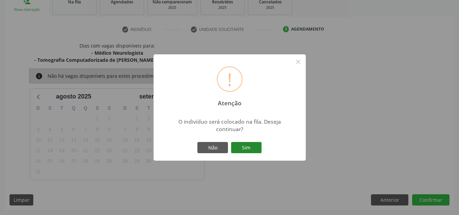
click at [251, 148] on button "Sim" at bounding box center [246, 148] width 31 height 12
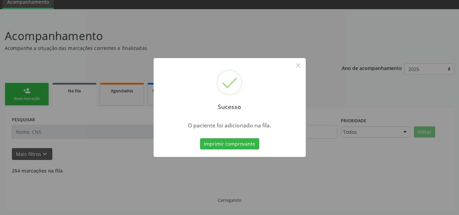
scroll to position [21, 0]
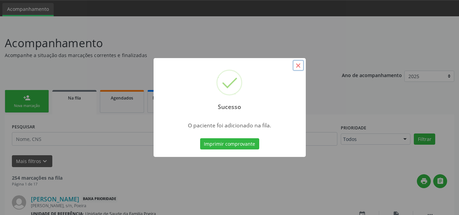
click at [301, 65] on button "×" at bounding box center [298, 66] width 12 height 12
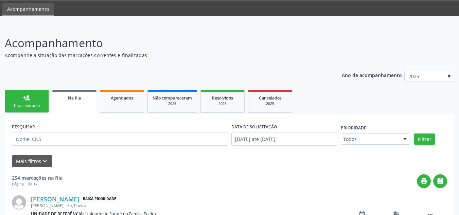
drag, startPoint x: 33, startPoint y: 106, endPoint x: 53, endPoint y: 111, distance: 21.0
click at [33, 107] on div "Nova marcação" at bounding box center [27, 105] width 34 height 5
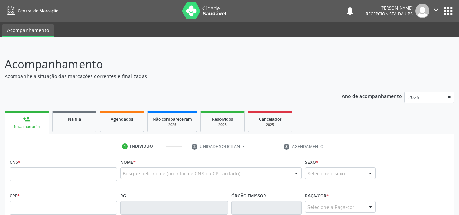
scroll to position [21, 0]
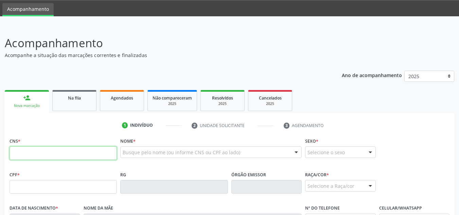
paste input "702 9065 1853 7674"
type input "702 9065 1853 7674"
type input "107.975.594-26"
type input "[DATE]"
type input "[PERSON_NAME] da Conceicao"
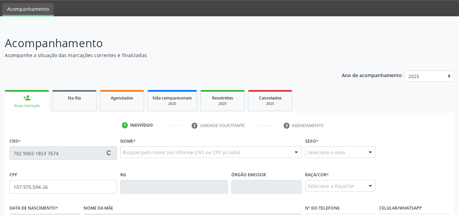
type input "[PHONE_NUMBER]"
type input "01"
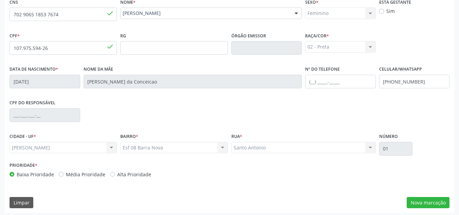
scroll to position [163, 0]
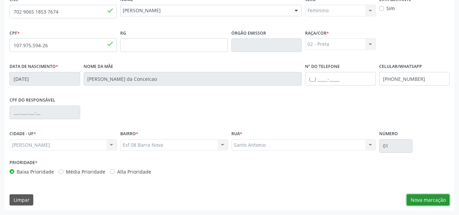
click at [438, 198] on button "Nova marcação" at bounding box center [427, 200] width 43 height 12
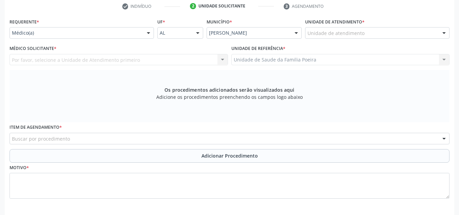
scroll to position [129, 0]
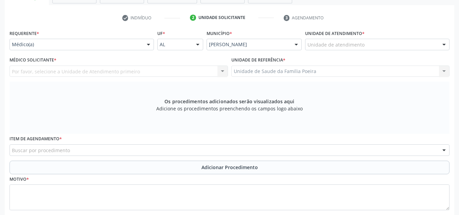
click at [374, 47] on div "Unidade de atendimento" at bounding box center [377, 45] width 144 height 12
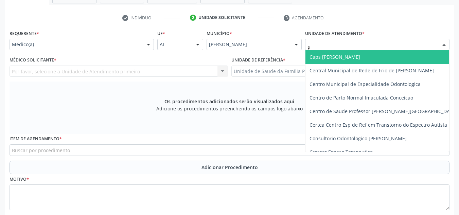
type input "PO"
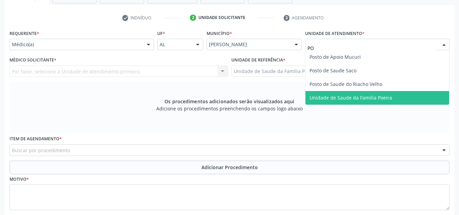
click at [386, 103] on span "Unidade de Saude da Familia Poeira" at bounding box center [377, 98] width 144 height 14
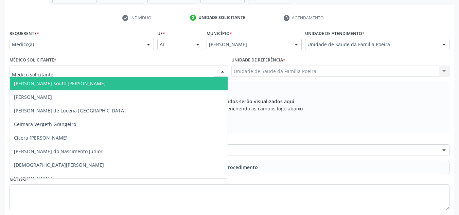
click at [79, 69] on div at bounding box center [119, 72] width 218 height 12
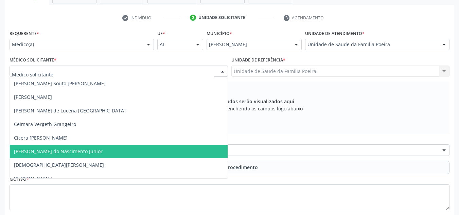
click at [66, 150] on span "[PERSON_NAME] do Nascimento Junior" at bounding box center [58, 151] width 89 height 6
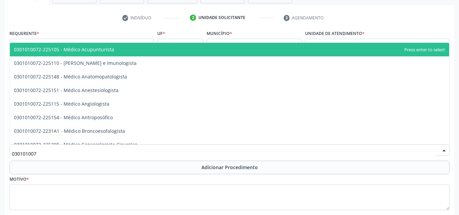
type input "0301010072"
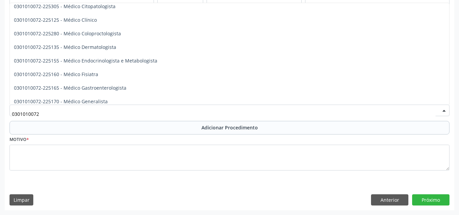
scroll to position [272, 0]
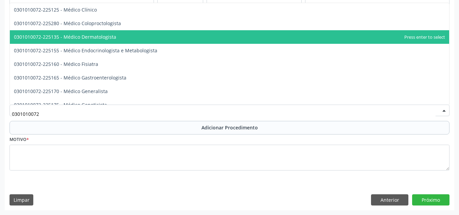
click at [112, 40] on span "0301010072-225135 - Médico Dermatologista" at bounding box center [229, 37] width 439 height 14
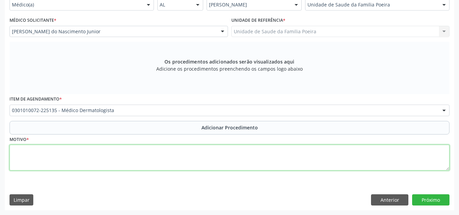
click at [130, 154] on textarea at bounding box center [230, 158] width 440 height 26
type textarea "DERMATITE NÃO ESPECIFICADA"
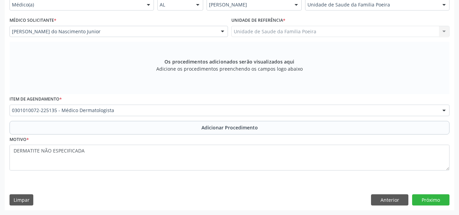
click at [209, 120] on div "Item de agendamento * 0301010072-225135 - Médico Dermatologista 0304070076 - .Q…" at bounding box center [229, 107] width 443 height 26
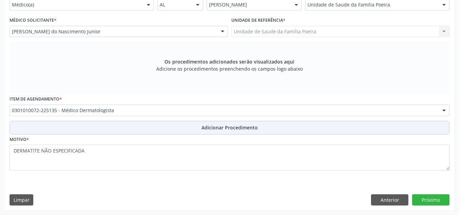
click at [210, 125] on span "Adicionar Procedimento" at bounding box center [229, 127] width 56 height 7
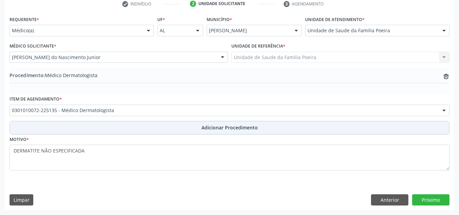
scroll to position [143, 0]
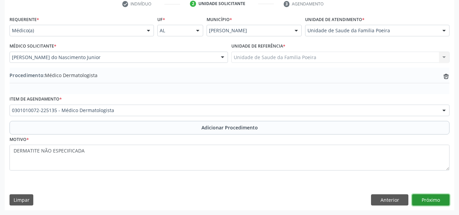
click at [422, 197] on button "Próximo" at bounding box center [430, 200] width 37 height 12
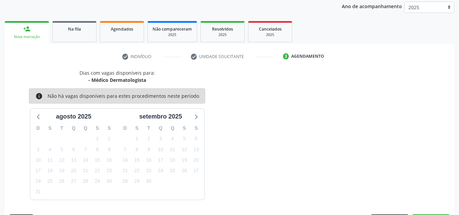
scroll to position [110, 0]
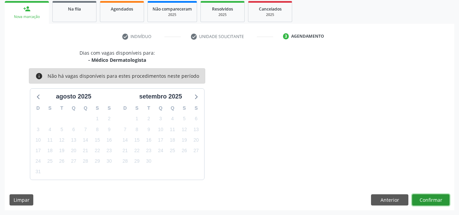
click at [423, 201] on button "Confirmar" at bounding box center [430, 200] width 37 height 12
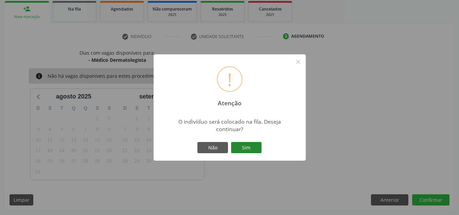
click at [254, 150] on button "Sim" at bounding box center [246, 148] width 31 height 12
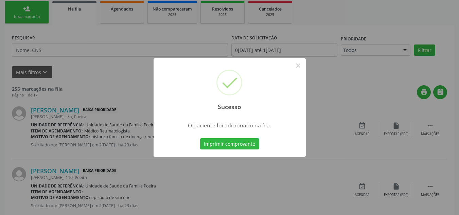
scroll to position [21, 0]
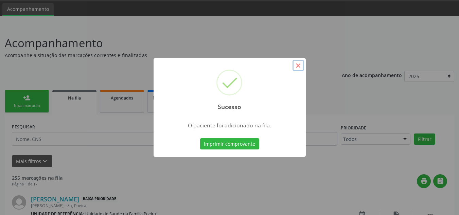
click at [297, 66] on button "×" at bounding box center [298, 66] width 12 height 12
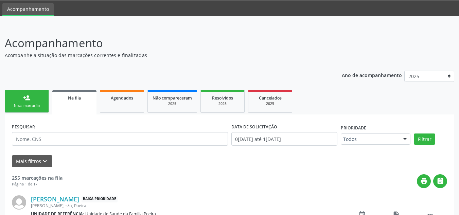
drag, startPoint x: 13, startPoint y: 103, endPoint x: 49, endPoint y: 108, distance: 36.3
click at [13, 103] on link "person_add Nova marcação" at bounding box center [27, 101] width 44 height 23
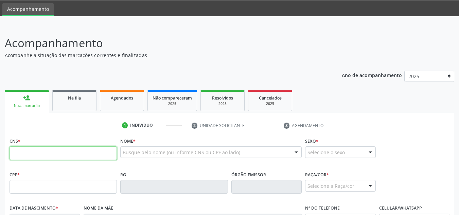
click at [39, 155] on input "text" at bounding box center [63, 153] width 107 height 14
type input "706 4063 1011 9990"
type input "419.101.504-44"
type input "2[DATE]"
type input "[PERSON_NAME]"
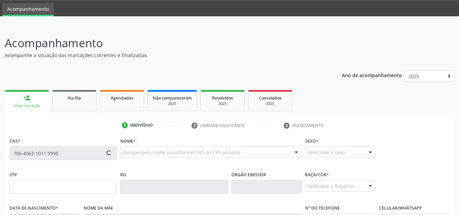
type input "[PHONE_NUMBER]"
type input "423"
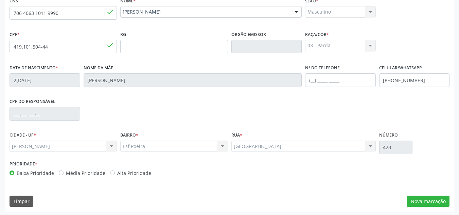
scroll to position [163, 0]
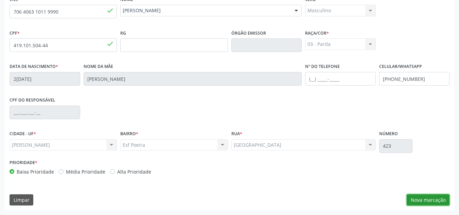
click at [432, 199] on button "Nova marcação" at bounding box center [427, 200] width 43 height 12
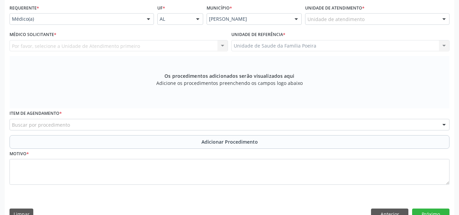
scroll to position [129, 0]
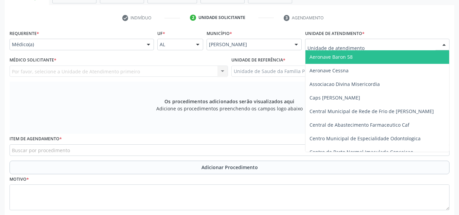
click at [445, 48] on div at bounding box center [444, 45] width 10 height 12
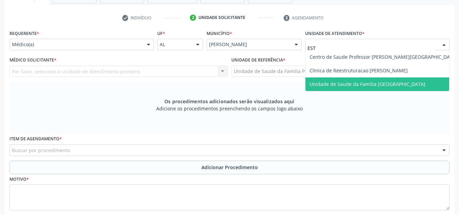
click at [400, 90] on span "Unidade de Saude da Familia [GEOGRAPHIC_DATA]" at bounding box center [383, 84] width 156 height 14
type input "EST"
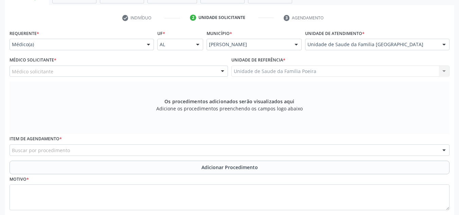
click at [415, 41] on div "Unidade de Saude da Familia [GEOGRAPHIC_DATA]" at bounding box center [377, 45] width 144 height 12
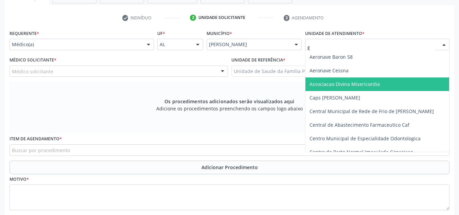
type input "ES"
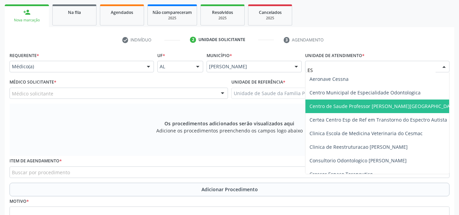
scroll to position [95, 0]
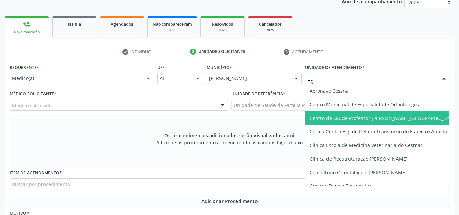
click at [406, 119] on span "Centro de Saude Professor [PERSON_NAME][GEOGRAPHIC_DATA]" at bounding box center [389, 118] width 169 height 14
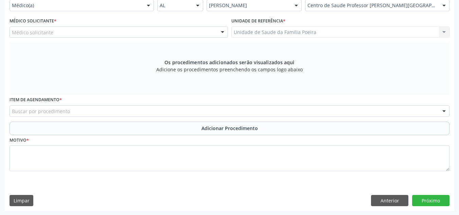
scroll to position [168, 0]
click at [145, 30] on div "Médico solicitante" at bounding box center [119, 32] width 218 height 12
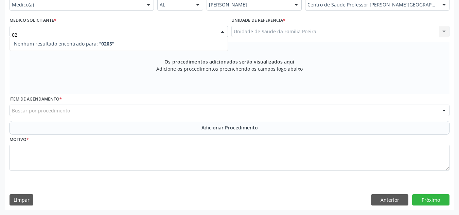
type input "0"
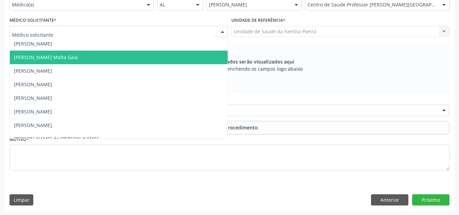
click at [100, 55] on span "[PERSON_NAME] Malta Gaia" at bounding box center [119, 58] width 218 height 14
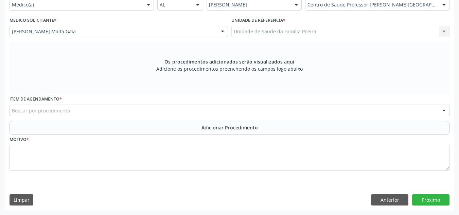
click at [105, 107] on div "Buscar por procedimento" at bounding box center [230, 111] width 440 height 12
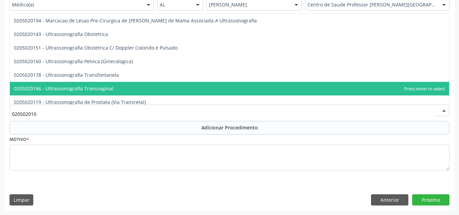
type input "0205020100"
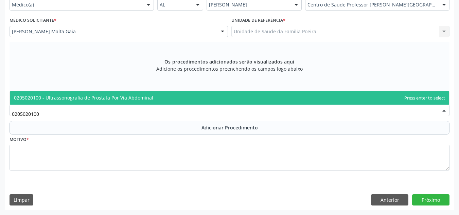
click at [99, 96] on span "0205020100 - Ultrassonografia de Prostata Por Via Abdominal" at bounding box center [83, 97] width 139 height 6
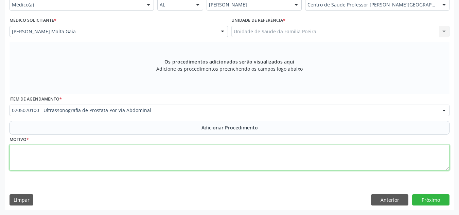
click at [92, 148] on textarea at bounding box center [230, 158] width 440 height 26
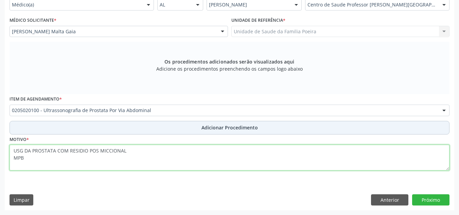
type textarea "USG DA PROSTATA COM RESIDIO POS MICCIONAL MPB"
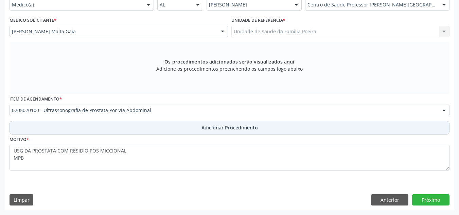
click at [209, 130] on span "Adicionar Procedimento" at bounding box center [229, 127] width 56 height 7
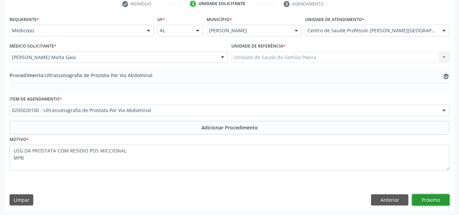
click at [429, 200] on button "Próximo" at bounding box center [430, 200] width 37 height 12
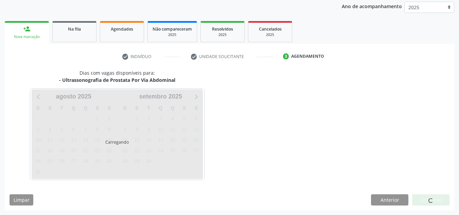
scroll to position [110, 0]
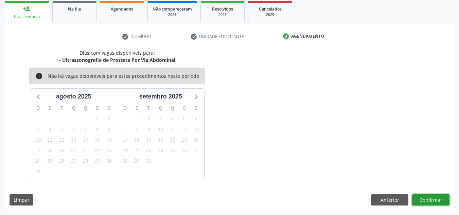
click at [420, 196] on button "Confirmar" at bounding box center [430, 200] width 37 height 12
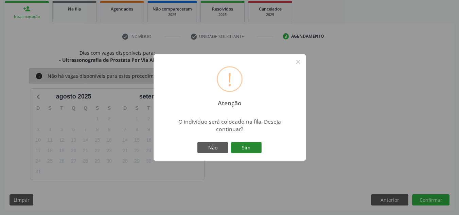
click at [250, 146] on button "Sim" at bounding box center [246, 148] width 31 height 12
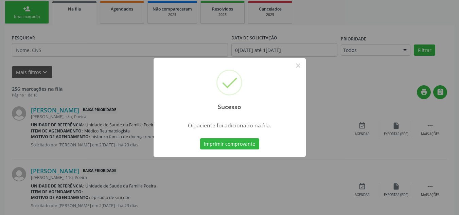
scroll to position [21, 0]
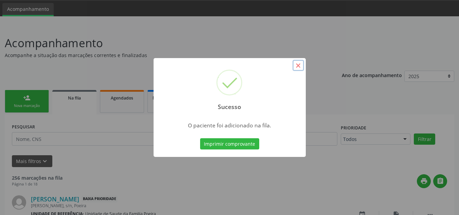
click at [299, 65] on button "×" at bounding box center [298, 66] width 12 height 12
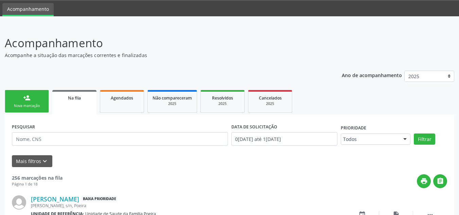
click at [20, 106] on div "Nova marcação" at bounding box center [27, 105] width 34 height 5
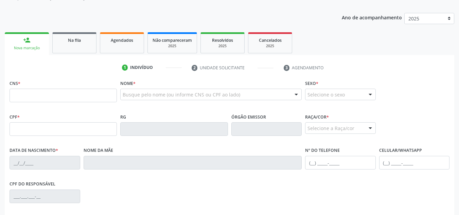
scroll to position [89, 0]
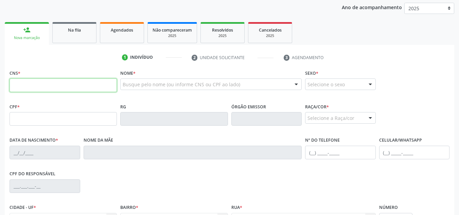
click at [41, 85] on input "text" at bounding box center [63, 85] width 107 height 14
type input "706 0013 1140 2245"
type input "574.065.018-62"
type input "2[DATE]"
type input "[PERSON_NAME]"
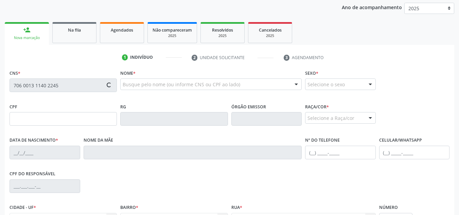
type input "[PHONE_NUMBER]"
type input "138"
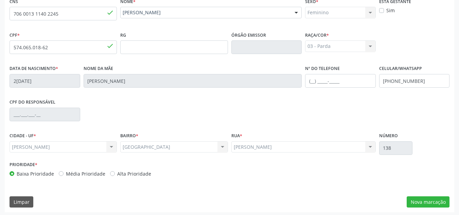
scroll to position [163, 0]
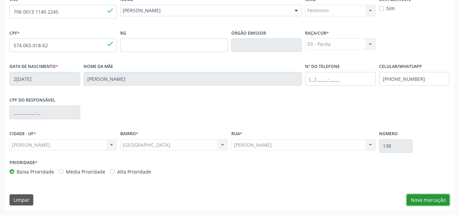
click at [415, 202] on button "Nova marcação" at bounding box center [427, 200] width 43 height 12
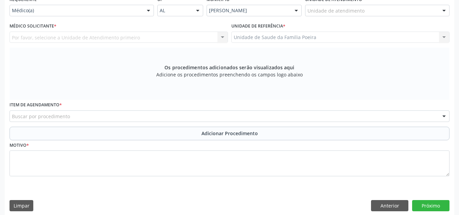
click at [406, 14] on div "Unidade de atendimento" at bounding box center [377, 11] width 144 height 12
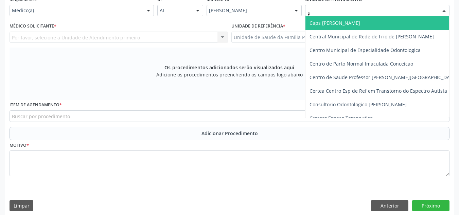
type input "PO"
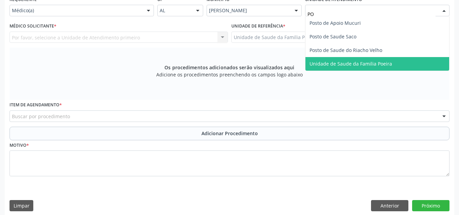
click at [397, 63] on span "Unidade de Saude da Familia Poeira" at bounding box center [377, 64] width 144 height 14
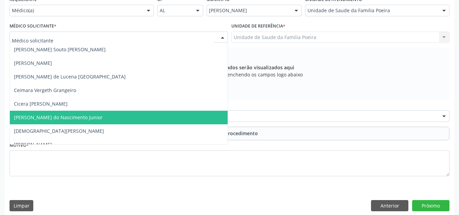
click at [54, 116] on span "[PERSON_NAME] do Nascimento Junior" at bounding box center [58, 117] width 89 height 6
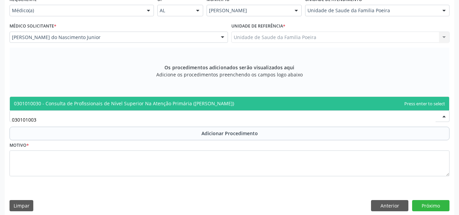
type input "0301010030"
click at [131, 101] on span "0301010030 - Consulta de Profissionais de Nível Superior Na Atenção Primária ([…" at bounding box center [124, 103] width 220 height 6
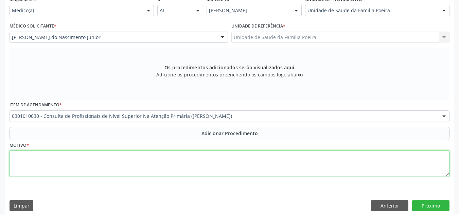
click at [65, 169] on textarea at bounding box center [230, 163] width 440 height 26
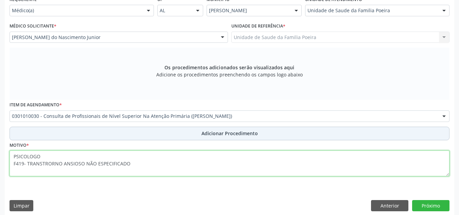
type textarea "PSICOLOGO F419- TRANSTRORNO ANSIOSO NÃO ESPECIFICADO"
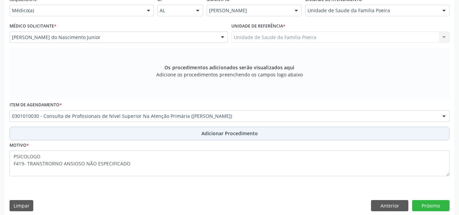
click at [141, 135] on button "Adicionar Procedimento" at bounding box center [230, 134] width 440 height 14
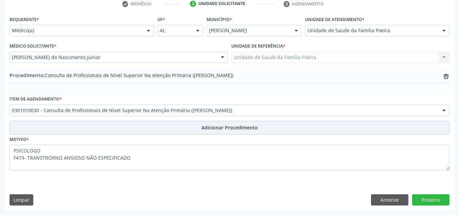
scroll to position [143, 0]
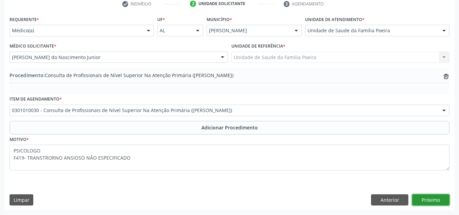
click at [427, 197] on button "Próximo" at bounding box center [430, 200] width 37 height 12
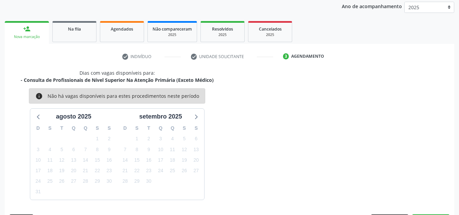
scroll to position [110, 0]
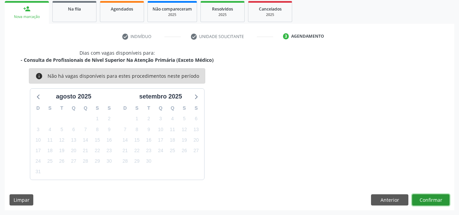
click at [425, 201] on button "Confirmar" at bounding box center [430, 200] width 37 height 12
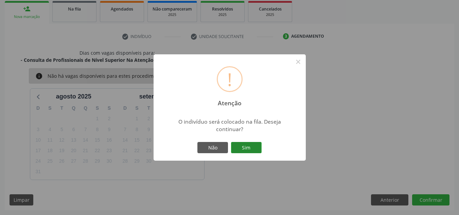
click at [255, 149] on button "Sim" at bounding box center [246, 148] width 31 height 12
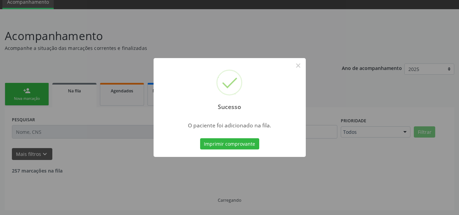
scroll to position [21, 0]
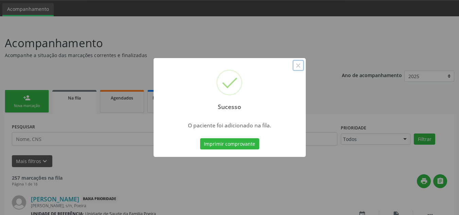
click at [297, 66] on button "×" at bounding box center [298, 66] width 12 height 12
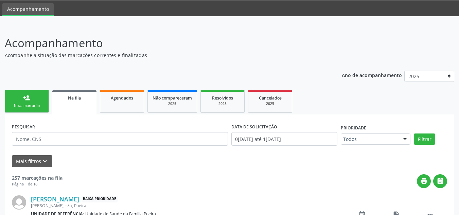
click at [25, 104] on div "Nova marcação" at bounding box center [27, 105] width 34 height 5
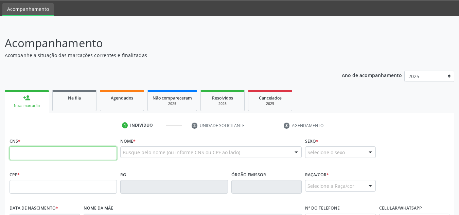
click at [59, 151] on input "text" at bounding box center [63, 153] width 107 height 14
type input "708 6020 1285 8087"
type input "130.164.434-06"
type input "[DATE]"
type input "[PERSON_NAME]"
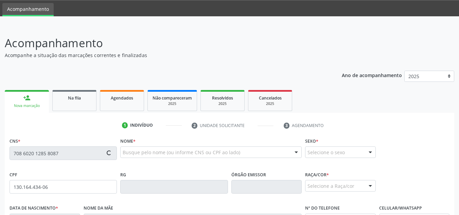
type input "[PHONE_NUMBER]"
type input "2"
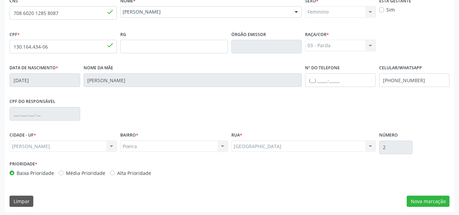
scroll to position [163, 0]
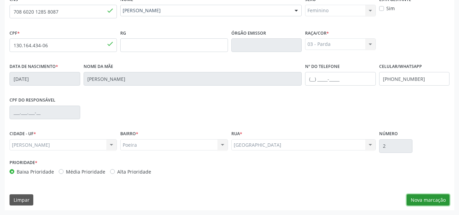
click at [414, 198] on button "Nova marcação" at bounding box center [427, 200] width 43 height 12
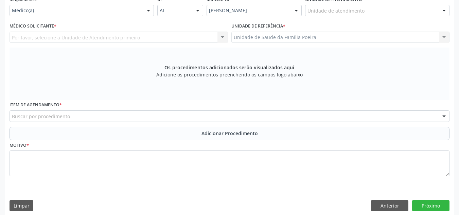
click at [442, 10] on div at bounding box center [444, 11] width 10 height 12
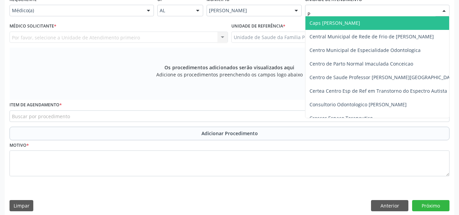
type input "PO"
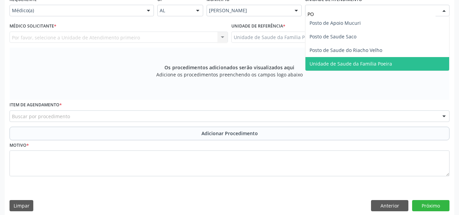
click at [388, 62] on span "Unidade de Saude da Familia Poeira" at bounding box center [350, 63] width 83 height 6
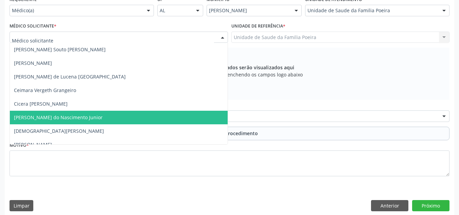
click at [38, 116] on span "[PERSON_NAME] do Nascimento Junior" at bounding box center [58, 117] width 89 height 6
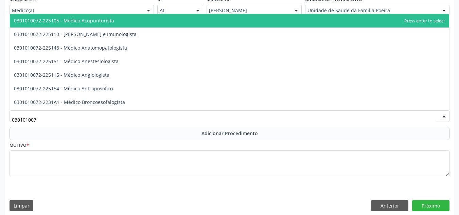
type input "0301010072"
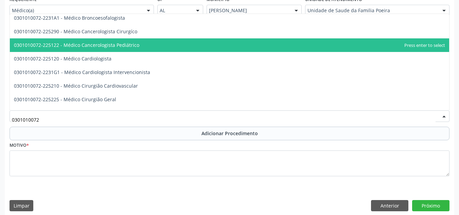
scroll to position [102, 0]
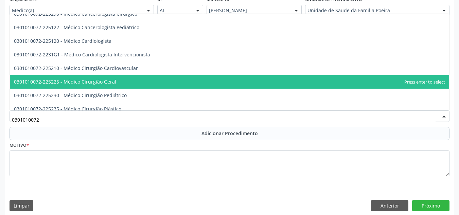
click at [84, 83] on span "0301010072-225225 - Médico Cirurgião Geral" at bounding box center [65, 81] width 102 height 6
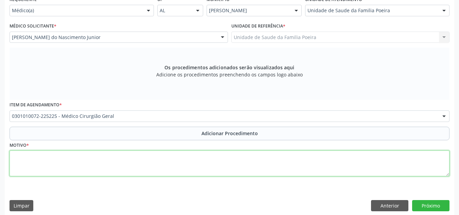
click at [77, 166] on textarea at bounding box center [230, 163] width 440 height 26
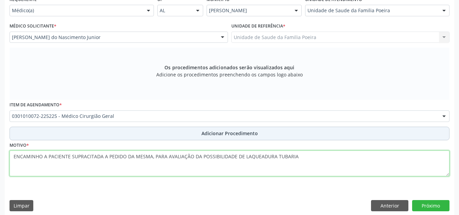
type textarea "ENCAMINHO A PACIENTE SUPRACITADA A PEDIDO DA MESMA, PARA AVALIAÇÃO DA POSSIBILI…"
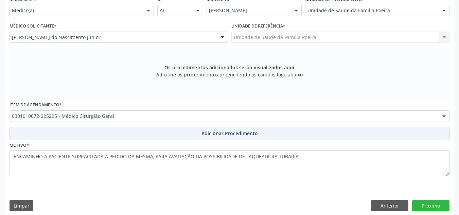
click at [199, 136] on button "Adicionar Procedimento" at bounding box center [230, 134] width 440 height 14
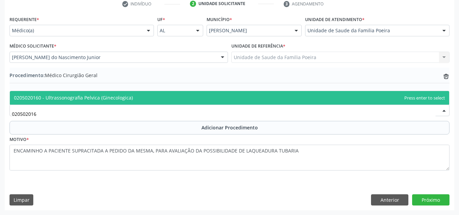
scroll to position [0, 0]
type input "0205020160"
click at [96, 96] on span "0205020160 - Ultrassonografia Pelvica (Ginecologica)" at bounding box center [73, 97] width 119 height 6
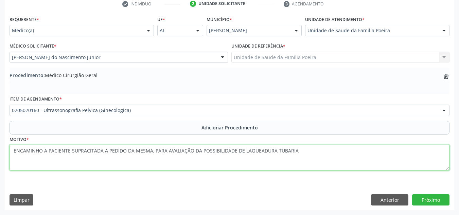
drag, startPoint x: 292, startPoint y: 151, endPoint x: 0, endPoint y: 164, distance: 292.7
click at [2, 166] on div "Acompanhamento Acompanhe a situação das marcações correntes e finalizadas Relat…" at bounding box center [229, 59] width 459 height 311
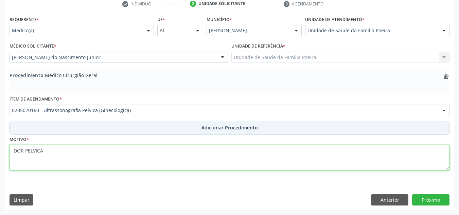
type textarea "DOR PELVICA"
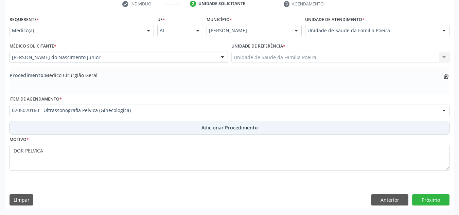
click at [219, 127] on span "Adicionar Procedimento" at bounding box center [229, 127] width 56 height 7
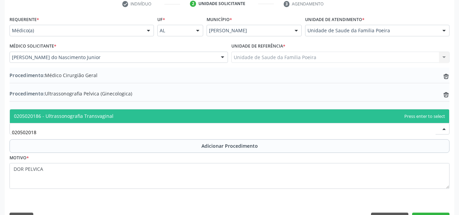
type input "0205020186"
click at [167, 121] on span "0205020186 - Ultrassonografia Transvaginal" at bounding box center [229, 116] width 439 height 14
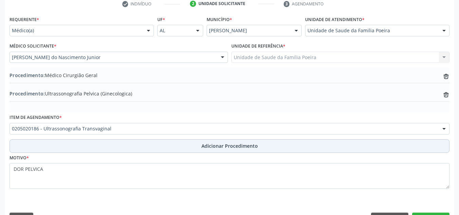
click at [221, 146] on span "Adicionar Procedimento" at bounding box center [229, 145] width 56 height 7
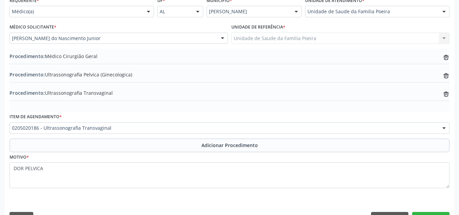
scroll to position [179, 0]
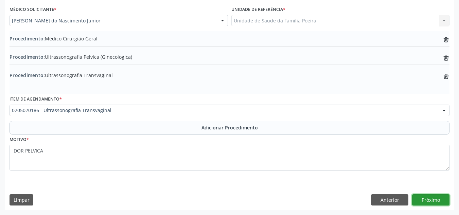
click at [443, 199] on button "Próximo" at bounding box center [430, 200] width 37 height 12
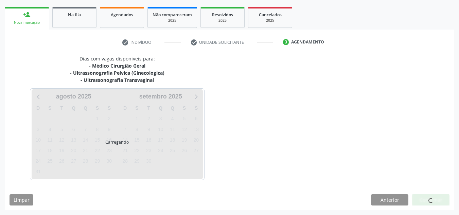
scroll to position [124, 0]
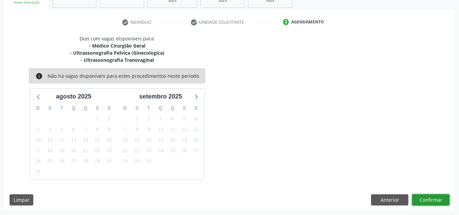
click at [430, 199] on button "Confirmar" at bounding box center [430, 200] width 37 height 12
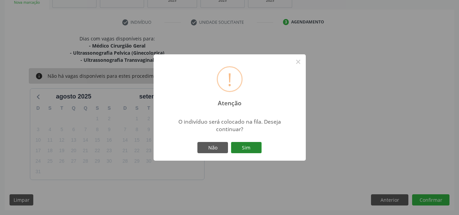
click at [254, 147] on button "Sim" at bounding box center [246, 148] width 31 height 12
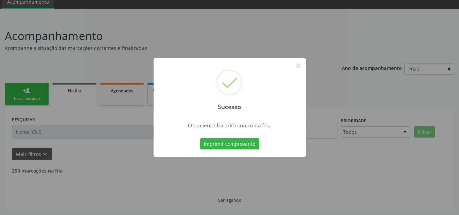
scroll to position [21, 0]
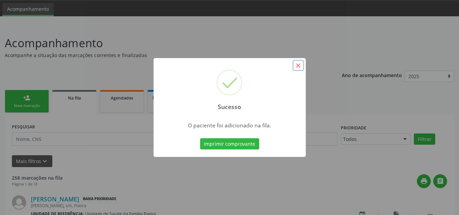
click at [301, 64] on button "×" at bounding box center [298, 66] width 12 height 12
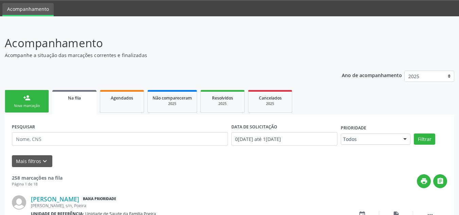
click at [31, 104] on div "Nova marcação" at bounding box center [27, 105] width 34 height 5
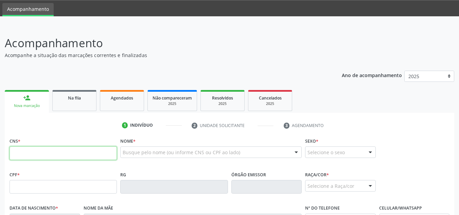
click at [67, 152] on input "text" at bounding box center [63, 153] width 107 height 14
type input "708 4062 6000 8763"
type input "053.740.924-64"
type input "2[DATE]"
type input "[PERSON_NAME]"
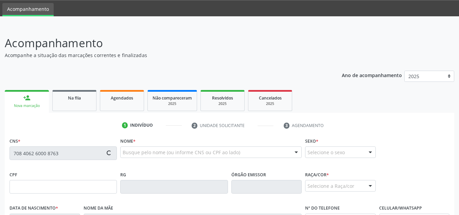
type input "[PHONE_NUMBER]"
type input "04"
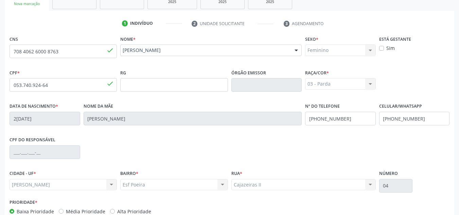
scroll to position [163, 0]
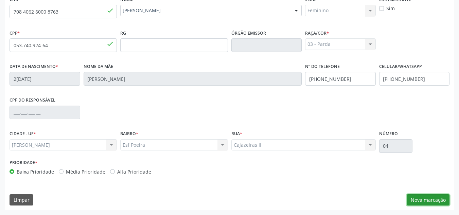
click at [431, 198] on button "Nova marcação" at bounding box center [427, 200] width 43 height 12
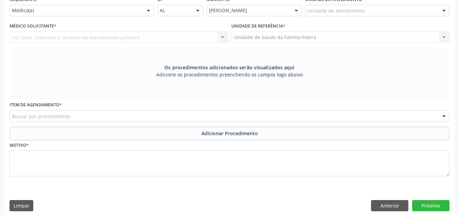
scroll to position [129, 0]
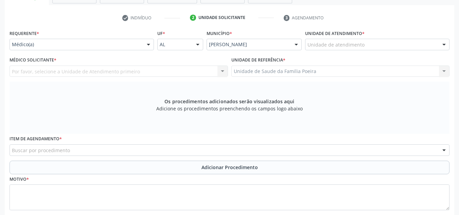
click at [429, 48] on div "Unidade de atendimento" at bounding box center [377, 45] width 144 height 12
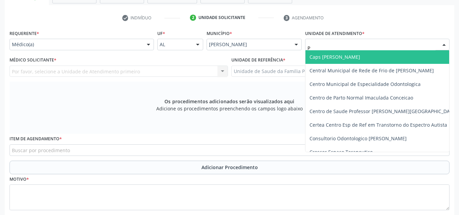
type input "PO"
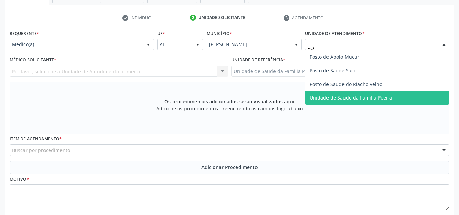
click at [410, 94] on span "Unidade de Saude da Familia Poeira" at bounding box center [377, 98] width 144 height 14
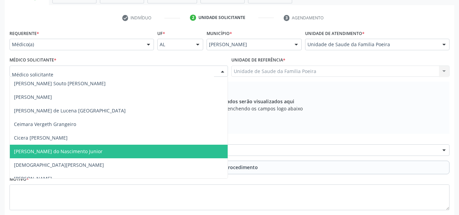
drag, startPoint x: 50, startPoint y: 154, endPoint x: 55, endPoint y: 154, distance: 4.4
click at [51, 154] on span "[PERSON_NAME] do Nascimento Junior" at bounding box center [58, 151] width 89 height 6
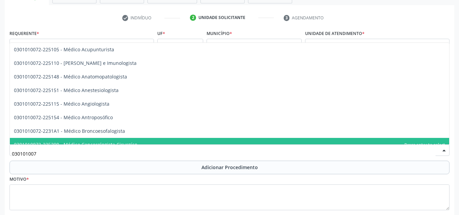
type input "0301010072"
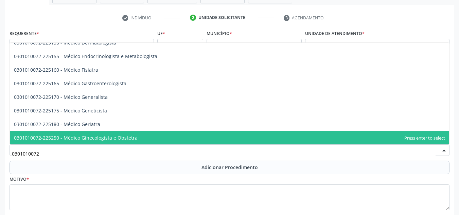
scroll to position [340, 0]
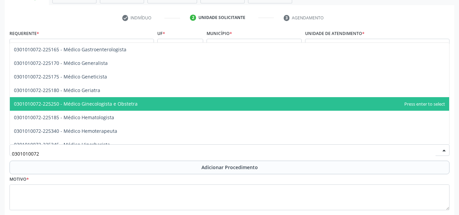
click at [107, 107] on span "0301010072-225250 - Médico Ginecologista e Obstetra" at bounding box center [229, 104] width 439 height 14
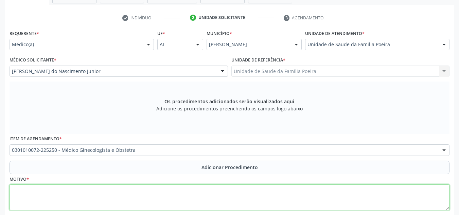
click at [104, 192] on textarea at bounding box center [230, 197] width 440 height 26
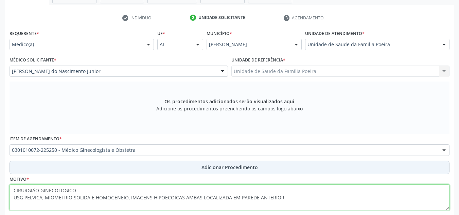
type textarea "CIRURGIÃO GINECOLOGICO USG PELVICA, MIOMETRIO SOLIDA E HOMOGENEIO, IMAGENS HIPO…"
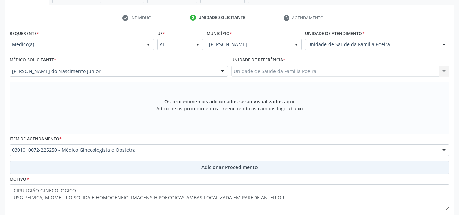
click at [166, 161] on button "Adicionar Procedimento" at bounding box center [230, 168] width 440 height 14
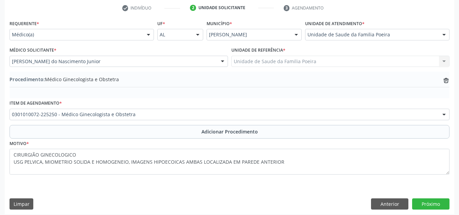
scroll to position [143, 0]
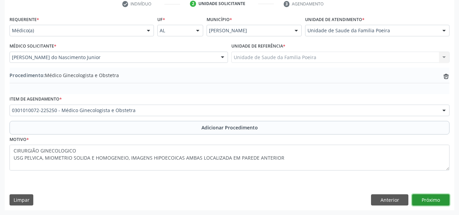
click at [434, 198] on button "Próximo" at bounding box center [430, 200] width 37 height 12
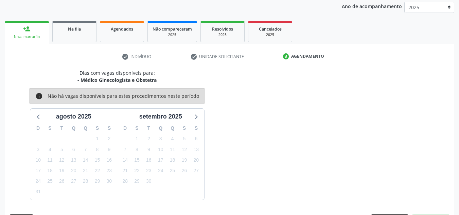
scroll to position [110, 0]
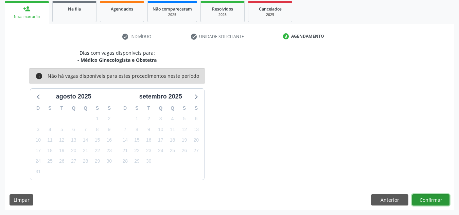
click at [437, 199] on button "Confirmar" at bounding box center [430, 200] width 37 height 12
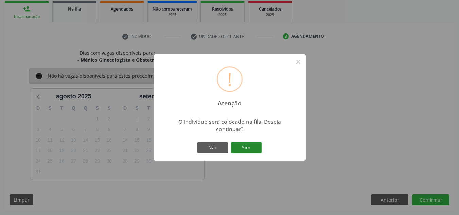
click at [245, 146] on button "Sim" at bounding box center [246, 148] width 31 height 12
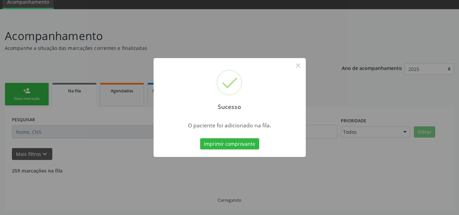
scroll to position [21, 0]
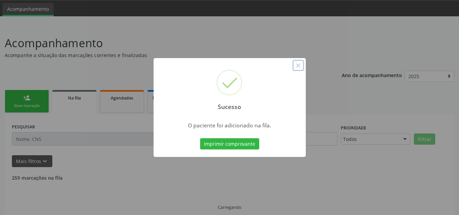
click at [297, 64] on button "×" at bounding box center [298, 66] width 12 height 12
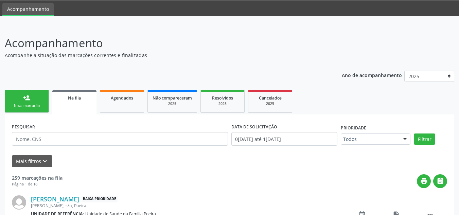
drag, startPoint x: 21, startPoint y: 100, endPoint x: 30, endPoint y: 102, distance: 9.1
click at [21, 100] on link "person_add Nova marcação" at bounding box center [27, 101] width 44 height 23
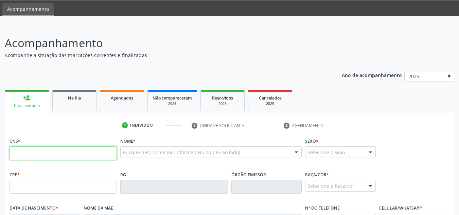
click at [52, 152] on input "text" at bounding box center [63, 153] width 107 height 14
type input "704 6071 4585 6826"
type input "1[DATE]"
type input "Cicera [PERSON_NAME]"
type input "[PHONE_NUMBER]"
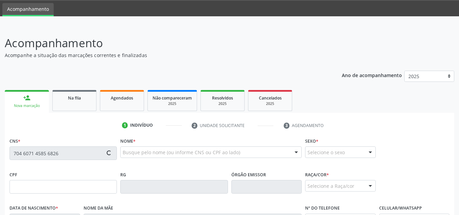
type input "92"
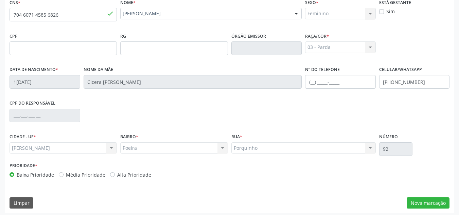
scroll to position [163, 0]
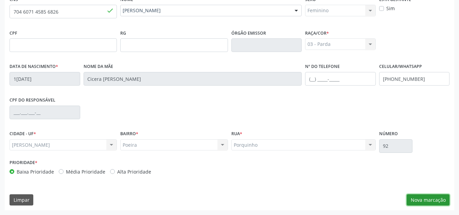
click at [425, 197] on button "Nova marcação" at bounding box center [427, 200] width 43 height 12
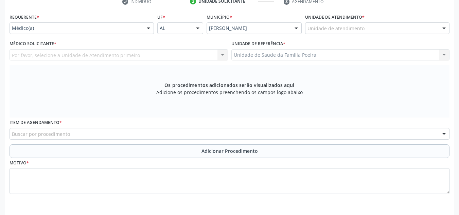
scroll to position [129, 0]
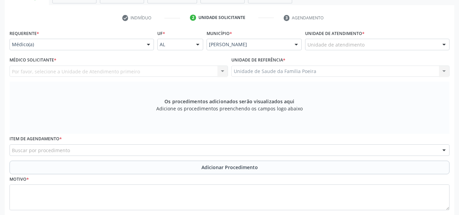
click at [434, 47] on div "Unidade de atendimento" at bounding box center [377, 45] width 144 height 12
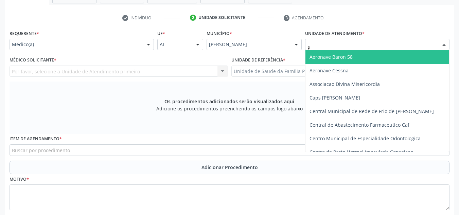
type input "PO"
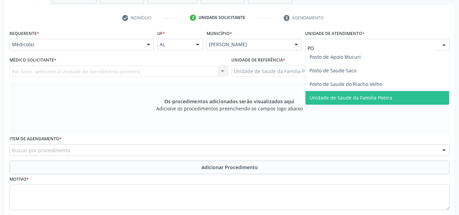
click at [380, 95] on span "Unidade de Saude da Familia Poeira" at bounding box center [350, 97] width 83 height 6
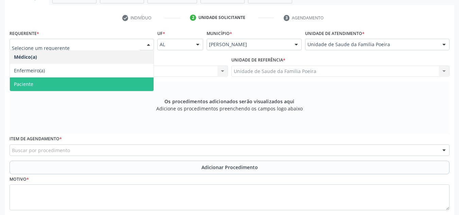
click at [32, 88] on span "Paciente" at bounding box center [82, 84] width 144 height 14
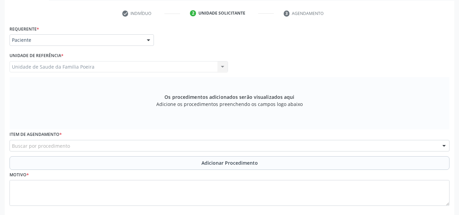
scroll to position [168, 0]
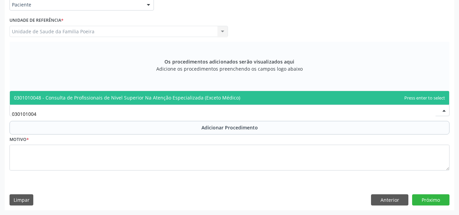
type input "0301010048"
click at [70, 96] on span "0301010048 - Consulta de Profissionais de Nivel Superior Na Atenção Especializa…" at bounding box center [127, 97] width 226 height 6
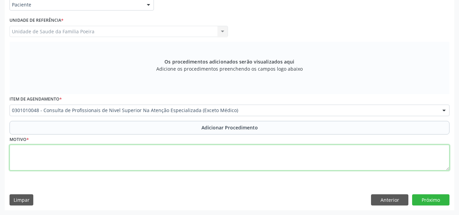
click at [71, 162] on textarea at bounding box center [230, 158] width 440 height 26
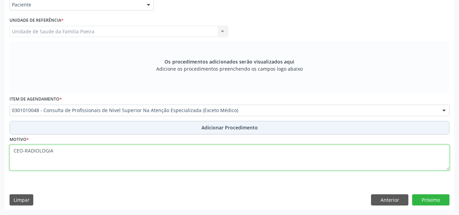
type textarea "CEO-RADIOLOGIA"
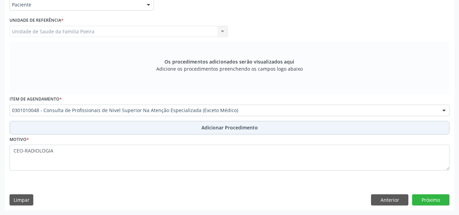
click at [172, 131] on button "Adicionar Procedimento" at bounding box center [230, 128] width 440 height 14
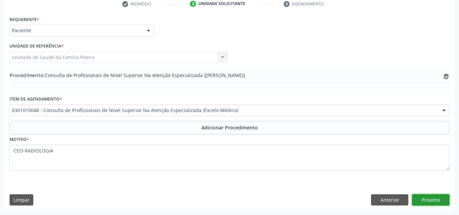
click at [441, 203] on button "Próximo" at bounding box center [430, 200] width 37 height 12
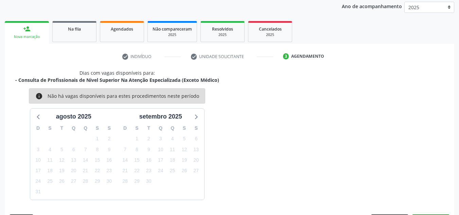
scroll to position [110, 0]
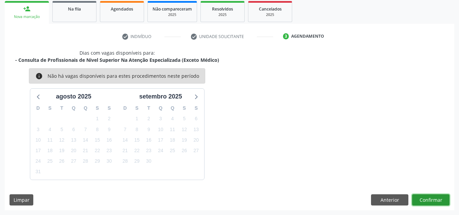
click at [434, 201] on button "Confirmar" at bounding box center [430, 200] width 37 height 12
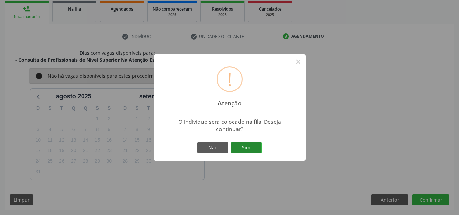
click at [252, 144] on button "Sim" at bounding box center [246, 148] width 31 height 12
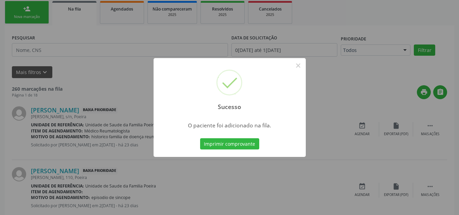
scroll to position [21, 0]
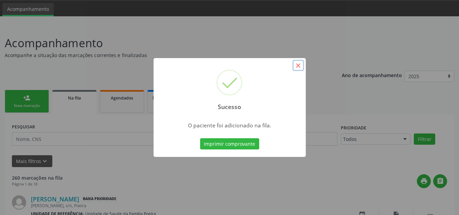
click at [297, 67] on button "×" at bounding box center [298, 66] width 12 height 12
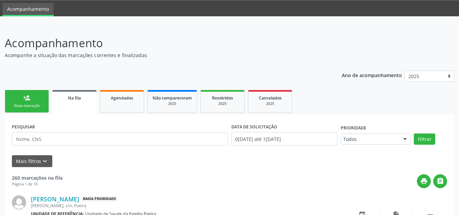
click at [41, 99] on link "person_add Nova marcação" at bounding box center [27, 101] width 44 height 23
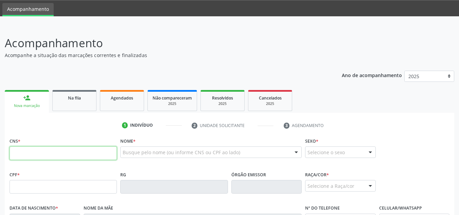
click at [48, 152] on input "text" at bounding box center [63, 153] width 107 height 14
type input "708 5025 5226 6180"
type input "381.319.354-34"
type input "[DATE]"
type input "[PERSON_NAME]"
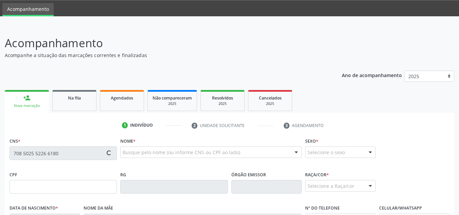
type input "[PHONE_NUMBER]"
type input "S/N"
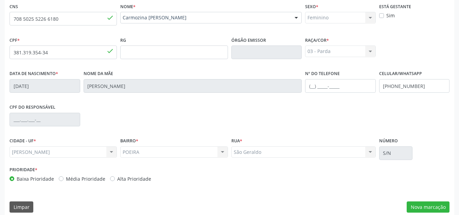
scroll to position [163, 0]
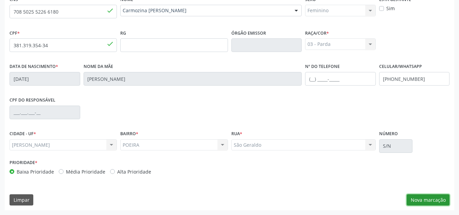
click at [410, 199] on button "Nova marcação" at bounding box center [427, 200] width 43 height 12
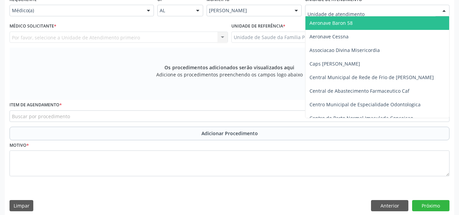
click at [387, 11] on div at bounding box center [377, 11] width 144 height 12
type input "ES"
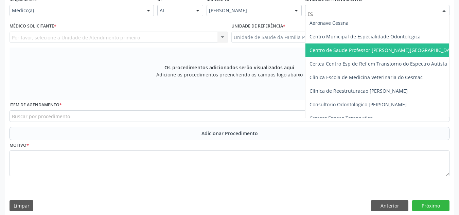
click at [391, 48] on span "Centro de Saude Professor [PERSON_NAME][GEOGRAPHIC_DATA]" at bounding box center [383, 50] width 148 height 6
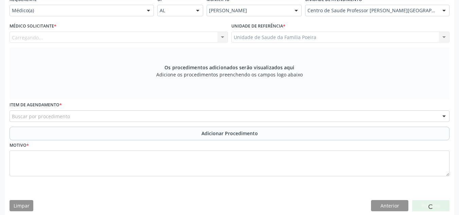
click at [76, 39] on div "Carregando... Nenhum resultado encontrado para: " " Não há nenhuma opção para s…" at bounding box center [119, 38] width 218 height 12
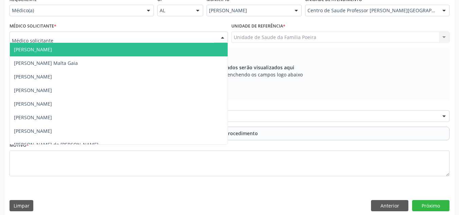
click at [76, 39] on div at bounding box center [119, 38] width 218 height 12
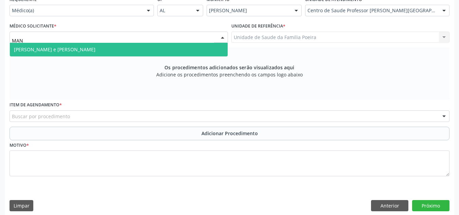
type input "MANU"
click at [81, 49] on span "[PERSON_NAME] e [PERSON_NAME]" at bounding box center [54, 49] width 81 height 6
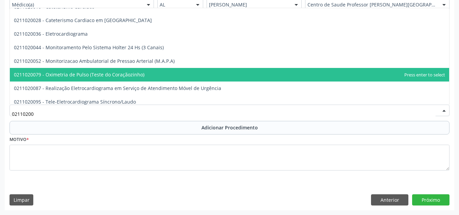
scroll to position [0, 0]
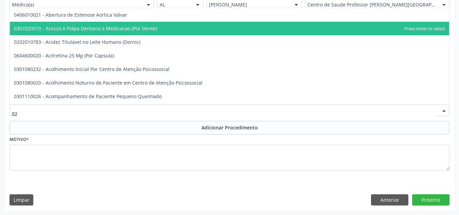
type input "0"
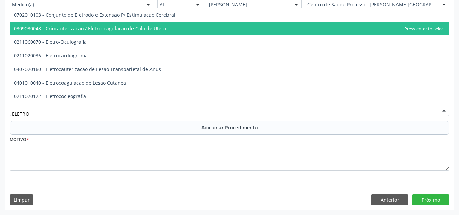
type input "ELETRON"
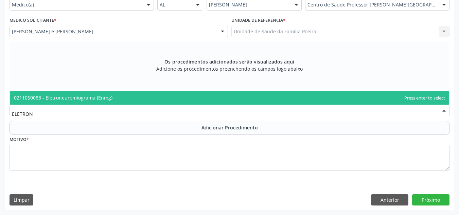
click at [187, 98] on span "0211050083 - Eletroneuromiograma (Enmg)" at bounding box center [229, 98] width 439 height 14
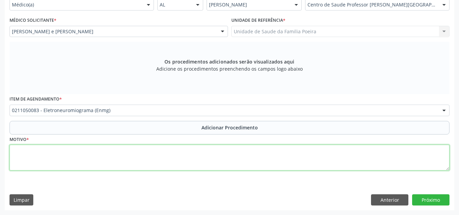
click at [133, 159] on textarea at bounding box center [230, 158] width 440 height 26
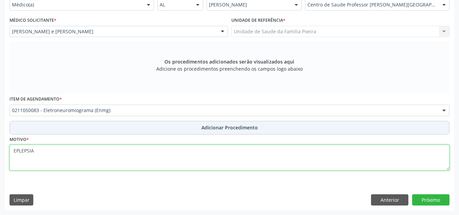
type textarea "EPLEPSIA"
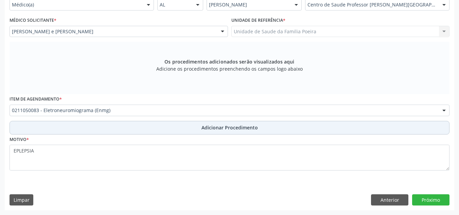
click at [190, 128] on button "Adicionar Procedimento" at bounding box center [230, 128] width 440 height 14
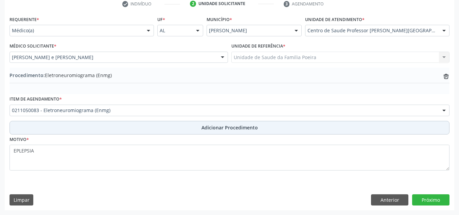
scroll to position [143, 0]
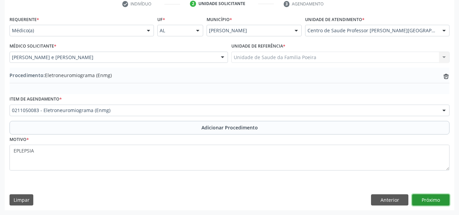
click at [428, 201] on button "Próximo" at bounding box center [430, 200] width 37 height 12
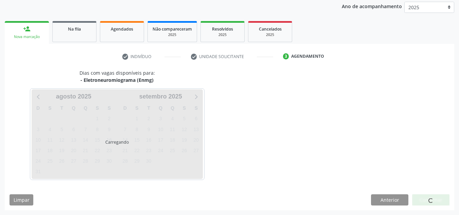
scroll to position [110, 0]
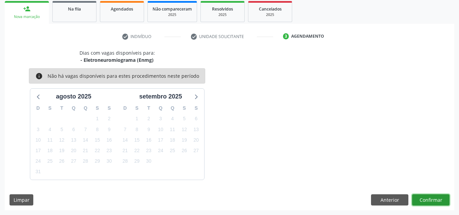
click at [437, 197] on button "Confirmar" at bounding box center [430, 200] width 37 height 12
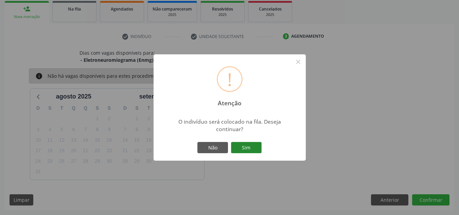
click at [254, 146] on button "Sim" at bounding box center [246, 148] width 31 height 12
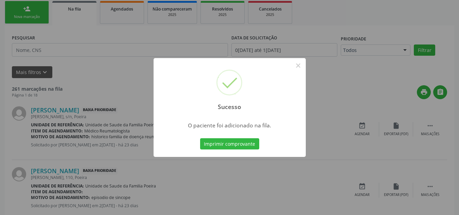
scroll to position [21, 0]
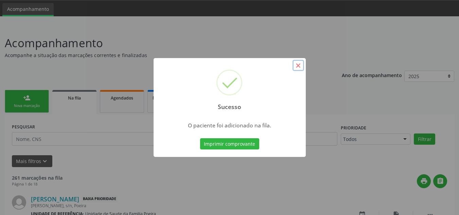
click at [298, 68] on button "×" at bounding box center [298, 66] width 12 height 12
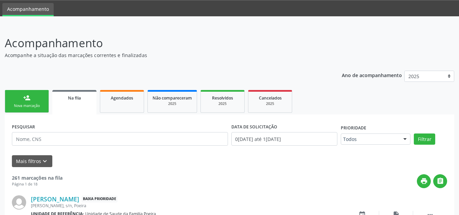
click at [25, 105] on div "Nova marcação" at bounding box center [27, 105] width 34 height 5
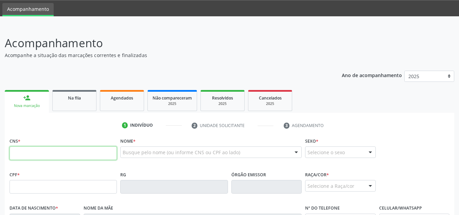
click at [48, 153] on input "text" at bounding box center [63, 153] width 107 height 14
type input "703 4004 8936 6800"
type input "381.222.514-04"
type input "[DATE]"
type input "[PERSON_NAME]"
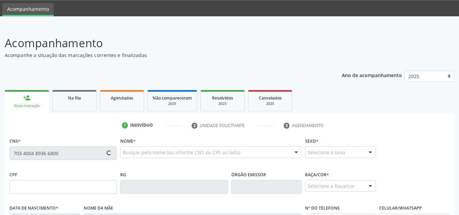
type input "[PHONE_NUMBER]"
type input "S/N"
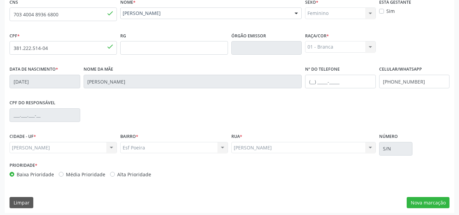
scroll to position [163, 0]
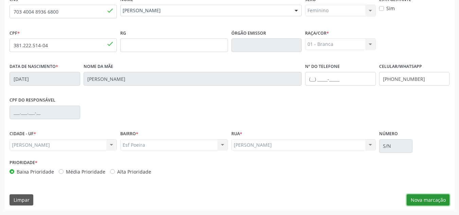
click at [432, 200] on button "Nova marcação" at bounding box center [427, 200] width 43 height 12
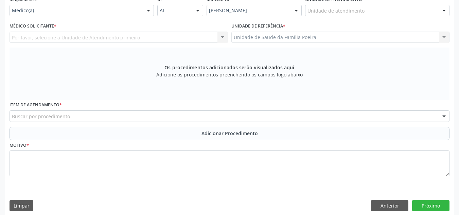
click at [445, 10] on div at bounding box center [444, 11] width 10 height 12
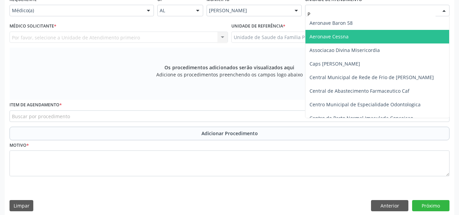
type input "PO"
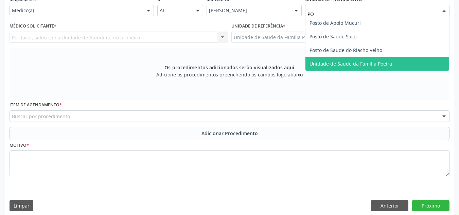
click at [387, 59] on span "Unidade de Saude da Familia Poeira" at bounding box center [377, 64] width 144 height 14
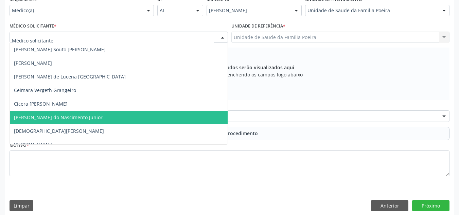
click at [37, 117] on span "[PERSON_NAME] do Nascimento Junior" at bounding box center [58, 117] width 89 height 6
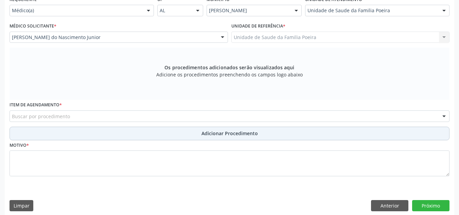
scroll to position [168, 0]
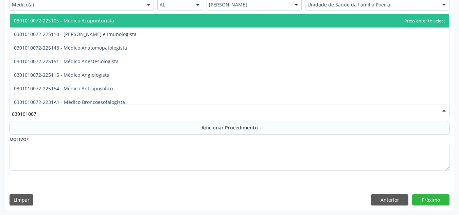
type input "0301010072"
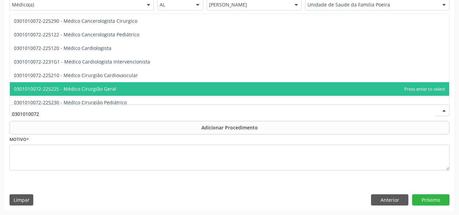
scroll to position [102, 0]
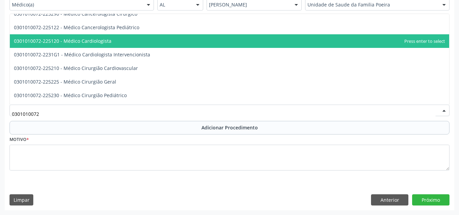
click at [123, 43] on span "0301010072-225120 - Médico Cardiologista" at bounding box center [229, 41] width 439 height 14
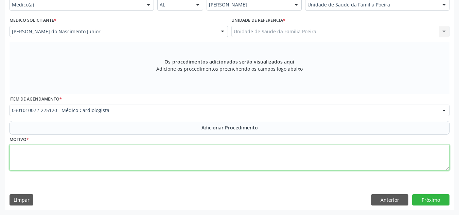
click at [89, 157] on textarea at bounding box center [230, 158] width 440 height 26
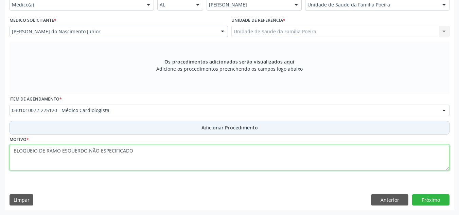
type textarea "BLOQUEIO DE RAMO ESQUERDO NÃO ESPECIFICADO"
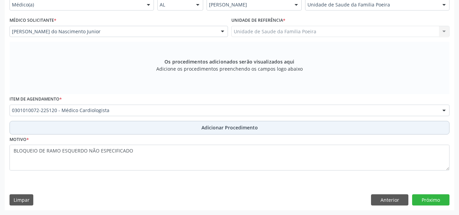
click at [205, 126] on span "Adicionar Procedimento" at bounding box center [229, 127] width 56 height 7
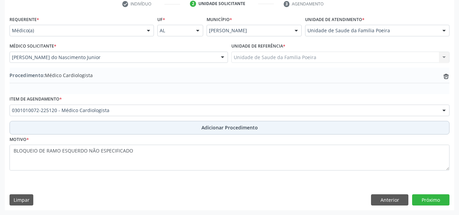
scroll to position [143, 0]
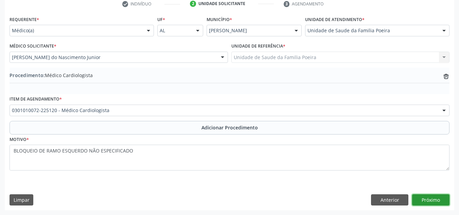
click at [434, 201] on button "Próximo" at bounding box center [430, 200] width 37 height 12
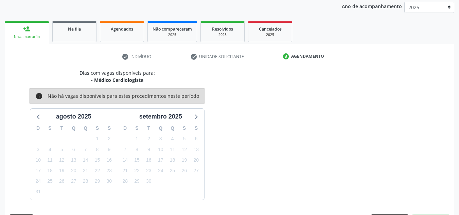
scroll to position [110, 0]
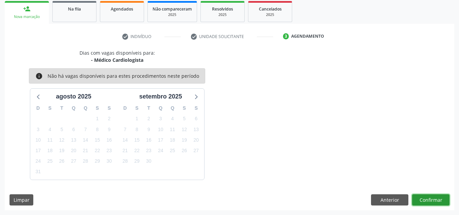
click at [424, 202] on button "Confirmar" at bounding box center [430, 200] width 37 height 12
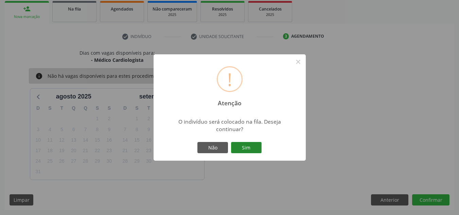
click at [251, 149] on button "Sim" at bounding box center [246, 148] width 31 height 12
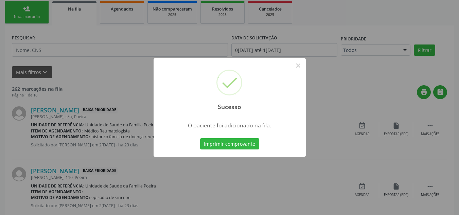
scroll to position [21, 0]
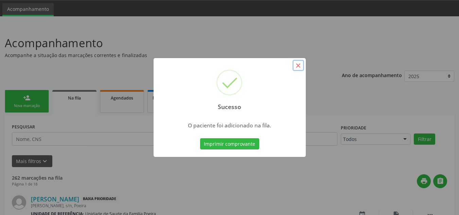
click at [298, 68] on button "×" at bounding box center [298, 66] width 12 height 12
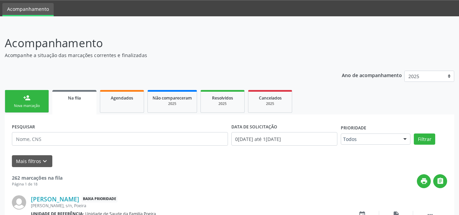
drag, startPoint x: 29, startPoint y: 105, endPoint x: 32, endPoint y: 108, distance: 4.1
click at [29, 105] on div "Nova marcação" at bounding box center [27, 105] width 34 height 5
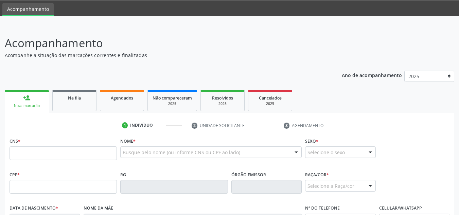
scroll to position [123, 0]
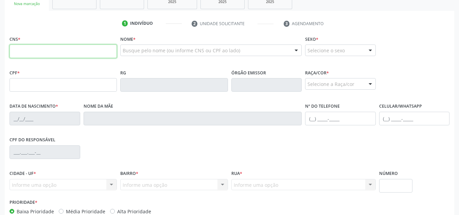
click at [85, 49] on input "text" at bounding box center [63, 51] width 107 height 14
type input "706 7055 4085 6519"
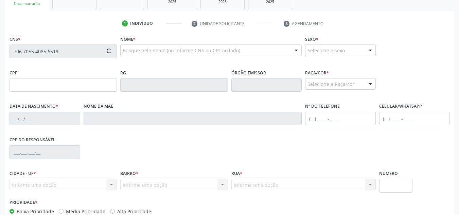
type input "049.583.454-85"
type input "3[DATE]"
type input "Gerusa dos Santos"
type input "[PHONE_NUMBER]"
type input "S/N"
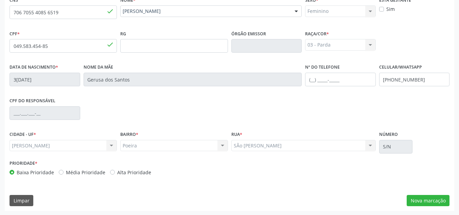
scroll to position [163, 0]
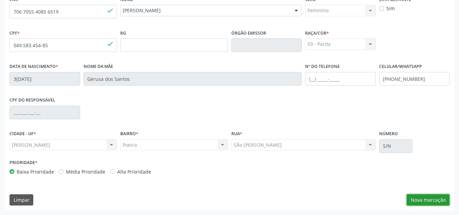
click at [434, 201] on button "Nova marcação" at bounding box center [427, 200] width 43 height 12
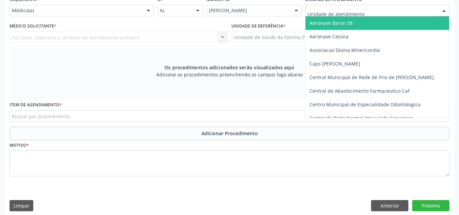
click at [428, 14] on div at bounding box center [377, 11] width 144 height 12
type input "PO"
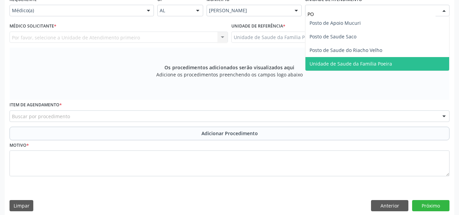
click at [390, 62] on span "Unidade de Saude da Familia Poeira" at bounding box center [377, 64] width 144 height 14
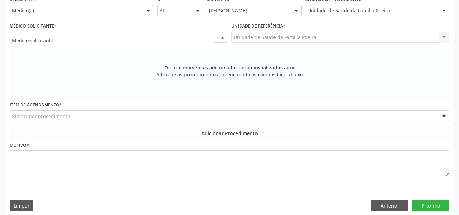
click at [88, 38] on div at bounding box center [119, 38] width 218 height 12
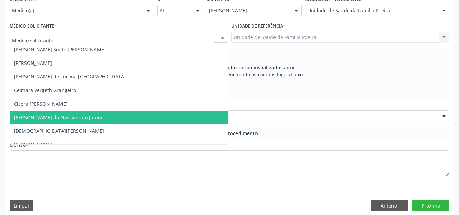
click at [75, 116] on span "[PERSON_NAME] do Nascimento Junior" at bounding box center [58, 117] width 89 height 6
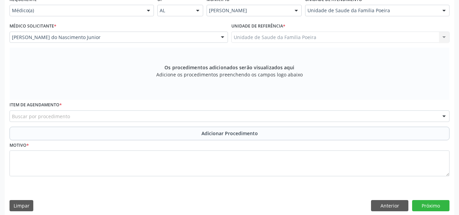
click at [75, 116] on div "Buscar por procedimento" at bounding box center [230, 116] width 440 height 12
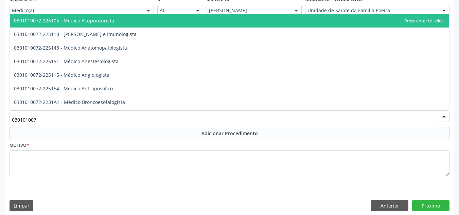
type input "0301010072"
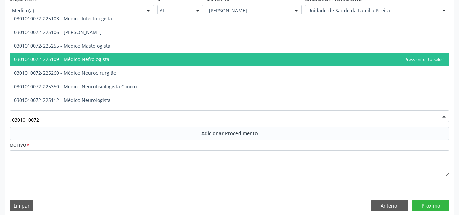
scroll to position [475, 0]
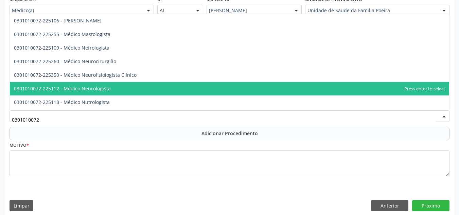
click at [101, 87] on span "0301010072-225112 - Médico Neurologista" at bounding box center [62, 88] width 97 height 6
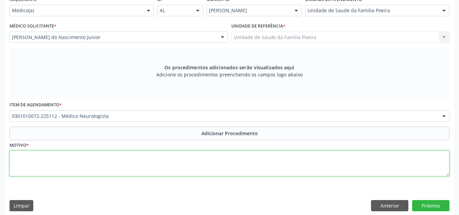
click at [101, 161] on textarea at bounding box center [230, 163] width 440 height 26
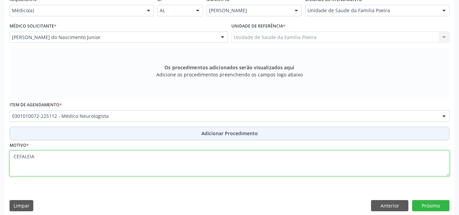
type textarea "CEFALEIA"
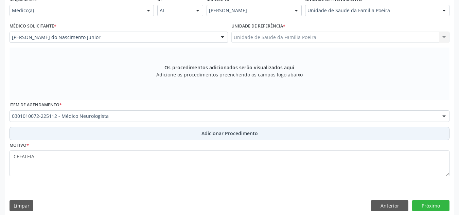
click at [146, 132] on button "Adicionar Procedimento" at bounding box center [230, 134] width 440 height 14
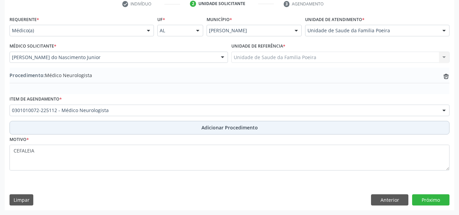
scroll to position [143, 0]
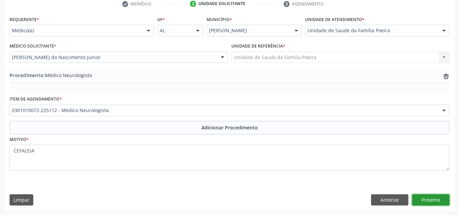
click at [442, 200] on button "Próximo" at bounding box center [430, 200] width 37 height 12
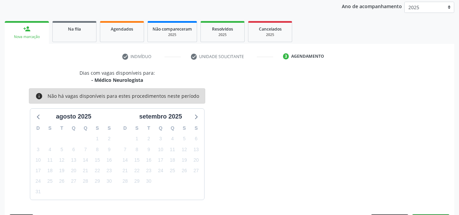
scroll to position [110, 0]
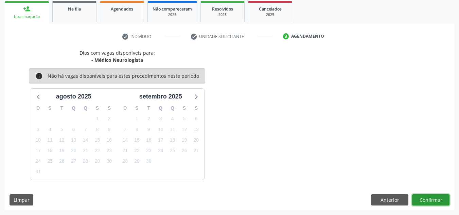
click at [431, 202] on button "Confirmar" at bounding box center [430, 200] width 37 height 12
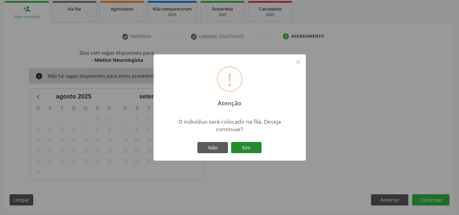
click at [247, 147] on button "Sim" at bounding box center [246, 148] width 31 height 12
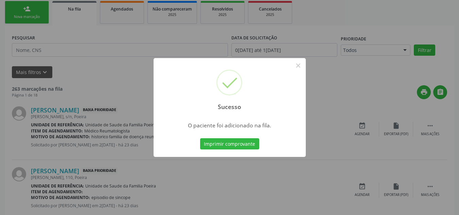
scroll to position [21, 0]
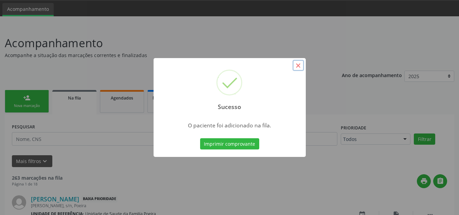
click at [297, 66] on button "×" at bounding box center [298, 66] width 12 height 12
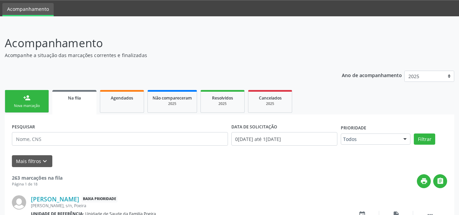
click at [26, 106] on div "Nova marcação" at bounding box center [27, 105] width 34 height 5
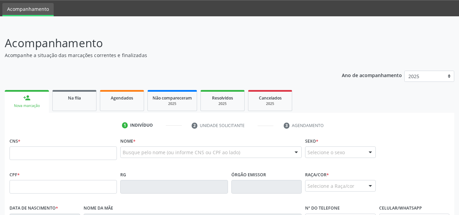
scroll to position [89, 0]
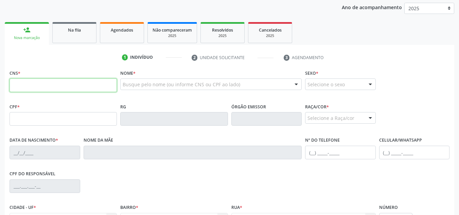
drag, startPoint x: 48, startPoint y: 84, endPoint x: 52, endPoint y: 87, distance: 5.4
click at [48, 85] on input "text" at bounding box center [63, 85] width 107 height 14
paste input "702 7031 9404 5460"
type input "702 7031 9404 5460"
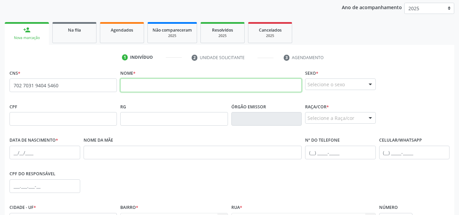
drag, startPoint x: 159, startPoint y: 88, endPoint x: 175, endPoint y: 91, distance: 16.2
click at [159, 88] on input "text" at bounding box center [210, 85] width 181 height 14
paste input "[PERSON_NAME]"
type input "[PERSON_NAME]"
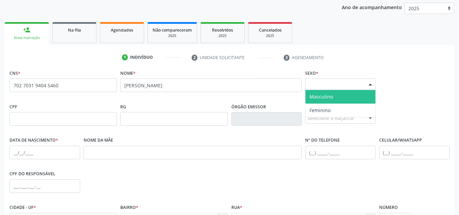
click at [326, 82] on div "Selecione o sexo" at bounding box center [340, 84] width 71 height 12
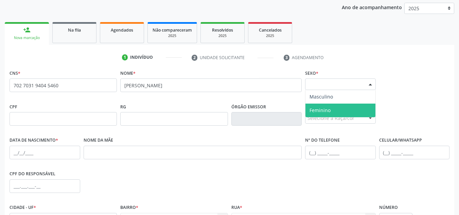
click at [329, 110] on span "Feminino" at bounding box center [319, 110] width 21 height 6
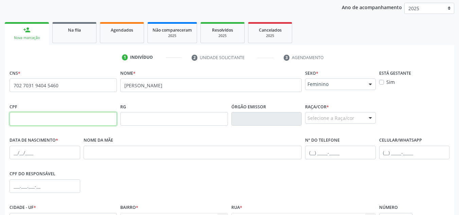
click at [52, 118] on input "text" at bounding box center [63, 119] width 107 height 14
type input "031.171.774-85"
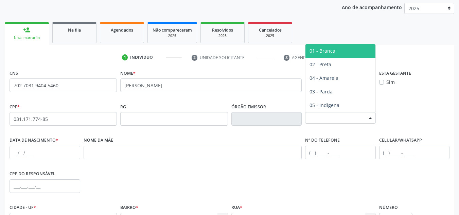
drag, startPoint x: 319, startPoint y: 115, endPoint x: 332, endPoint y: 128, distance: 18.7
click at [320, 115] on div "Selecione a Raça/cor" at bounding box center [340, 118] width 71 height 12
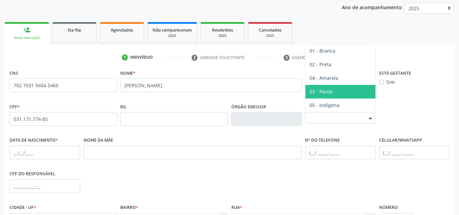
click at [336, 88] on span "03 - Parda" at bounding box center [340, 92] width 70 height 14
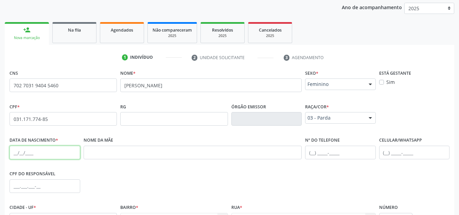
click at [16, 156] on input "text" at bounding box center [45, 153] width 71 height 14
type input "10[DATE]"
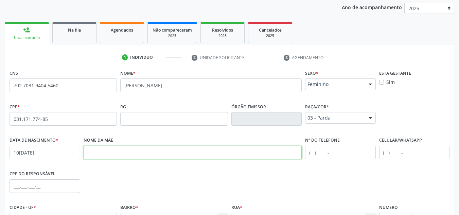
click at [94, 149] on input "text" at bounding box center [193, 153] width 218 height 14
type input "[PERSON_NAME]"
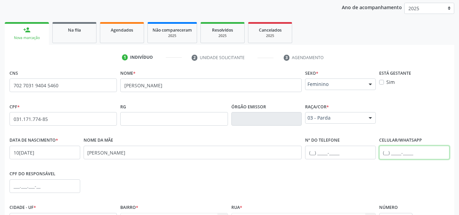
click at [390, 151] on input "text" at bounding box center [414, 153] width 71 height 14
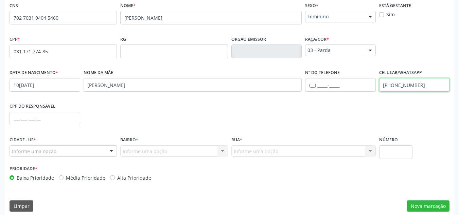
scroll to position [163, 0]
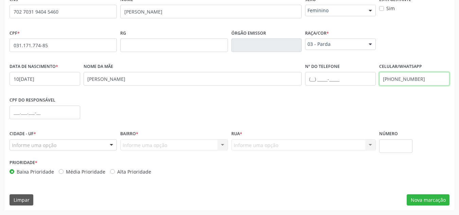
type input "[PHONE_NUMBER]"
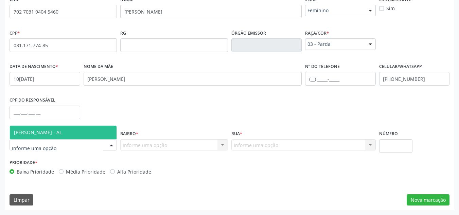
click at [49, 132] on span "[PERSON_NAME] - AL" at bounding box center [38, 132] width 48 height 6
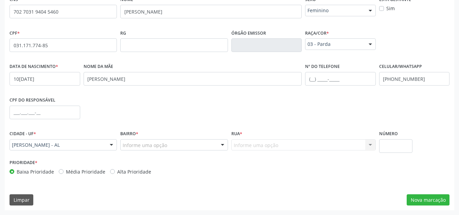
click at [193, 146] on div "Informe uma opção" at bounding box center [173, 145] width 107 height 12
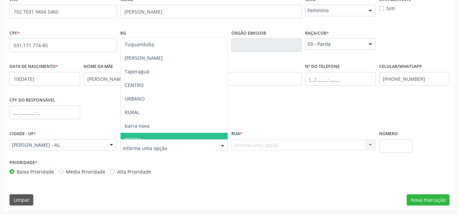
click at [186, 136] on span "POEIRA" at bounding box center [174, 140] width 107 height 14
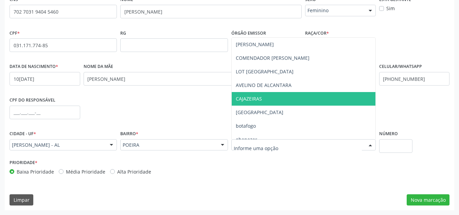
click at [259, 99] on span "CAJAZEIRAS" at bounding box center [249, 98] width 26 height 6
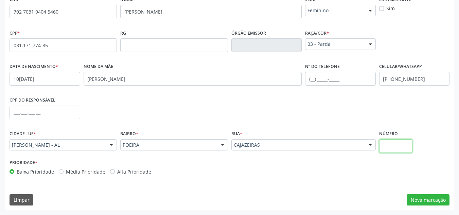
click at [387, 142] on input "text" at bounding box center [396, 146] width 34 height 14
type input "S/N"
click at [426, 200] on button "Nova marcação" at bounding box center [427, 200] width 43 height 12
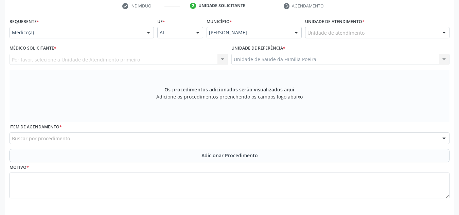
scroll to position [129, 0]
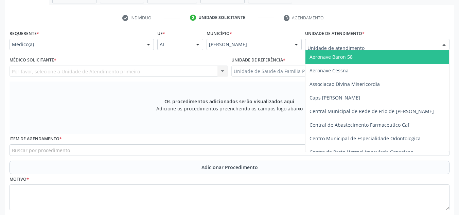
click at [442, 44] on div at bounding box center [444, 45] width 10 height 12
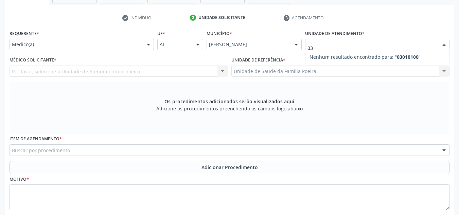
type input "0"
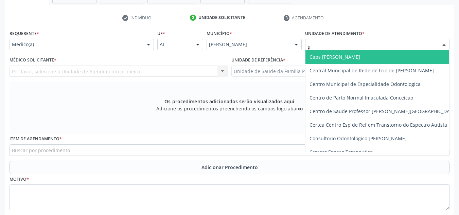
type input "PO"
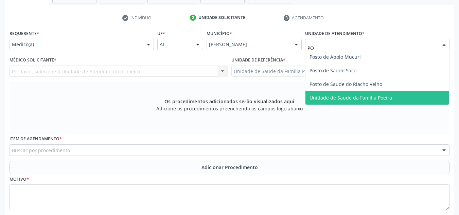
click at [345, 94] on span "Unidade de Saude da Familia Poeira" at bounding box center [377, 98] width 144 height 14
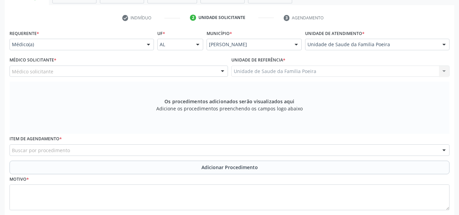
click at [74, 70] on div "Médico solicitante" at bounding box center [119, 72] width 218 height 12
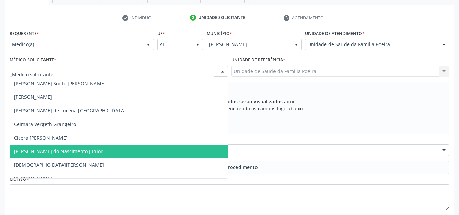
click at [55, 151] on span "[PERSON_NAME] do Nascimento Junior" at bounding box center [58, 151] width 89 height 6
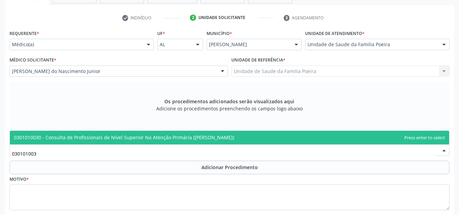
type input "0301010030"
click at [95, 141] on span "0301010030 - Consulta de Profissionais de Nível Superior Na Atenção Primária ([…" at bounding box center [229, 138] width 439 height 14
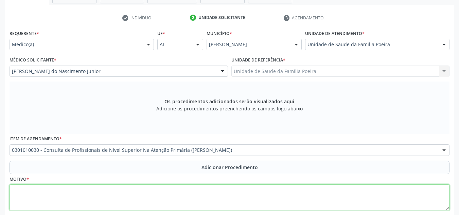
click at [73, 195] on textarea at bounding box center [230, 197] width 440 height 26
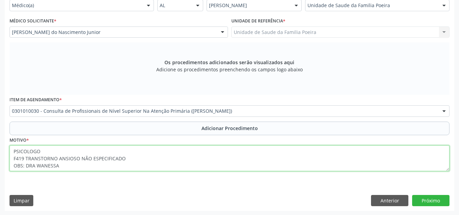
scroll to position [168, 0]
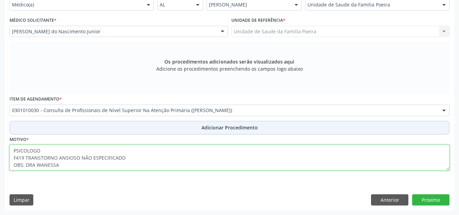
type textarea "PSICOLOGO F419 TRANSTORNO ANSIOSO NÃO ESPECIFICADO OBS: DRA WANESSA"
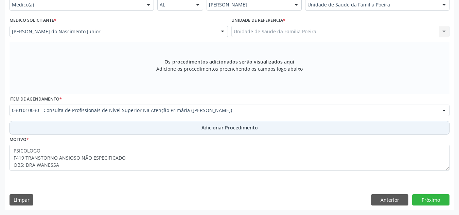
click at [257, 124] on button "Adicionar Procedimento" at bounding box center [230, 128] width 440 height 14
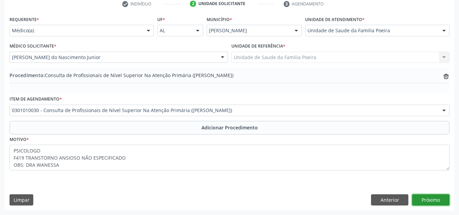
click at [435, 204] on button "Próximo" at bounding box center [430, 200] width 37 height 12
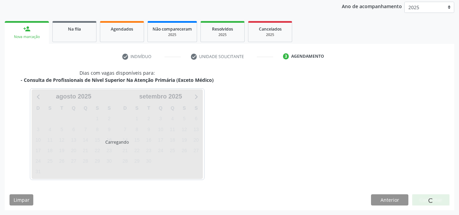
scroll to position [110, 0]
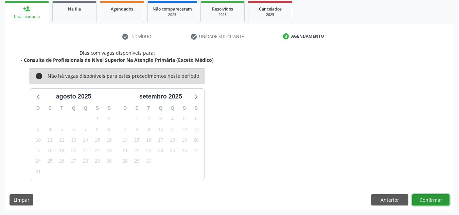
click at [432, 199] on button "Confirmar" at bounding box center [430, 200] width 37 height 12
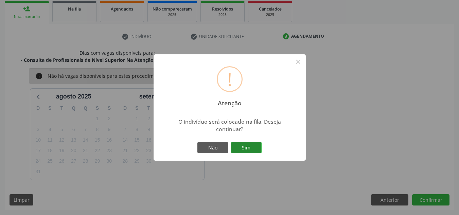
click at [242, 146] on button "Sim" at bounding box center [246, 148] width 31 height 12
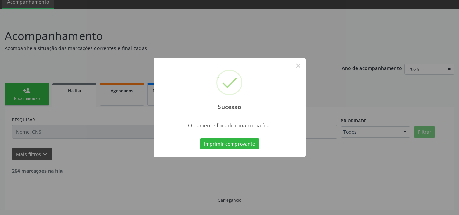
scroll to position [21, 0]
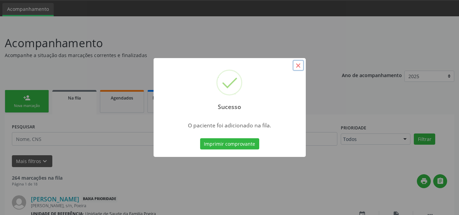
click at [297, 67] on button "×" at bounding box center [298, 66] width 12 height 12
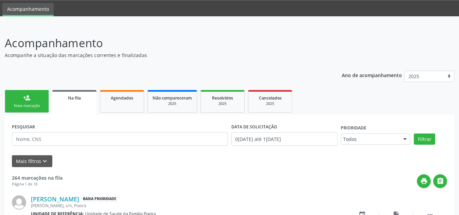
drag, startPoint x: 36, startPoint y: 103, endPoint x: 39, endPoint y: 106, distance: 3.9
click at [36, 103] on link "person_add Nova marcação" at bounding box center [27, 101] width 44 height 23
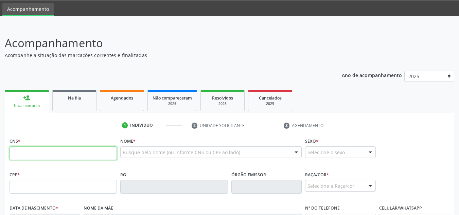
click at [52, 152] on input "text" at bounding box center [63, 153] width 107 height 14
type input "702 0003 9964 4882"
type input "712.358.544-50"
type input "[DATE]"
type input "[PERSON_NAME][DATE]"
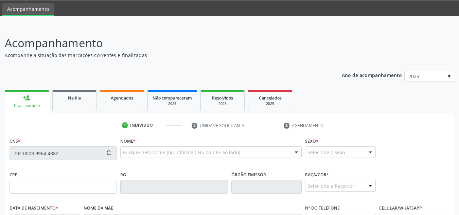
type input "[PHONE_NUMBER]"
type input "S/N"
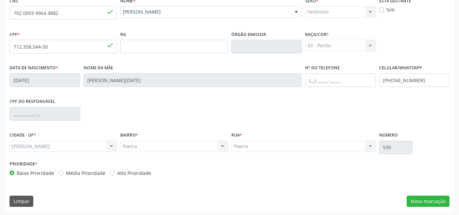
scroll to position [163, 0]
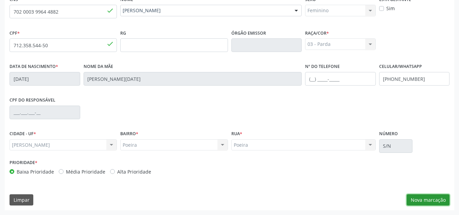
click at [429, 196] on button "Nova marcação" at bounding box center [427, 200] width 43 height 12
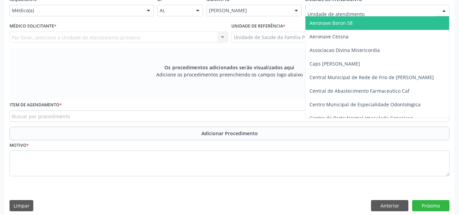
click at [429, 10] on div at bounding box center [377, 11] width 144 height 12
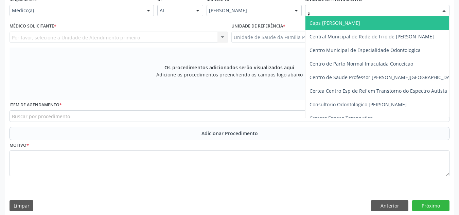
type input "PO"
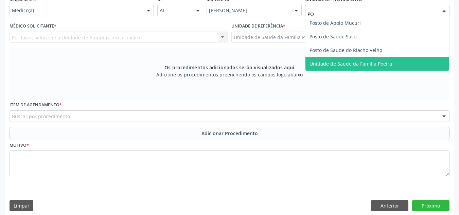
click at [402, 63] on span "Unidade de Saude da Familia Poeira" at bounding box center [377, 64] width 144 height 14
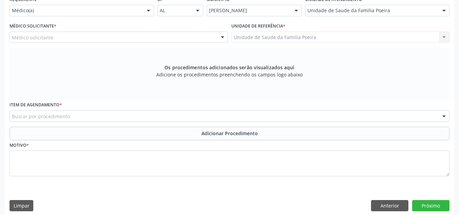
click at [54, 34] on div "Médico solicitante" at bounding box center [119, 38] width 218 height 12
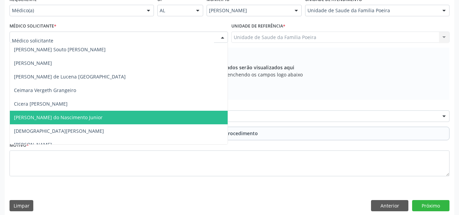
click at [45, 120] on span "[PERSON_NAME] do Nascimento Junior" at bounding box center [58, 117] width 89 height 6
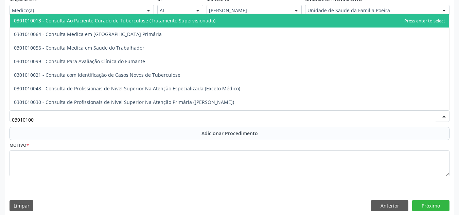
type input "030101007"
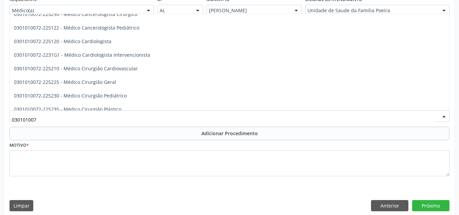
scroll to position [102, 0]
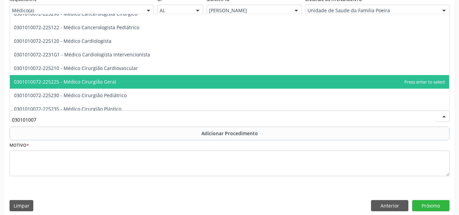
click at [62, 83] on span "0301010072-225225 - Médico Cirurgião Geral" at bounding box center [65, 81] width 102 height 6
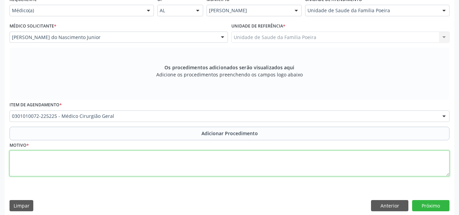
click at [114, 171] on textarea at bounding box center [230, 163] width 440 height 26
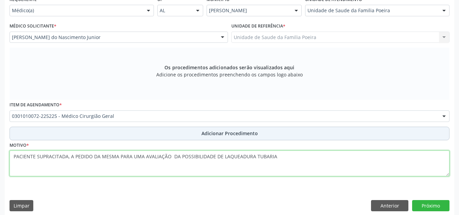
type textarea "PACIENTE SUPRACITADA, A PEDIDO DA MESMA PARA UMA AVALIAÇÃO DA POSSIBILIDADE DE …"
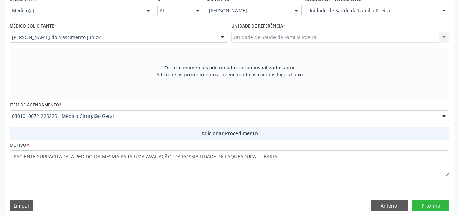
click at [198, 131] on button "Adicionar Procedimento" at bounding box center [230, 134] width 440 height 14
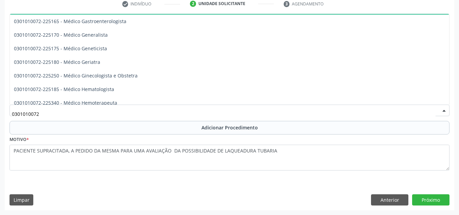
scroll to position [340, 0]
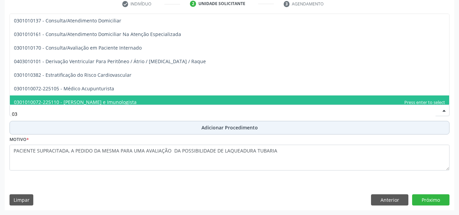
type input "0"
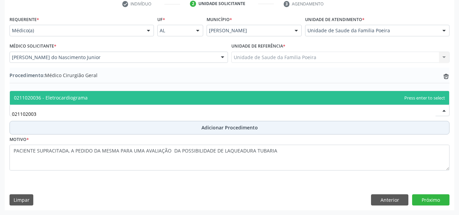
scroll to position [0, 0]
type input "0211020036"
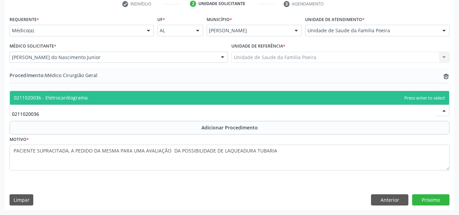
click at [71, 98] on span "0211020036 - Eletrocardiograma" at bounding box center [51, 97] width 74 height 6
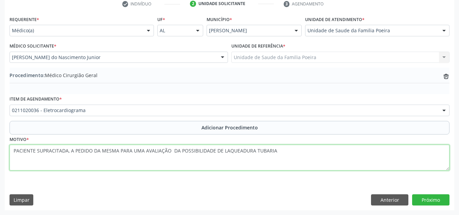
drag, startPoint x: 282, startPoint y: 154, endPoint x: 0, endPoint y: 163, distance: 282.3
click at [0, 163] on div "Acompanhamento Acompanhe a situação das marcações correntes e finalizadas Relat…" at bounding box center [229, 59] width 459 height 311
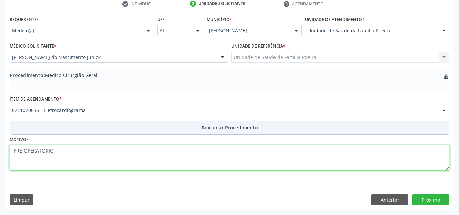
type textarea "PRE-OPERATORIO"
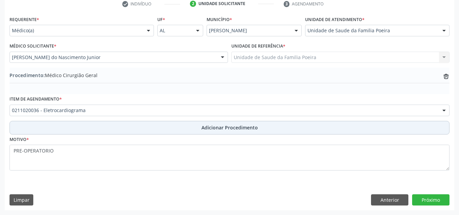
click at [237, 130] on span "Adicionar Procedimento" at bounding box center [229, 127] width 56 height 7
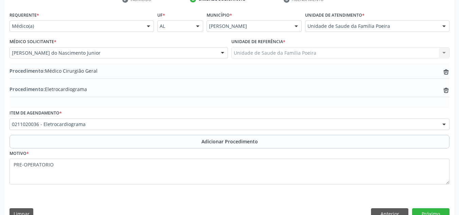
scroll to position [161, 0]
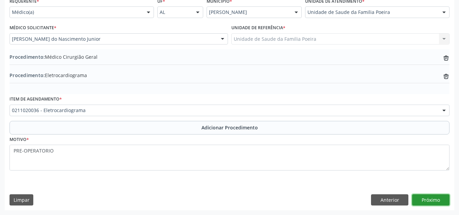
click at [435, 201] on button "Próximo" at bounding box center [430, 200] width 37 height 12
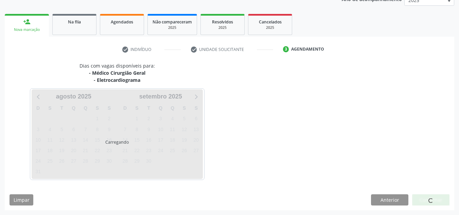
scroll to position [117, 0]
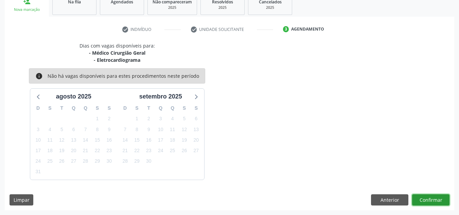
click at [433, 197] on button "Confirmar" at bounding box center [430, 200] width 37 height 12
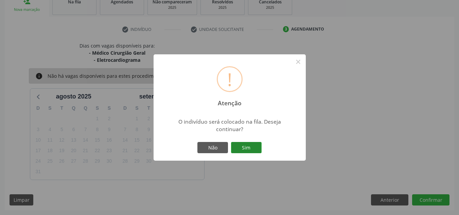
click at [248, 147] on button "Sim" at bounding box center [246, 148] width 31 height 12
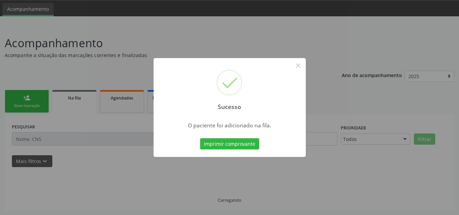
scroll to position [21, 0]
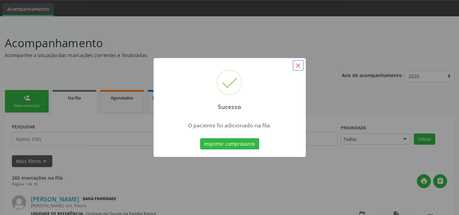
click at [299, 65] on button "×" at bounding box center [298, 66] width 12 height 12
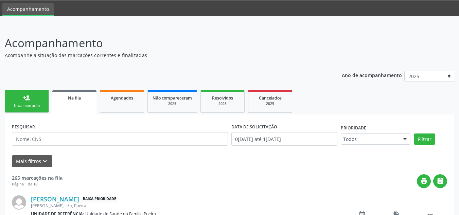
click at [33, 104] on div "Nova marcação" at bounding box center [27, 105] width 34 height 5
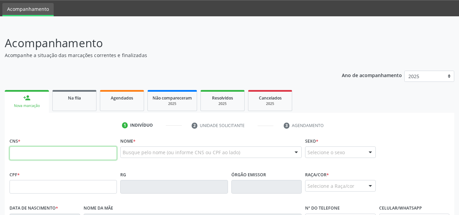
click at [43, 148] on input "text" at bounding box center [63, 153] width 107 height 14
paste input "700 0087 4091 7805"
type input "700 0087 4091 7805"
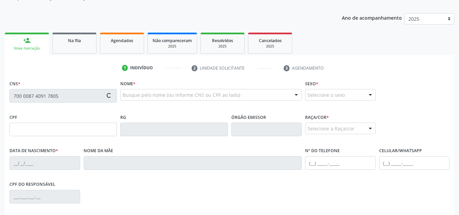
scroll to position [89, 0]
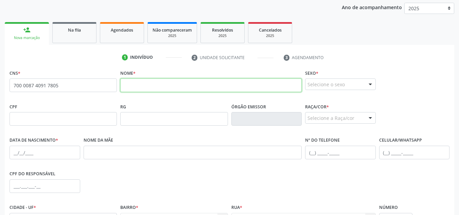
paste input "[PERSON_NAME]"
type input "[PERSON_NAME]"
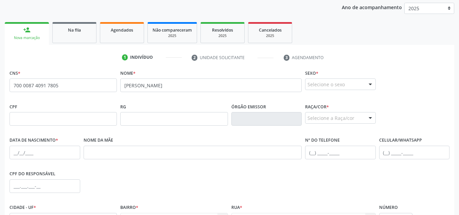
click at [352, 80] on div "Selecione o sexo" at bounding box center [340, 84] width 71 height 12
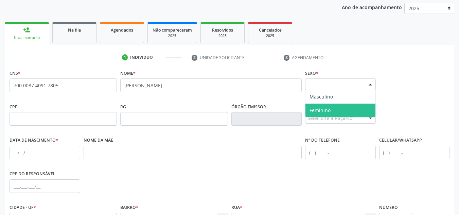
click at [345, 110] on span "Feminino" at bounding box center [340, 111] width 70 height 14
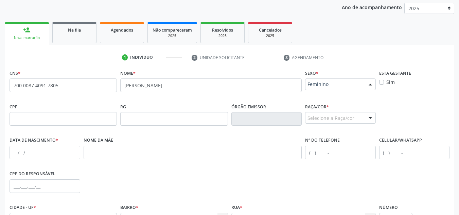
drag, startPoint x: 340, startPoint y: 85, endPoint x: 336, endPoint y: 93, distance: 9.0
click at [340, 85] on span "Feminino" at bounding box center [334, 84] width 54 height 7
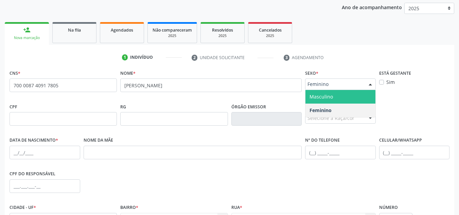
click at [335, 99] on span "Masculino" at bounding box center [340, 97] width 70 height 14
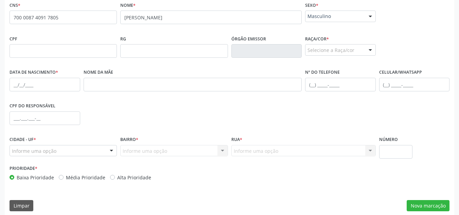
scroll to position [163, 0]
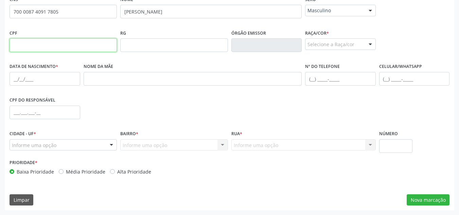
click at [64, 45] on input "text" at bounding box center [63, 45] width 107 height 14
paste input "093.077.464-78"
type input "093.077.464-78"
click at [346, 41] on div "Selecione a Raça/cor" at bounding box center [340, 44] width 71 height 12
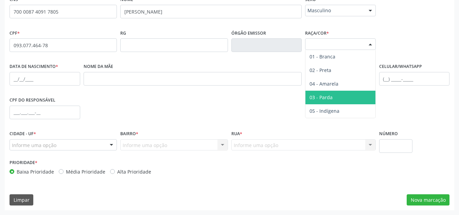
click at [330, 98] on span "03 - Parda" at bounding box center [320, 97] width 23 height 6
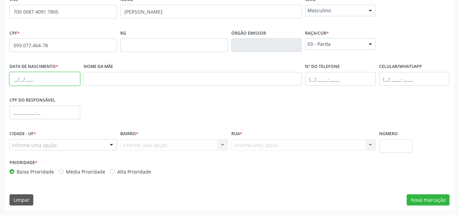
click at [32, 80] on input "text" at bounding box center [45, 79] width 71 height 14
type input "1[DATE]"
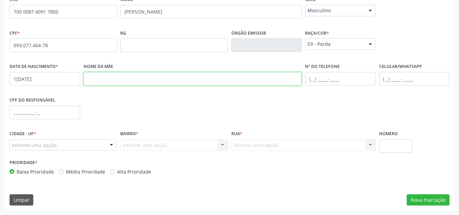
click at [103, 78] on input "text" at bounding box center [193, 79] width 218 height 14
type input "TEREZINHA DE [PERSON_NAME]"
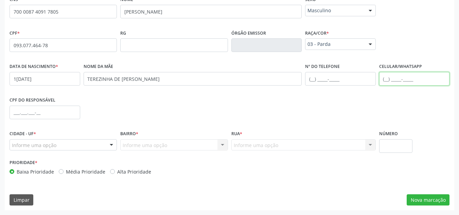
click at [400, 79] on input "text" at bounding box center [414, 79] width 71 height 14
type input "[PHONE_NUMBER]"
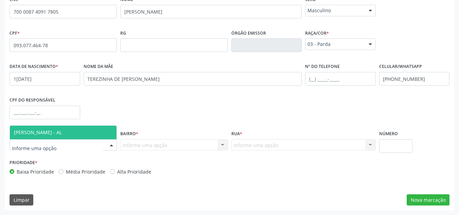
click at [104, 143] on div at bounding box center [63, 145] width 107 height 12
click at [77, 132] on span "[PERSON_NAME] - AL" at bounding box center [63, 133] width 107 height 14
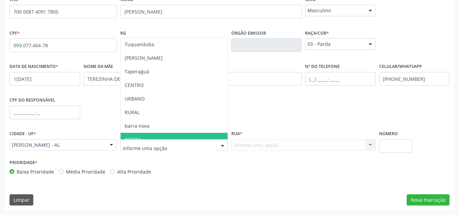
click at [149, 134] on span "POEIRA" at bounding box center [174, 140] width 107 height 14
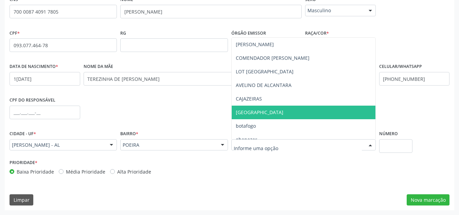
click at [266, 112] on span "[GEOGRAPHIC_DATA]" at bounding box center [260, 112] width 48 height 6
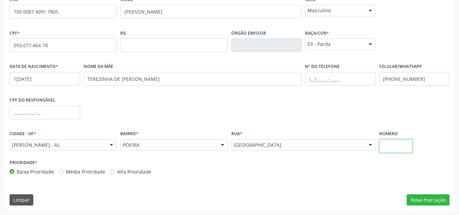
click at [398, 140] on input "text" at bounding box center [396, 146] width 34 height 14
type input "S/N"
click at [420, 201] on button "Nova marcação" at bounding box center [427, 200] width 43 height 12
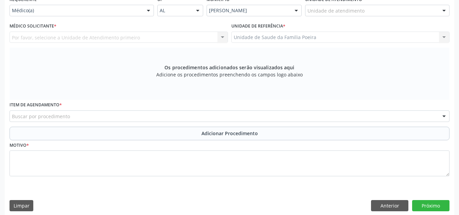
click at [444, 12] on div at bounding box center [444, 11] width 10 height 12
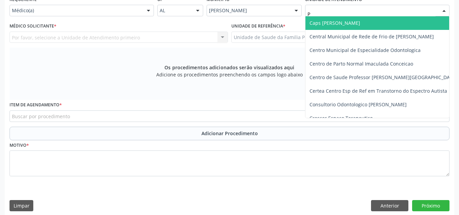
type input "PO"
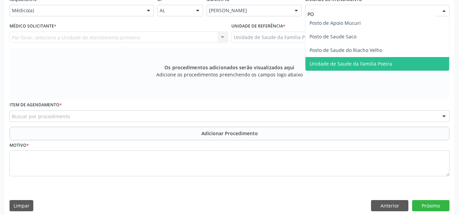
click at [379, 70] on span "Unidade de Saude da Familia Poeira" at bounding box center [377, 64] width 144 height 14
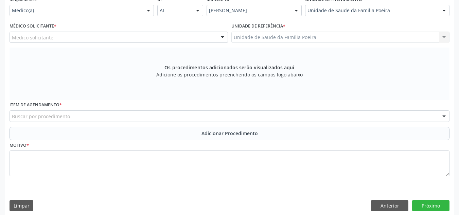
click at [75, 40] on div "Médico solicitante" at bounding box center [119, 38] width 218 height 12
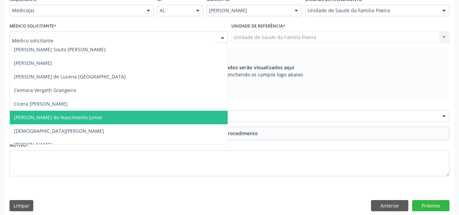
click at [62, 115] on span "[PERSON_NAME] do Nascimento Junior" at bounding box center [58, 117] width 89 height 6
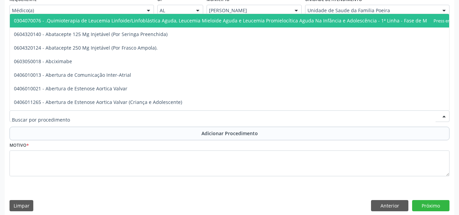
click at [88, 115] on div at bounding box center [230, 116] width 440 height 12
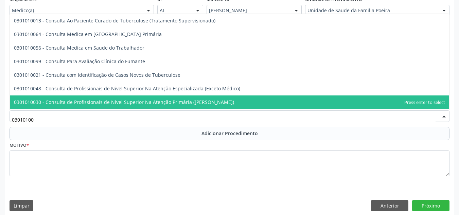
type input "030101007"
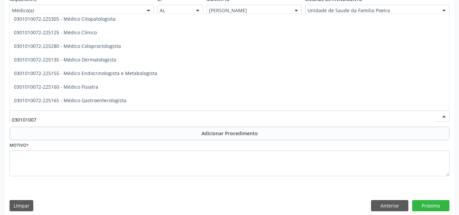
scroll to position [272, 0]
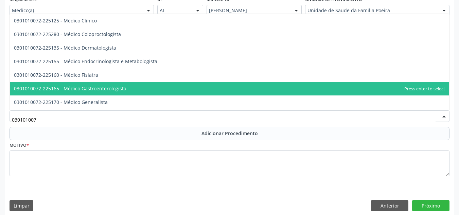
click at [64, 89] on span "0301010072-225165 - Médico Gastroenterologista" at bounding box center [70, 88] width 112 height 6
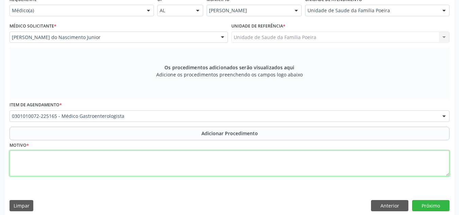
click at [58, 170] on textarea at bounding box center [230, 163] width 440 height 26
type textarea "GASTRITE NÃO ESPECIFICADA"
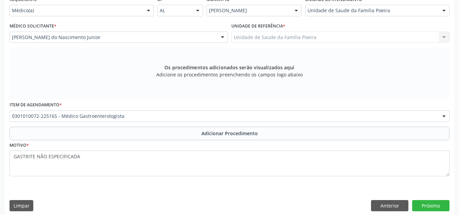
click at [167, 138] on button "Adicionar Procedimento" at bounding box center [230, 134] width 440 height 14
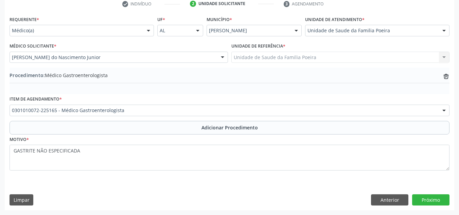
scroll to position [143, 0]
click at [417, 199] on button "Próximo" at bounding box center [430, 200] width 37 height 12
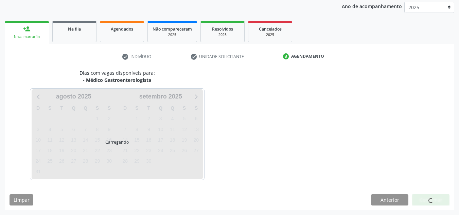
scroll to position [110, 0]
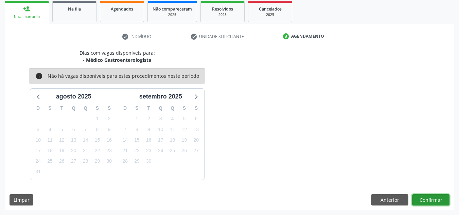
click at [428, 198] on button "Confirmar" at bounding box center [430, 200] width 37 height 12
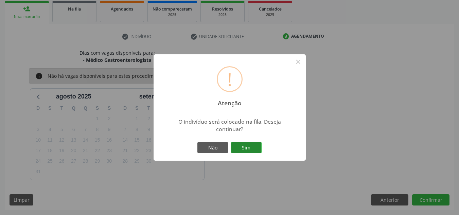
click at [248, 147] on button "Sim" at bounding box center [246, 148] width 31 height 12
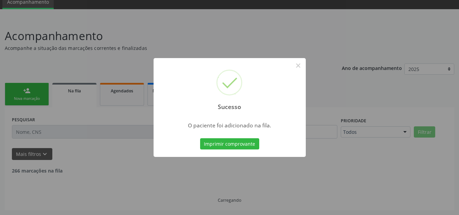
scroll to position [21, 0]
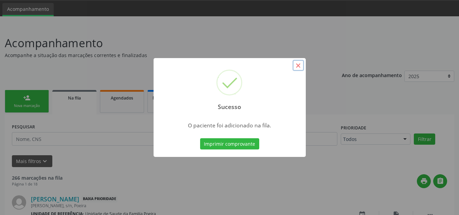
click at [298, 68] on button "×" at bounding box center [298, 66] width 12 height 12
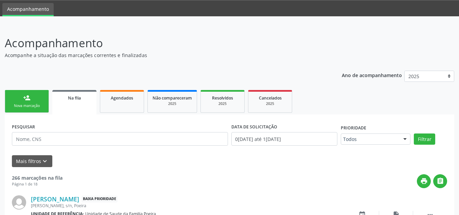
drag, startPoint x: 29, startPoint y: 102, endPoint x: 44, endPoint y: 111, distance: 17.9
click at [29, 102] on link "person_add Nova marcação" at bounding box center [27, 101] width 44 height 23
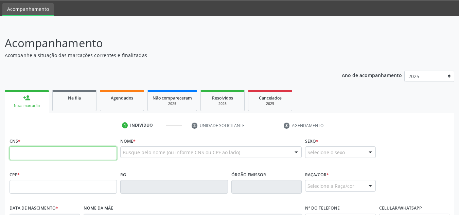
click at [45, 151] on input "text" at bounding box center [63, 153] width 107 height 14
paste input "702 9095 1010 3473"
type input "702 9095 1010 3473"
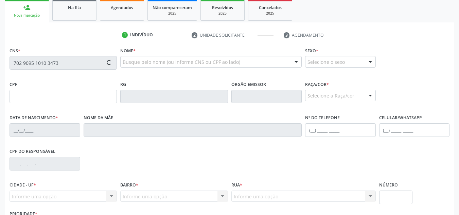
scroll to position [123, 0]
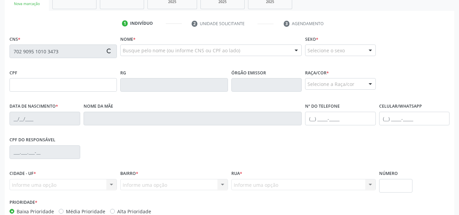
type input "075.614.764-69"
type input "1[DATE]"
type input "[PERSON_NAME]"
type input "[PHONE_NUMBER]"
type input "195"
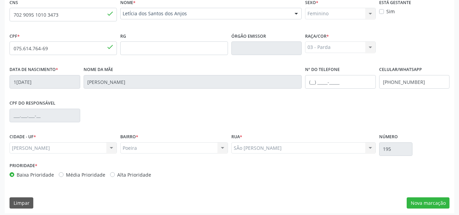
scroll to position [163, 0]
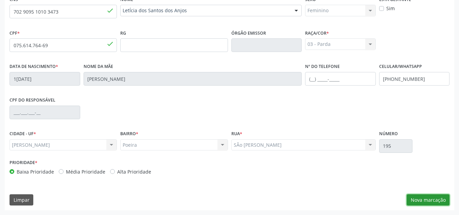
click at [424, 199] on button "Nova marcação" at bounding box center [427, 200] width 43 height 12
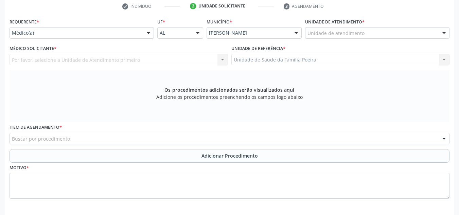
scroll to position [129, 0]
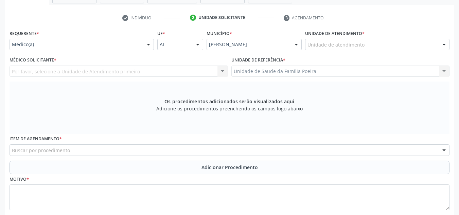
click at [418, 43] on div "Unidade de atendimento" at bounding box center [377, 45] width 144 height 12
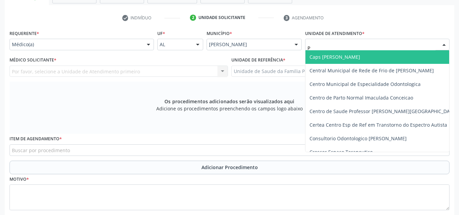
type input "PO"
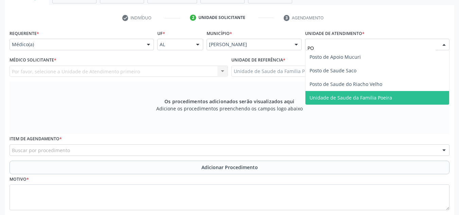
click at [363, 99] on span "Unidade de Saude da Familia Poeira" at bounding box center [350, 97] width 83 height 6
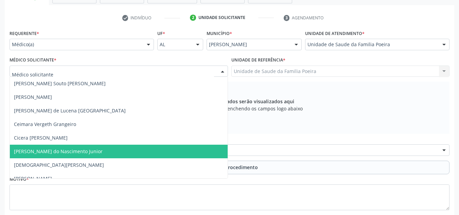
click at [42, 152] on span "[PERSON_NAME] do Nascimento Junior" at bounding box center [58, 151] width 89 height 6
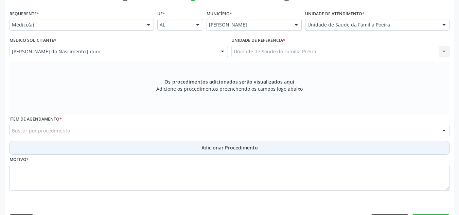
scroll to position [168, 0]
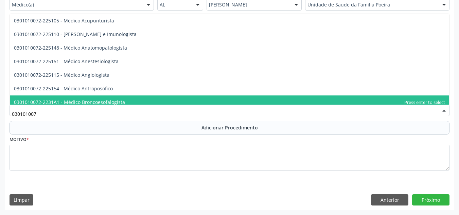
type input "0301010072"
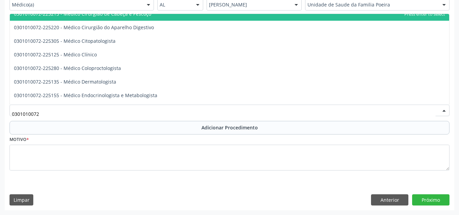
scroll to position [272, 0]
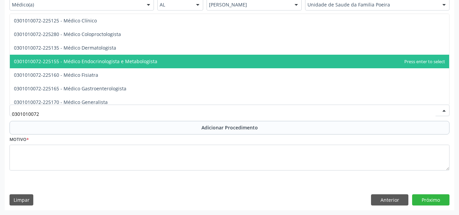
click at [81, 61] on span "0301010072-225155 - Médico Endocrinologista e Metabologista" at bounding box center [85, 61] width 143 height 6
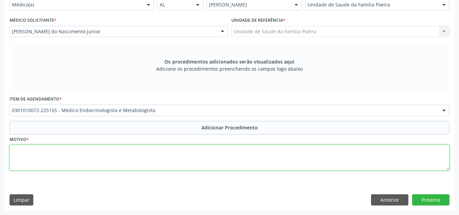
click at [94, 158] on textarea at bounding box center [230, 158] width 440 height 26
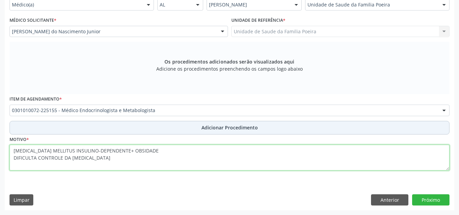
type textarea "[MEDICAL_DATA] MELLITUS INSULINO-DEPENDENTE+ OBSIDADE DIFICULTA CONTROLE DA [ME…"
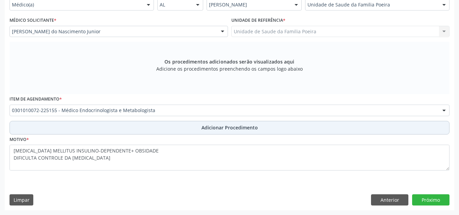
click at [195, 125] on button "Adicionar Procedimento" at bounding box center [230, 128] width 440 height 14
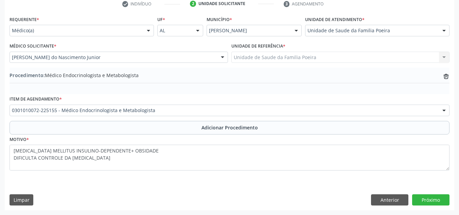
scroll to position [143, 0]
click at [440, 200] on button "Próximo" at bounding box center [430, 200] width 37 height 12
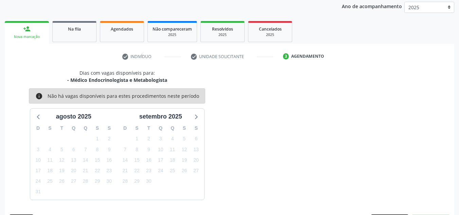
scroll to position [110, 0]
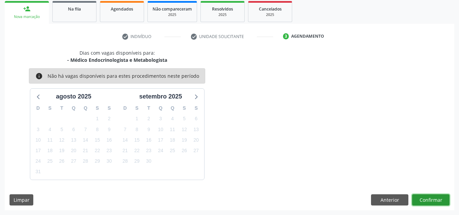
click at [432, 201] on button "Confirmar" at bounding box center [430, 200] width 37 height 12
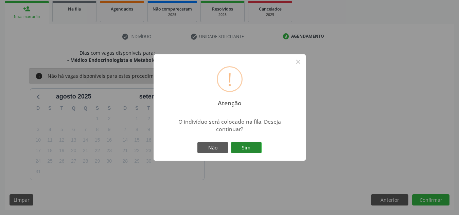
click at [252, 147] on button "Sim" at bounding box center [246, 148] width 31 height 12
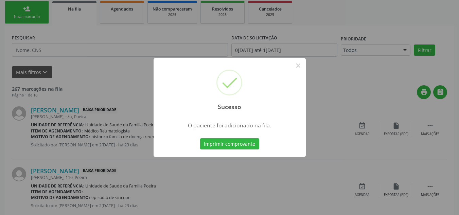
click at [200, 138] on button "Imprimir comprovante" at bounding box center [229, 144] width 59 height 12
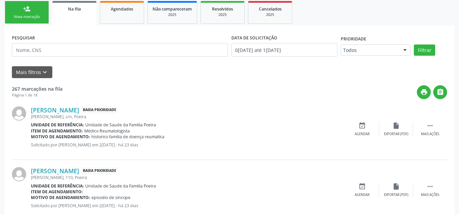
scroll to position [21, 0]
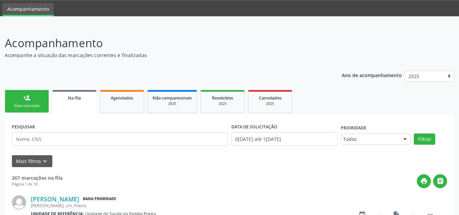
drag, startPoint x: 107, startPoint y: 109, endPoint x: 314, endPoint y: 37, distance: 219.0
click at [107, 109] on link "Agendados" at bounding box center [122, 101] width 44 height 23
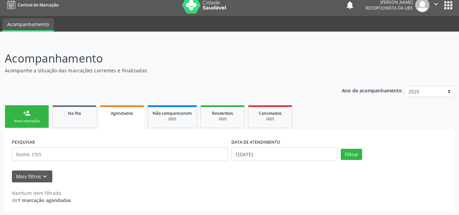
scroll to position [6, 0]
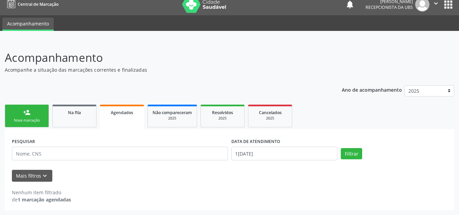
click at [19, 118] on div "Nova marcação" at bounding box center [27, 120] width 34 height 5
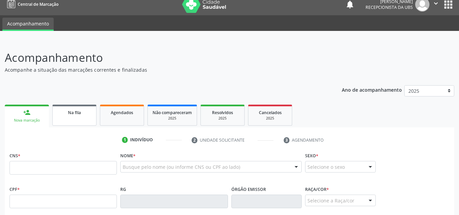
click at [88, 114] on div "Na fila" at bounding box center [74, 112] width 34 height 7
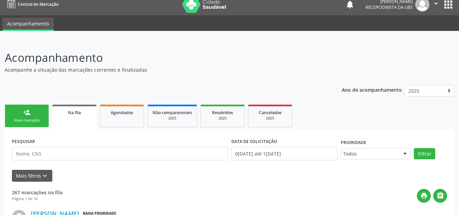
scroll to position [108, 0]
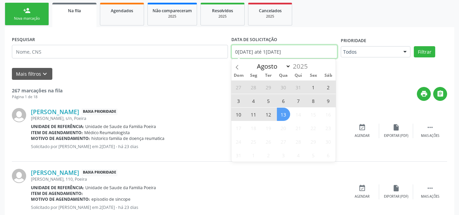
click at [297, 56] on input "0[DATE] até 1[DATE]" at bounding box center [284, 52] width 106 height 14
click at [236, 69] on icon at bounding box center [237, 67] width 5 height 5
select select "6"
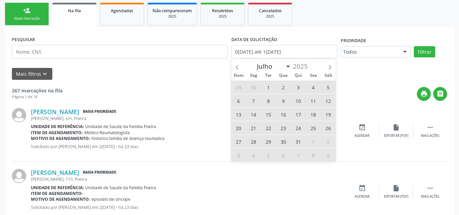
click at [270, 90] on span "1" at bounding box center [268, 86] width 13 height 13
type input "0[DATE]"
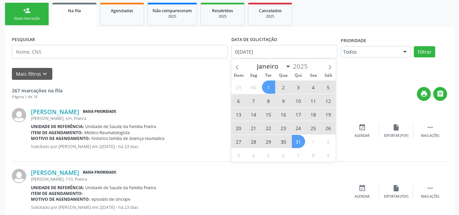
click at [297, 143] on span "31" at bounding box center [298, 141] width 13 height 13
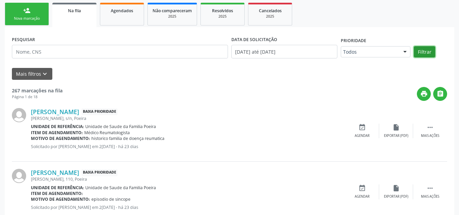
click at [423, 52] on button "Filtrar" at bounding box center [424, 52] width 21 height 12
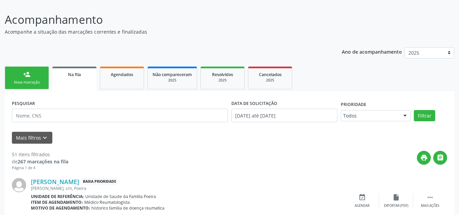
scroll to position [40, 0]
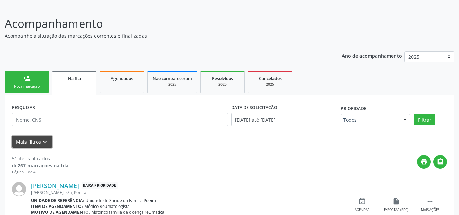
click at [38, 140] on button "Mais filtros keyboard_arrow_down" at bounding box center [32, 142] width 40 height 12
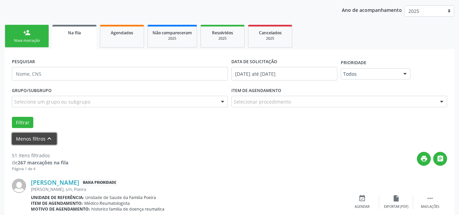
scroll to position [74, 0]
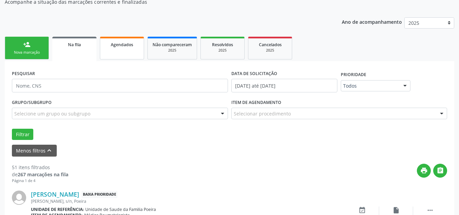
click at [122, 55] on link "Agendados" at bounding box center [122, 48] width 44 height 23
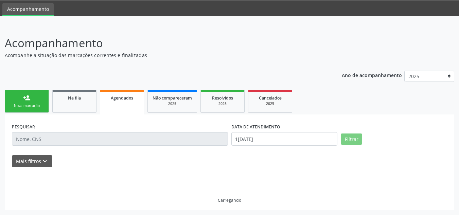
scroll to position [6, 0]
